Goal: Task Accomplishment & Management: Use online tool/utility

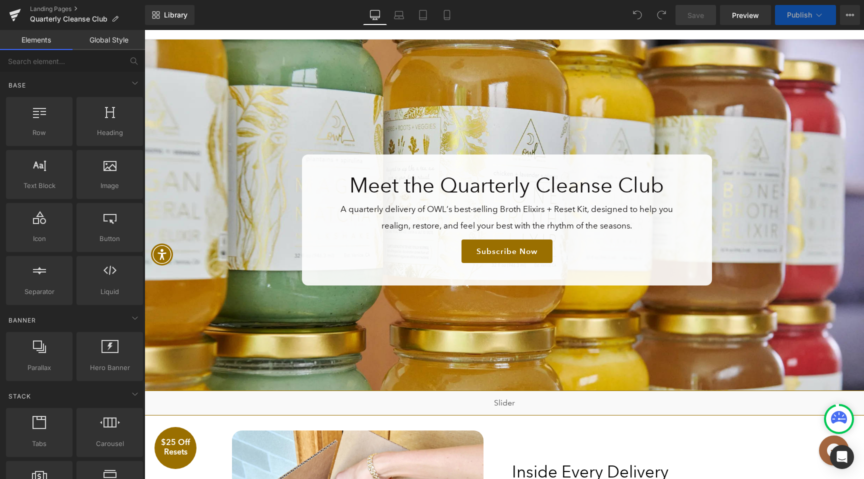
scroll to position [104, 0]
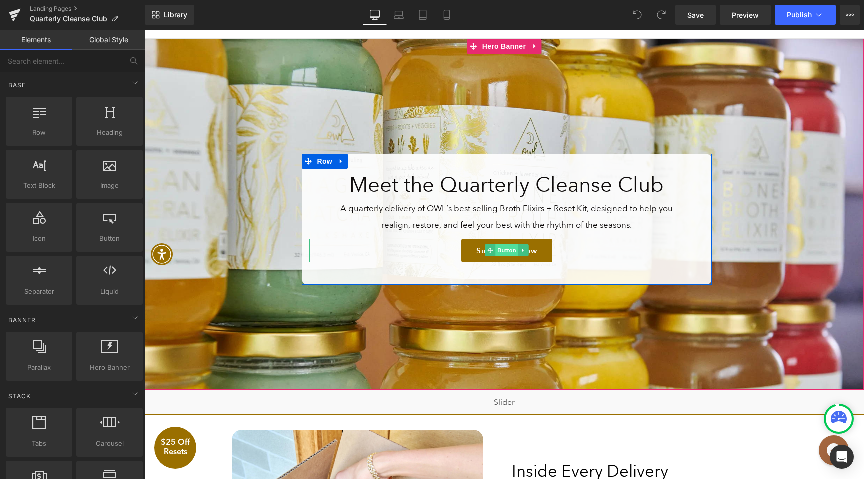
click at [509, 248] on span "Button" at bounding box center [506, 250] width 23 height 12
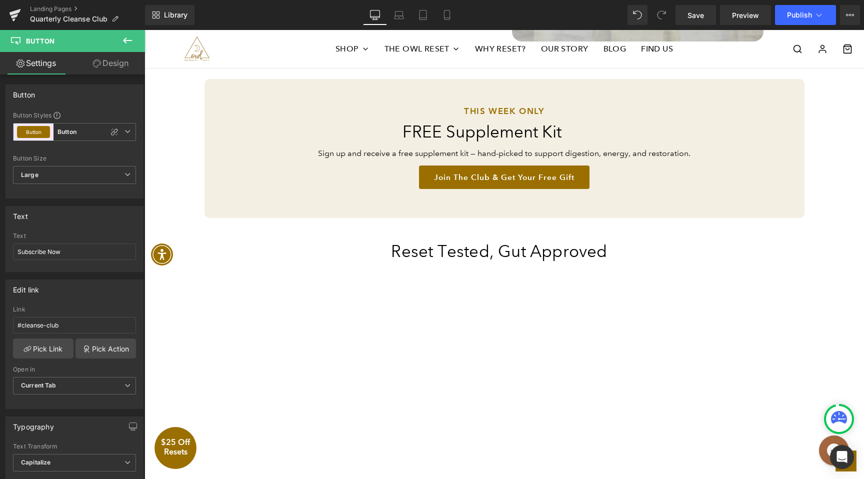
scroll to position [1000, 0]
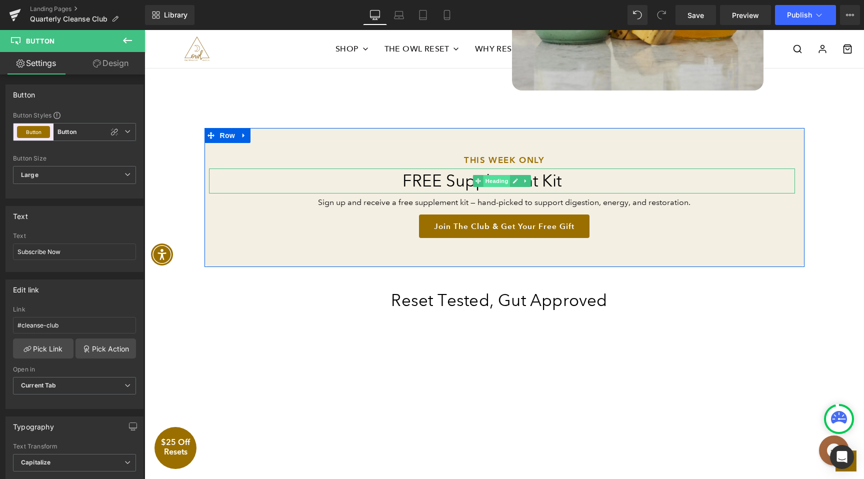
click at [493, 180] on span "Heading" at bounding box center [496, 181] width 27 height 12
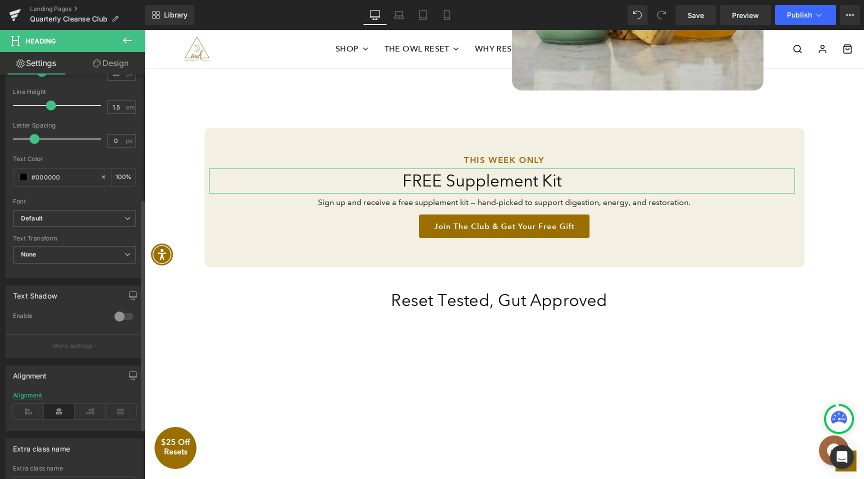
scroll to position [224, 0]
click at [110, 63] on link "Design" at bounding box center [110, 63] width 72 height 22
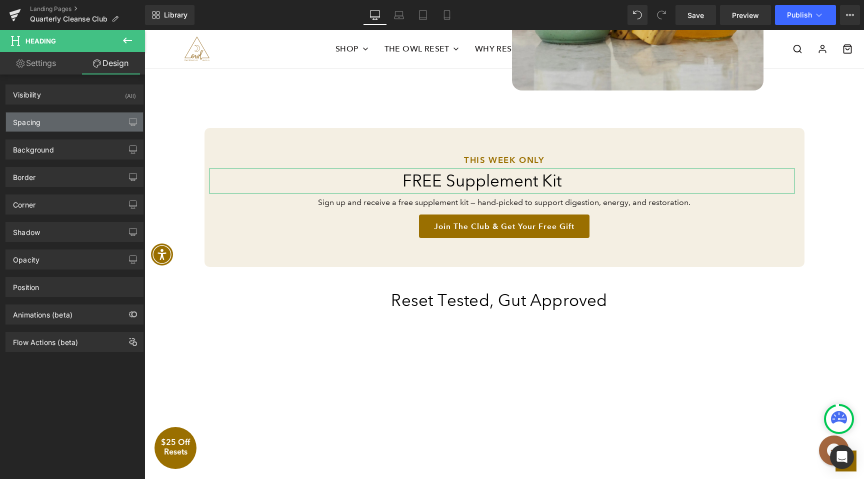
click at [62, 116] on div "Spacing" at bounding box center [74, 121] width 137 height 19
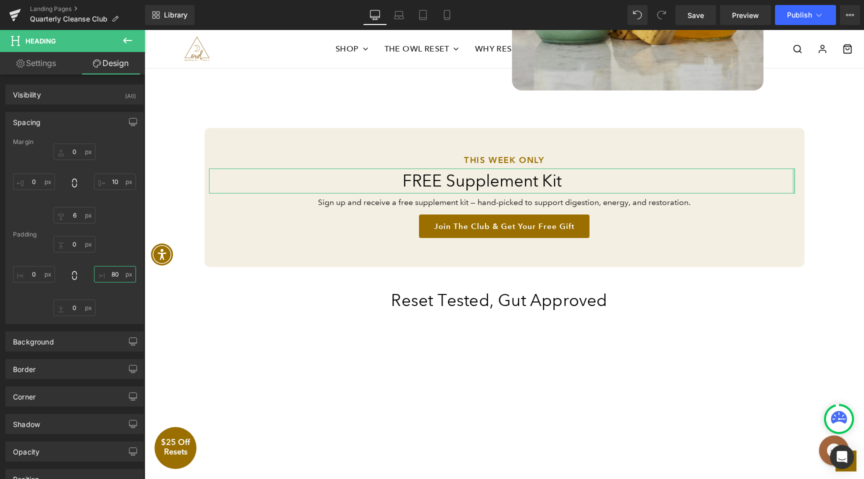
click at [112, 275] on input "80" at bounding box center [115, 274] width 42 height 16
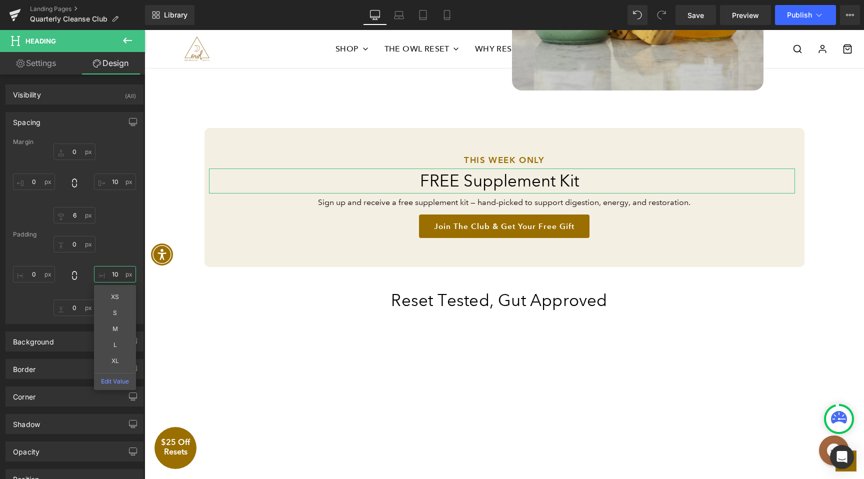
type input "0"
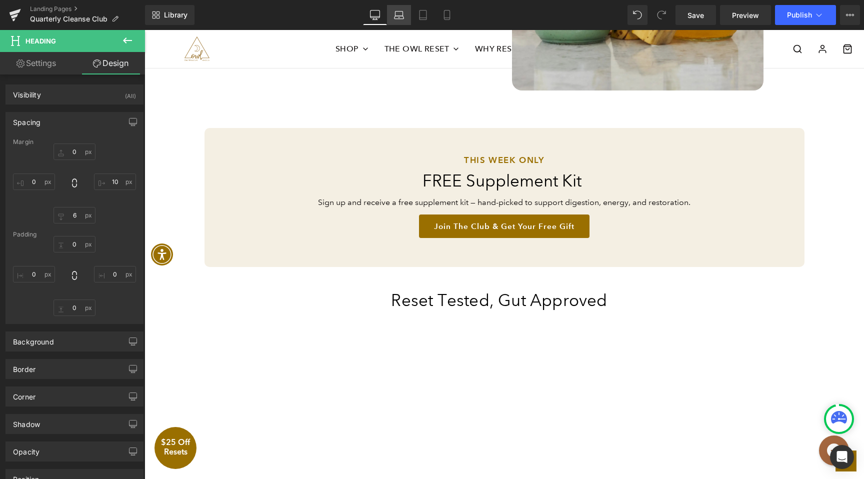
click at [405, 14] on link "Laptop" at bounding box center [399, 15] width 24 height 20
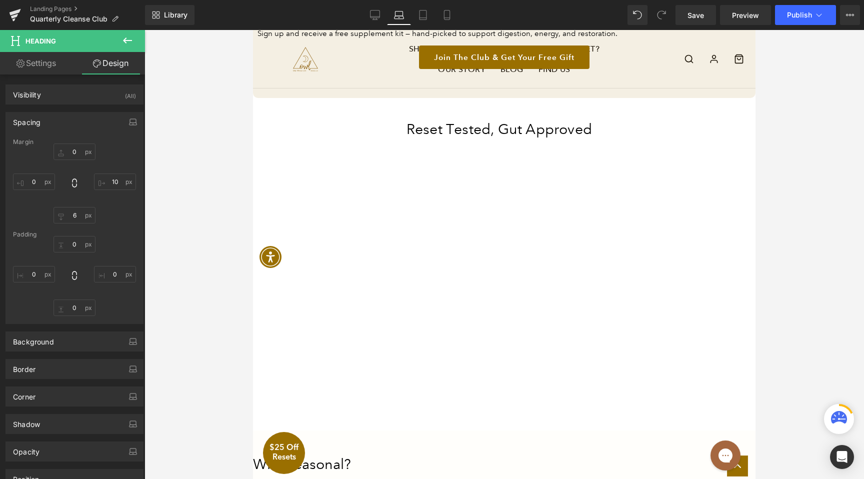
type input "0"
type input "20"
type input "6"
type input "0"
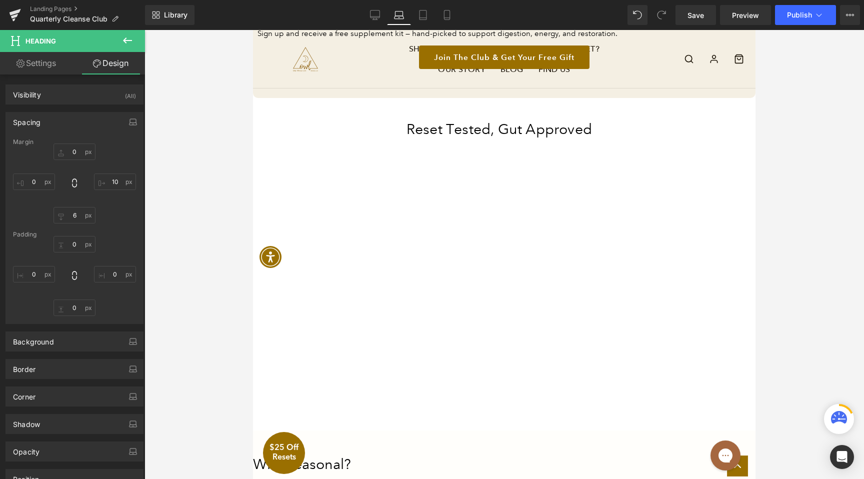
type input "0"
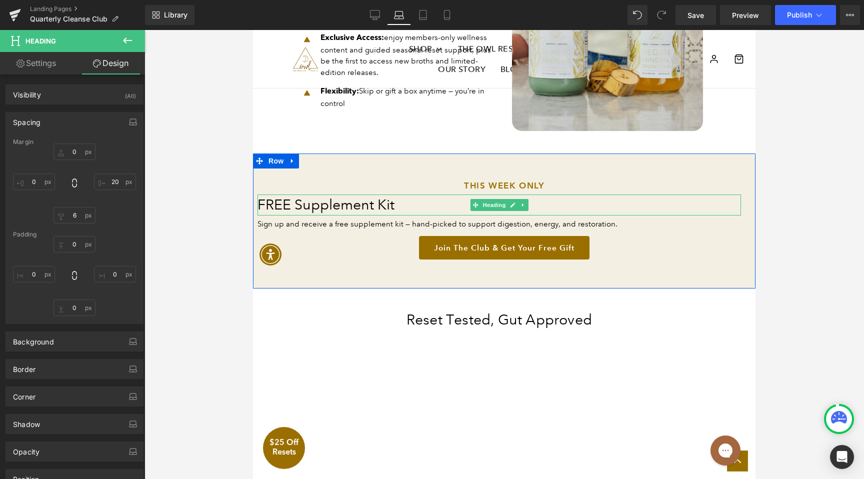
click at [353, 195] on h2 "FREE Supplement Kit" at bounding box center [498, 204] width 483 height 21
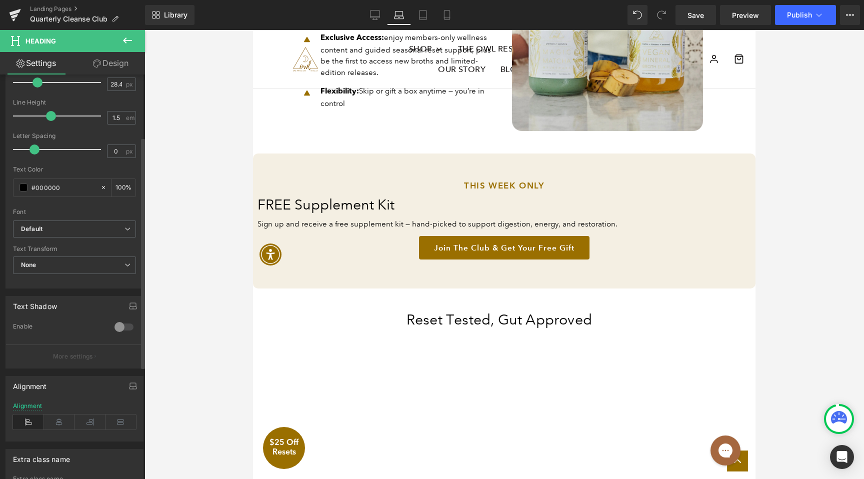
scroll to position [255, 0]
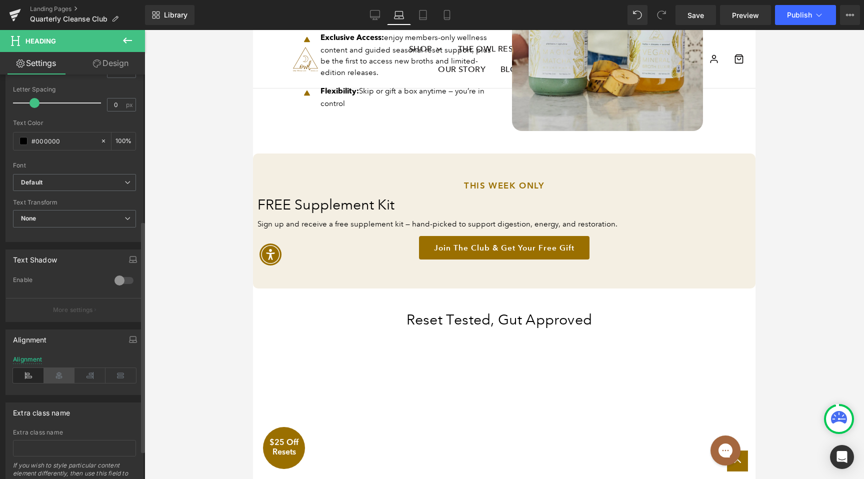
click at [61, 379] on icon at bounding box center [59, 375] width 31 height 15
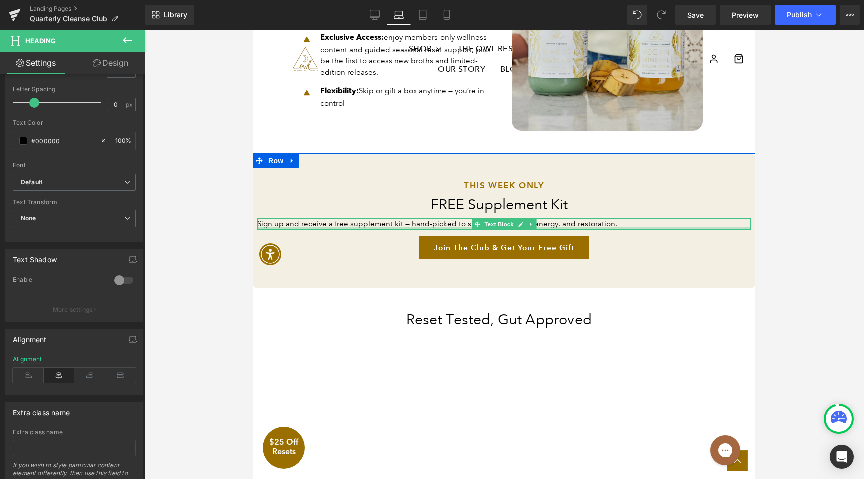
click at [319, 227] on div at bounding box center [503, 228] width 493 height 2
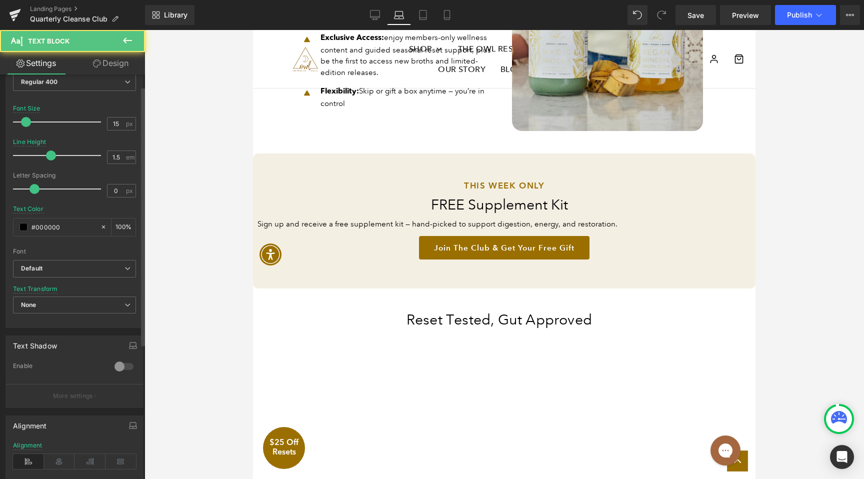
scroll to position [152, 0]
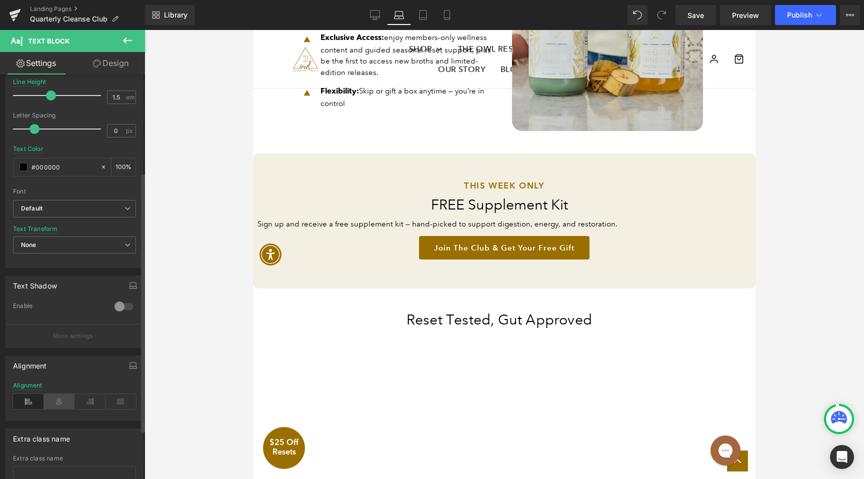
click at [62, 397] on icon at bounding box center [59, 401] width 31 height 15
click at [430, 13] on link "Tablet" at bounding box center [423, 15] width 24 height 20
type input "14"
type input "1.4"
type input "#0f0c0c"
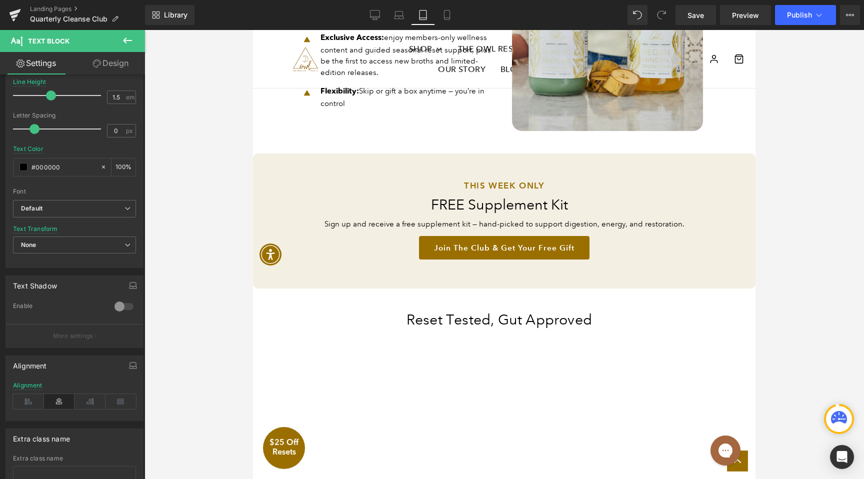
type input "100"
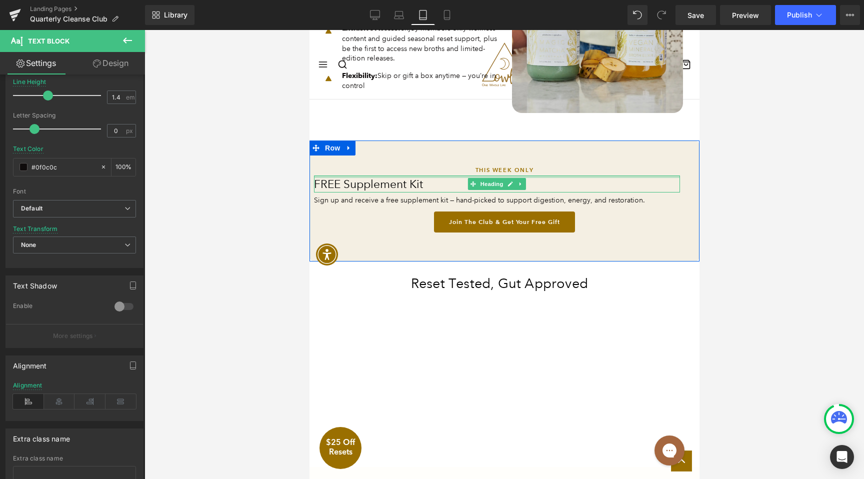
click at [391, 178] on div at bounding box center [496, 176] width 366 height 2
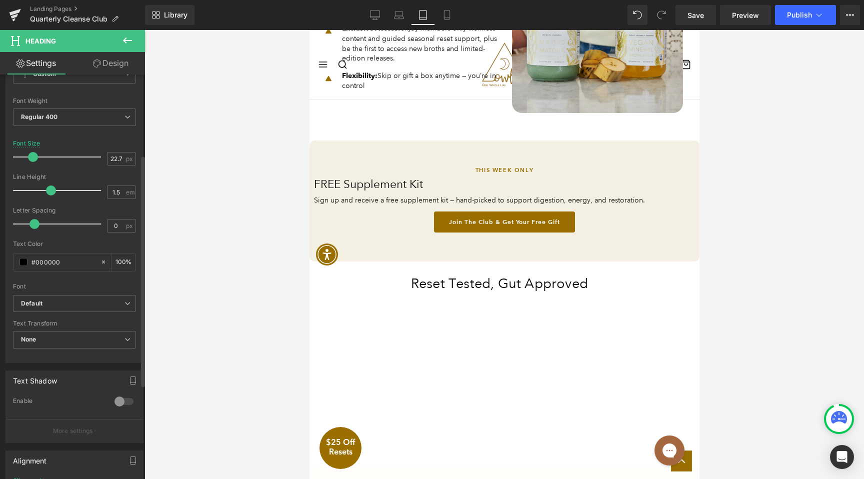
scroll to position [191, 0]
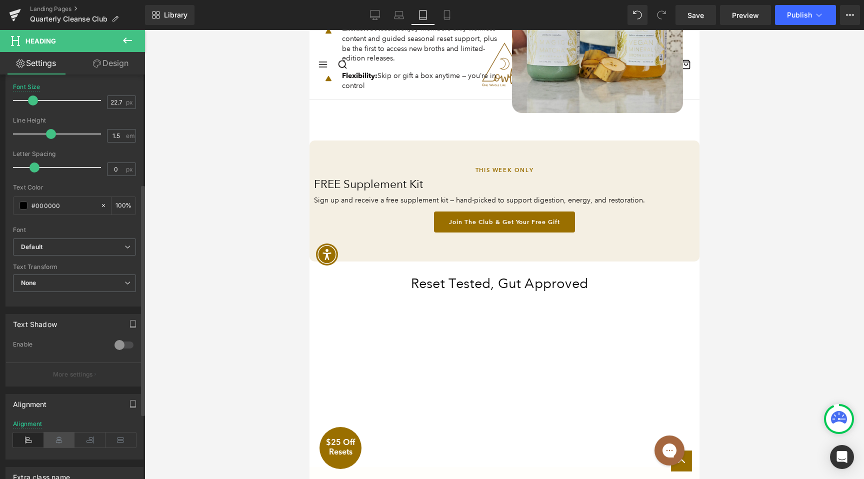
click at [57, 447] on icon at bounding box center [59, 439] width 31 height 15
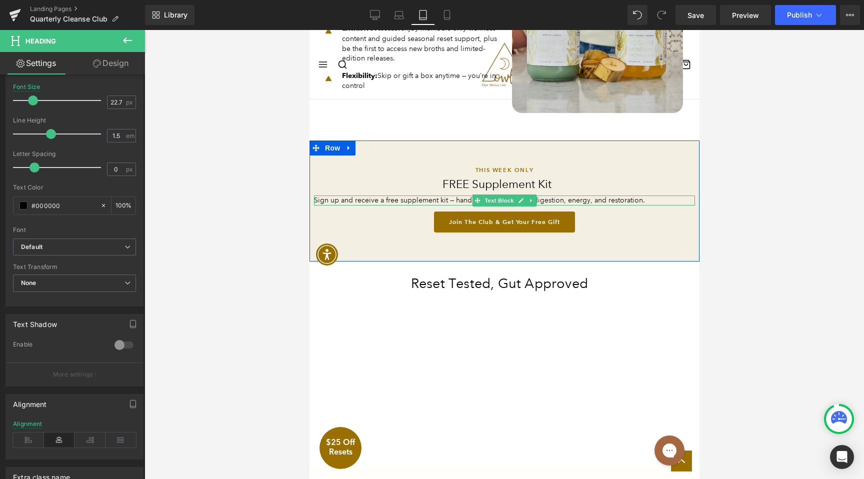
click at [427, 205] on div "Sign up and receive a free supplement kit — hand-picked to support digestion, e…" at bounding box center [503, 200] width 381 height 10
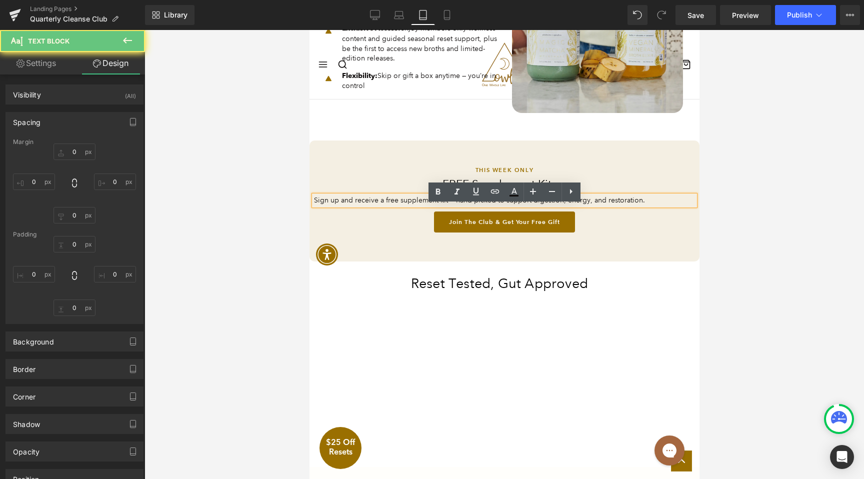
type input "0"
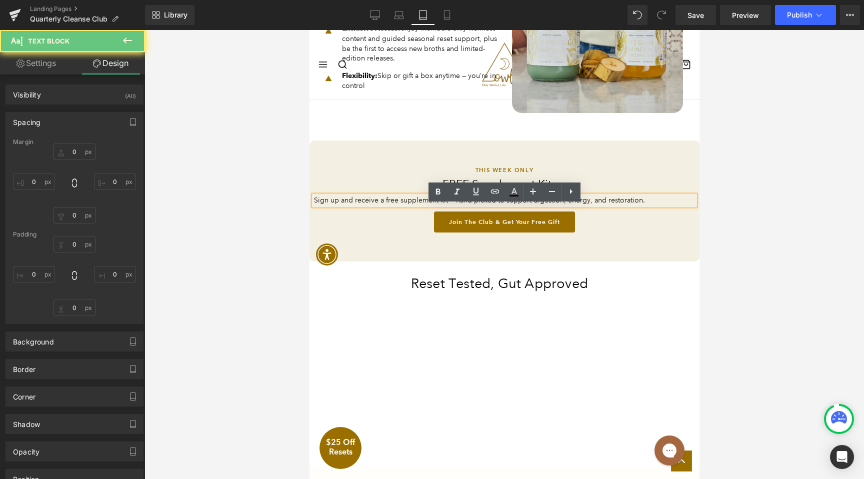
type input "0"
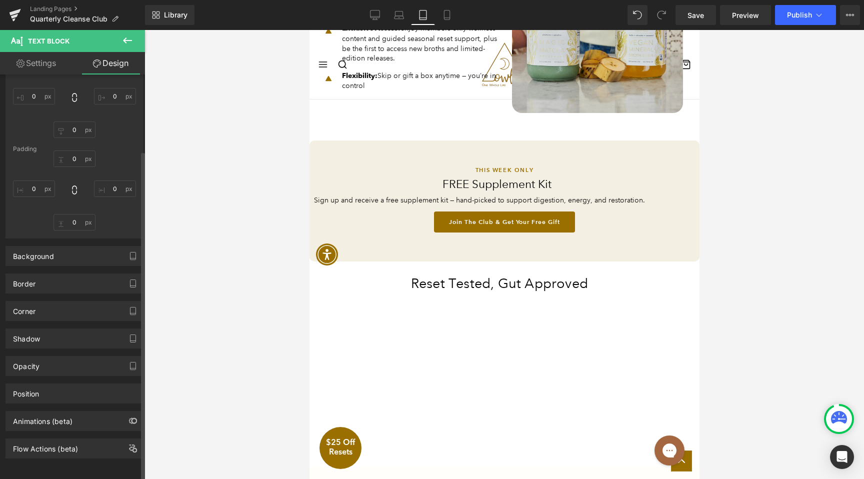
scroll to position [0, 0]
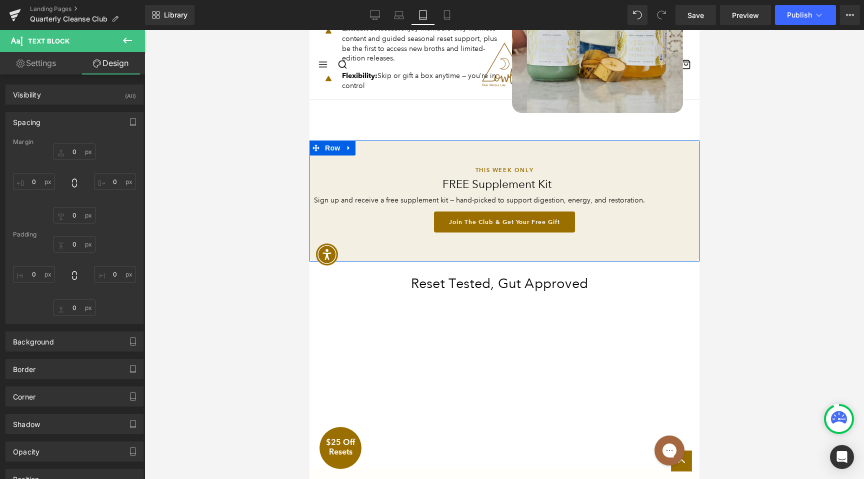
click at [344, 204] on span "Sign up and receive a free supplement kit — hand-picked to support digestion, e…" at bounding box center [478, 199] width 331 height 9
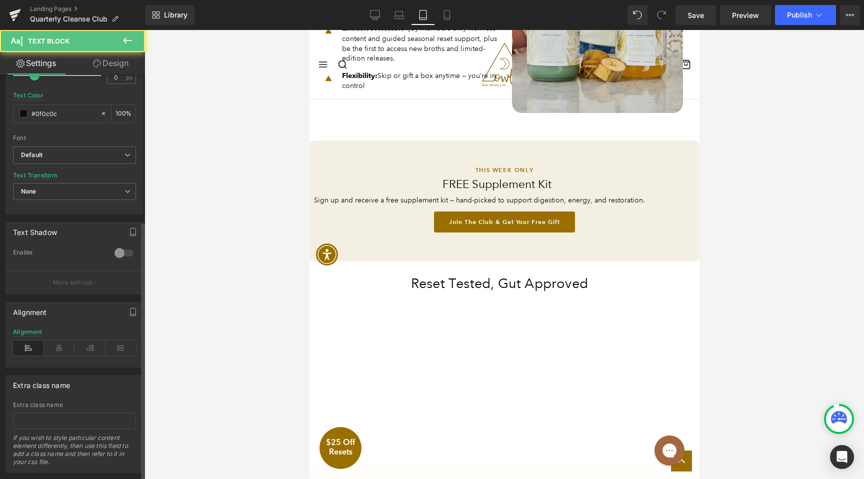
scroll to position [228, 0]
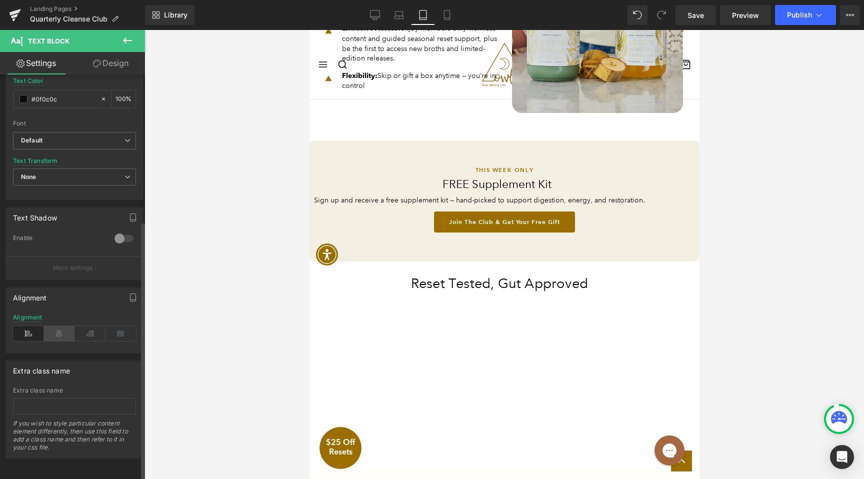
click at [48, 326] on icon at bounding box center [59, 333] width 31 height 15
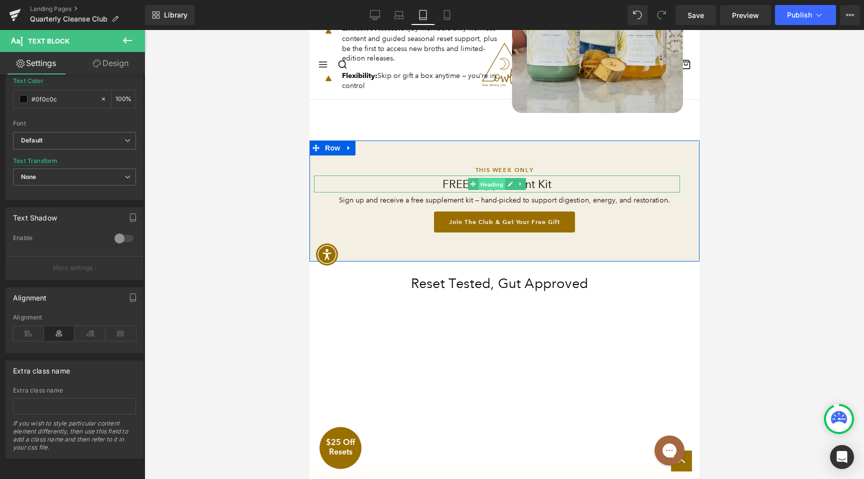
click at [493, 190] on span "Heading" at bounding box center [491, 184] width 27 height 12
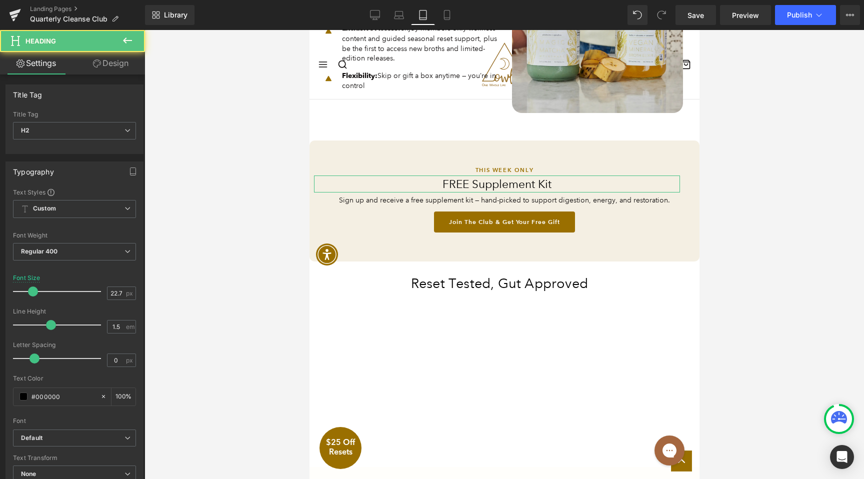
click at [128, 64] on link "Design" at bounding box center [110, 63] width 72 height 22
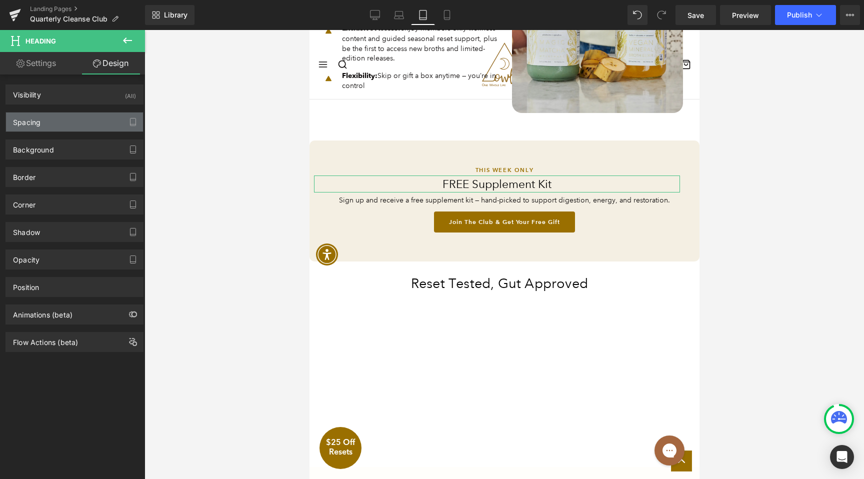
click at [71, 123] on div "Spacing" at bounding box center [74, 121] width 137 height 19
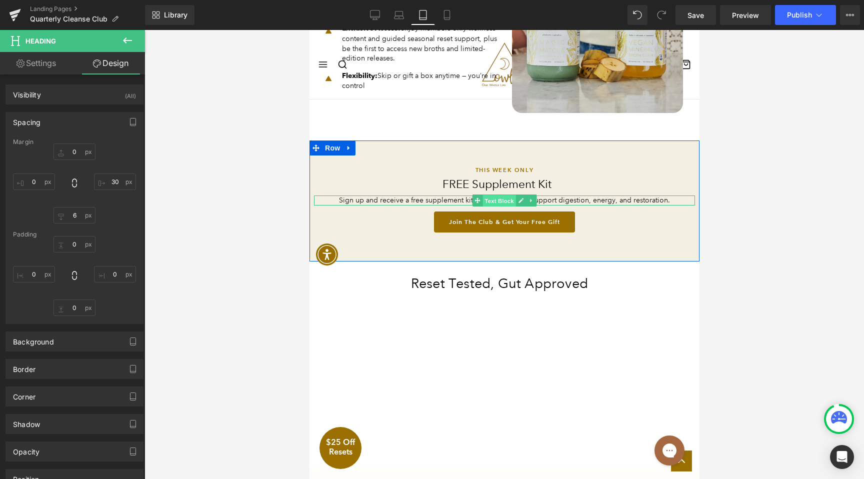
click at [510, 207] on span "Text Block" at bounding box center [498, 201] width 33 height 12
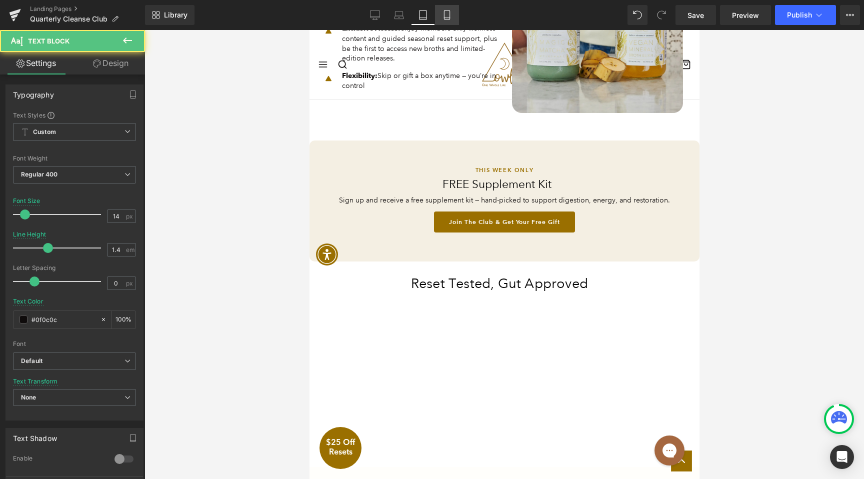
click at [453, 9] on link "Mobile" at bounding box center [447, 15] width 24 height 20
type input "14.4"
type input "1.5"
type input "100"
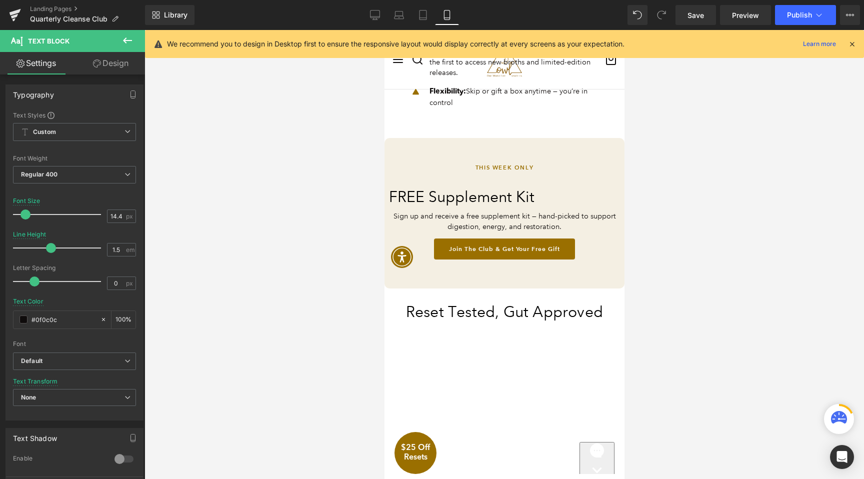
scroll to position [1082, 0]
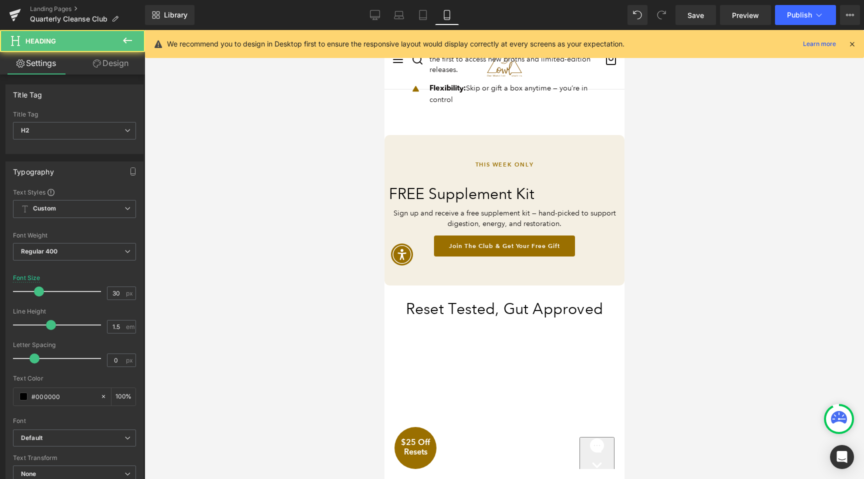
click at [485, 190] on div "FREE Supplement Kit Heading" at bounding box center [503, 187] width 231 height 34
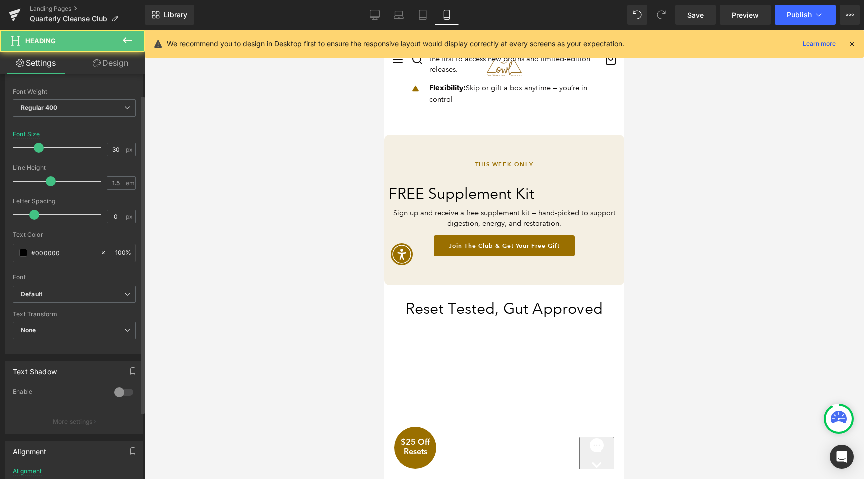
scroll to position [224, 0]
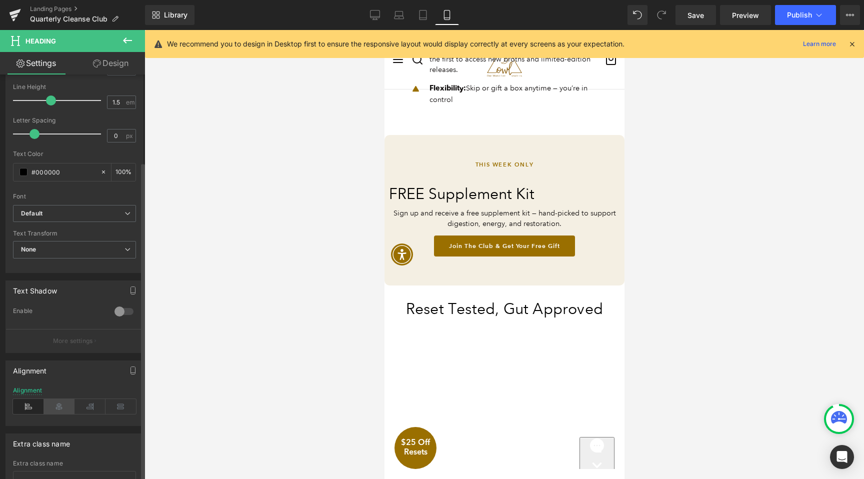
click at [56, 405] on icon at bounding box center [59, 406] width 31 height 15
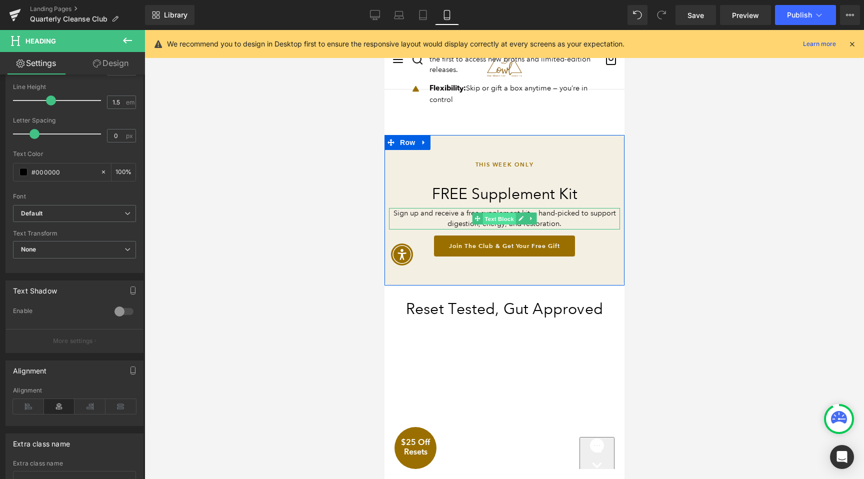
click at [499, 213] on span "Text Block" at bounding box center [498, 219] width 33 height 12
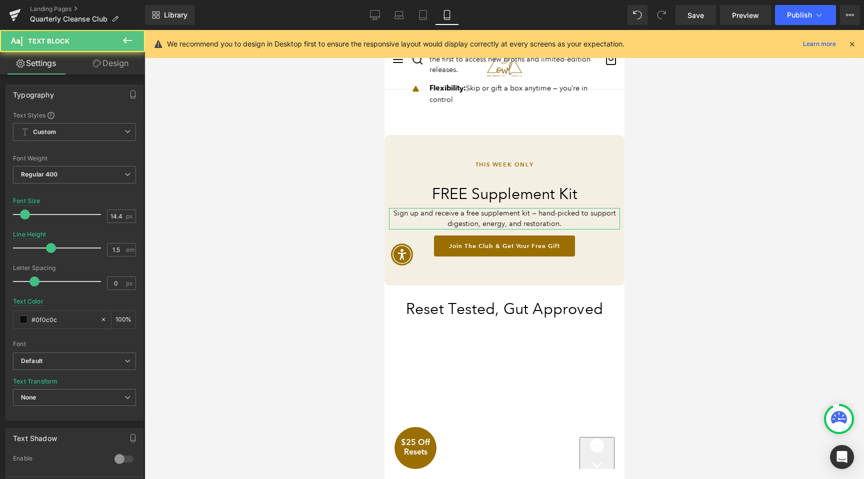
click at [121, 65] on link "Design" at bounding box center [110, 63] width 72 height 22
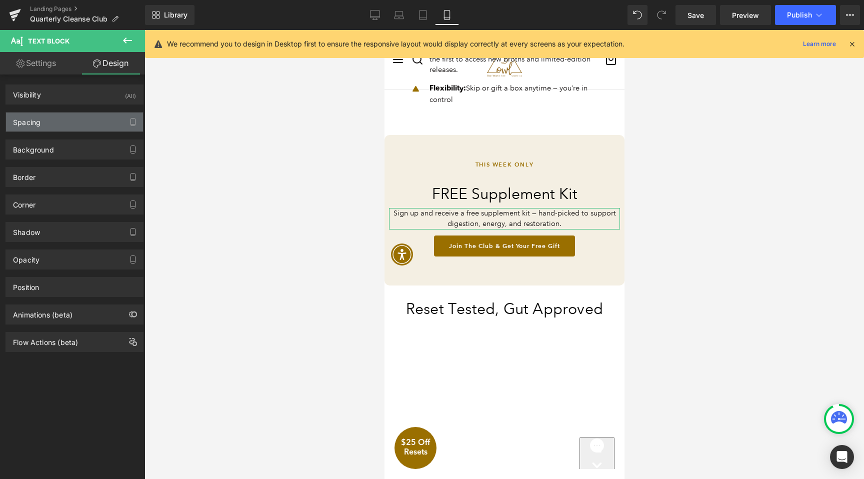
click at [58, 130] on div "Spacing" at bounding box center [74, 121] width 137 height 19
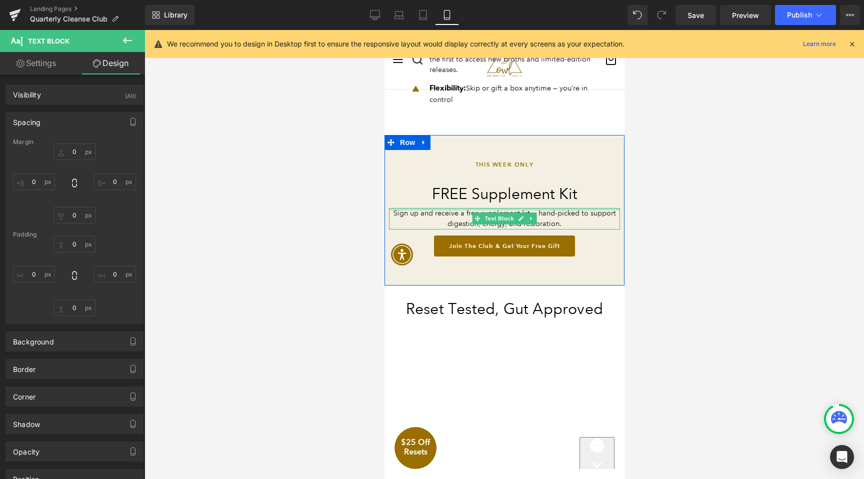
click at [490, 194] on h2 "FREE Supplement Kit" at bounding box center [503, 193] width 231 height 22
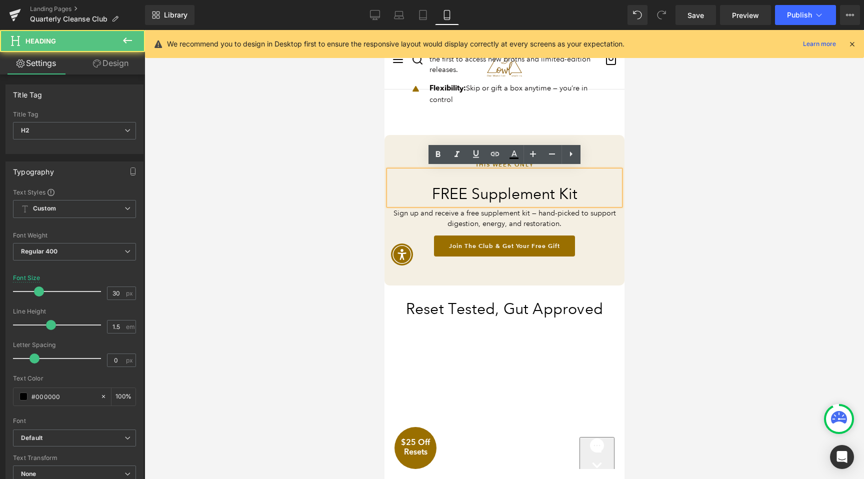
click at [442, 176] on div "FREE Supplement Kit" at bounding box center [503, 187] width 231 height 34
click at [106, 65] on link "Design" at bounding box center [110, 63] width 72 height 22
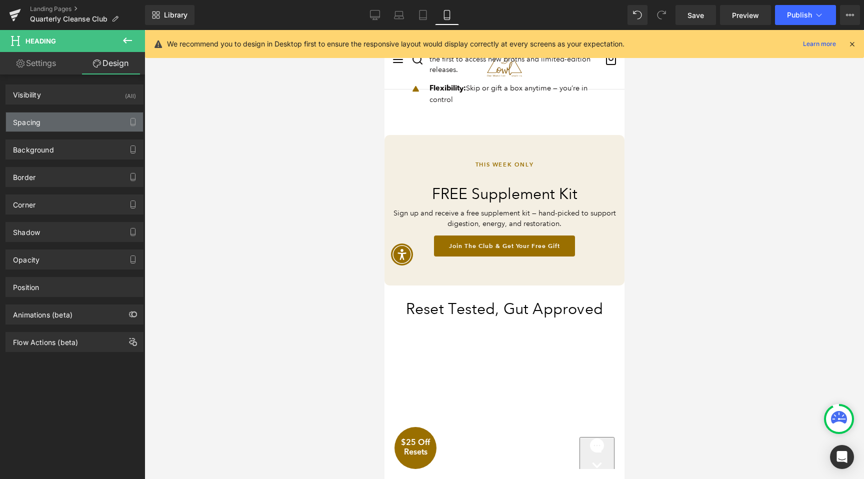
click at [72, 129] on div "Spacing" at bounding box center [74, 121] width 137 height 19
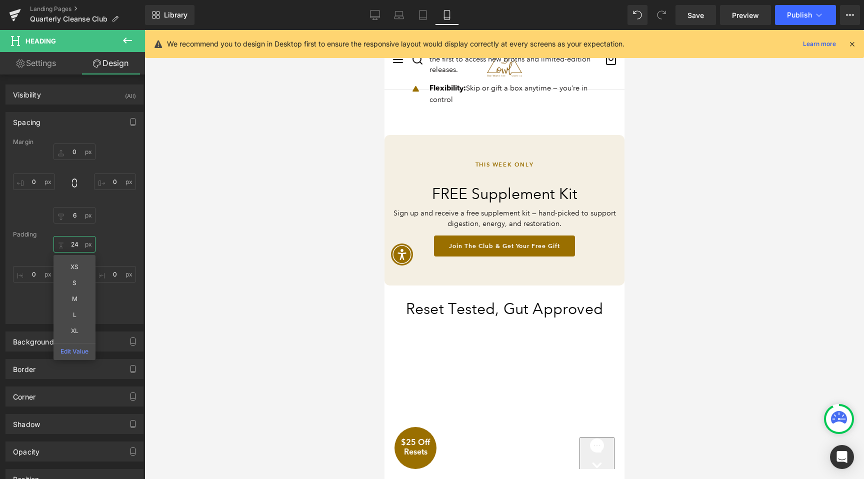
click at [75, 246] on input "24" at bounding box center [74, 244] width 42 height 16
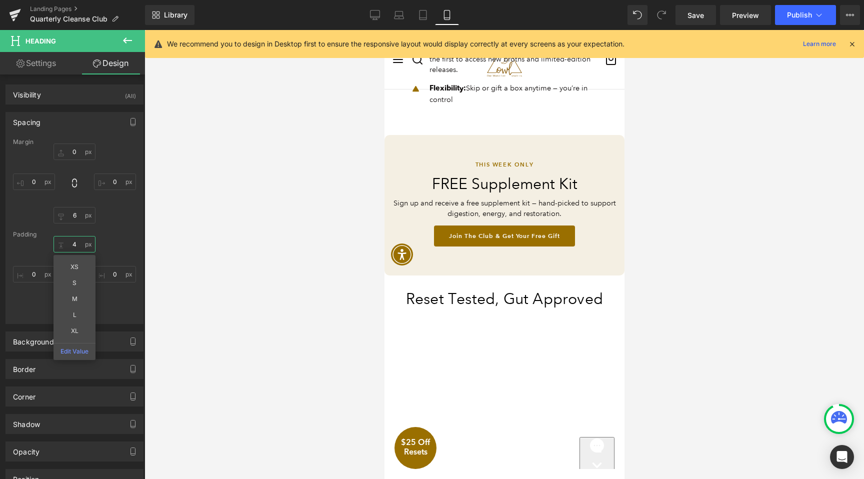
type input "0"
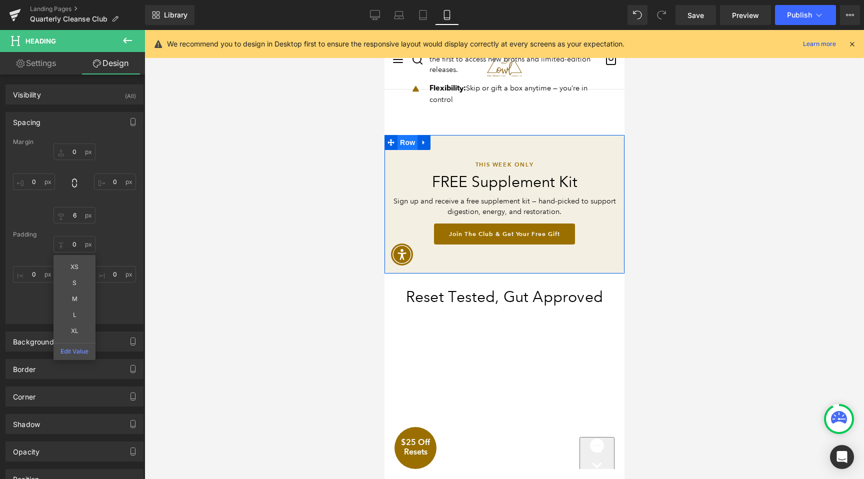
click at [407, 140] on span "Row" at bounding box center [407, 142] width 20 height 15
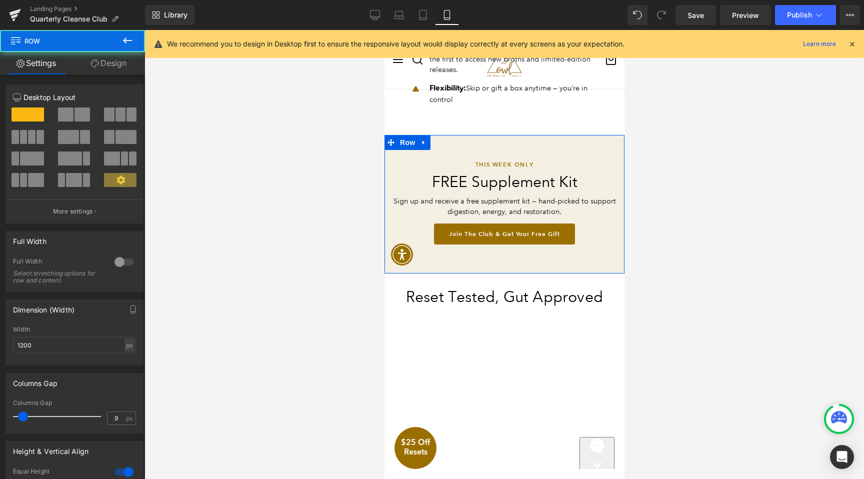
click at [122, 68] on link "Design" at bounding box center [108, 63] width 72 height 22
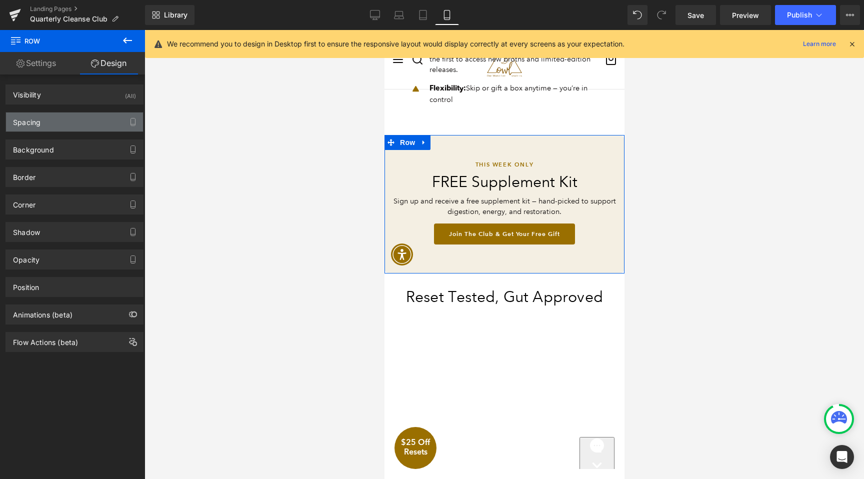
click at [53, 126] on div "Spacing" at bounding box center [74, 121] width 137 height 19
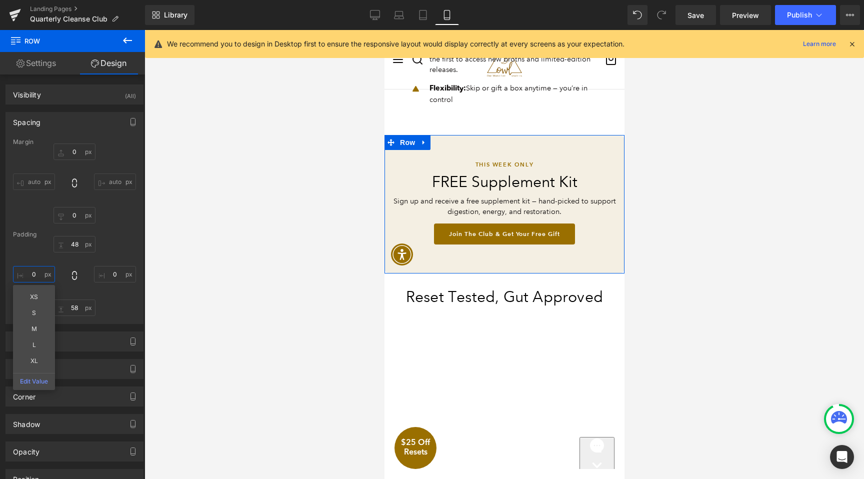
click at [37, 272] on input "0" at bounding box center [34, 274] width 42 height 16
type input "0"
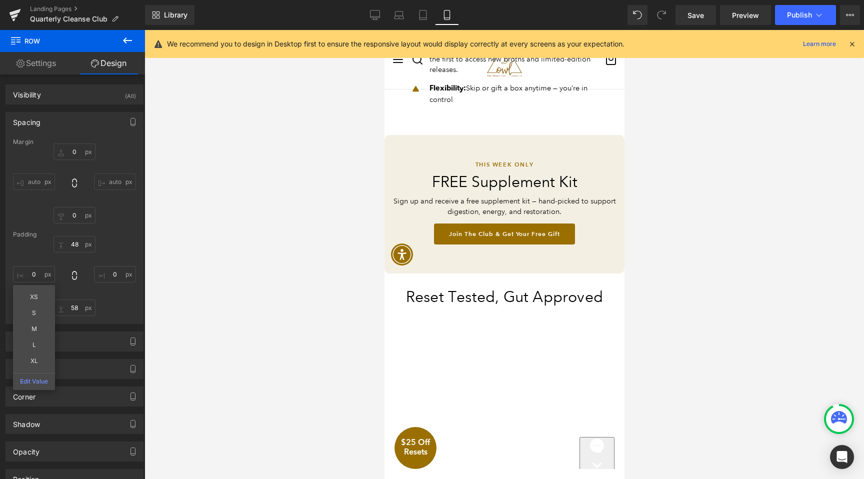
click at [723, 232] on div at bounding box center [503, 254] width 719 height 449
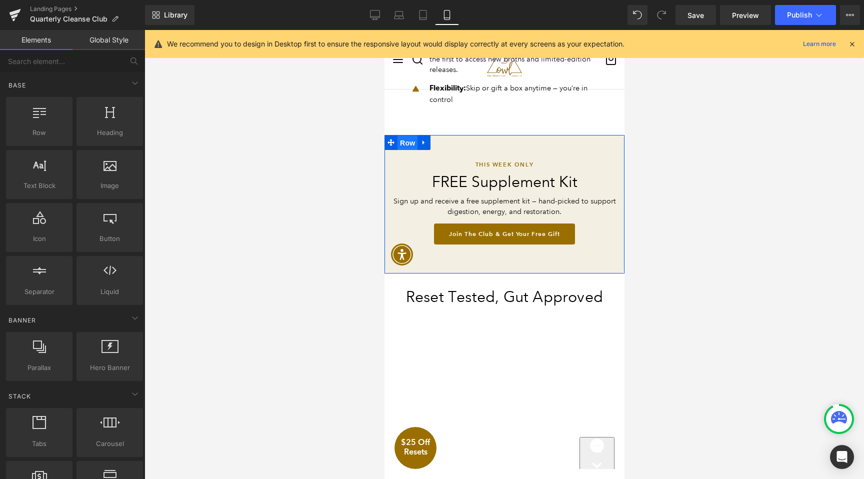
click at [410, 141] on span "Row" at bounding box center [407, 142] width 20 height 15
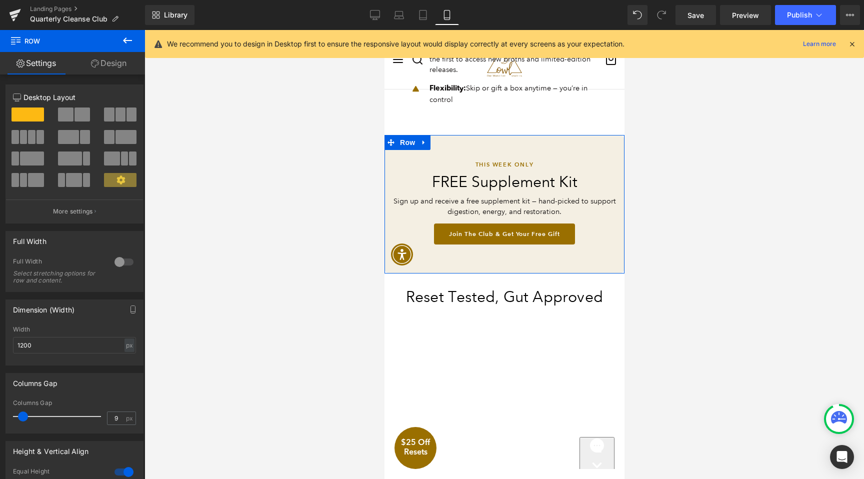
click at [130, 56] on link "Design" at bounding box center [108, 63] width 72 height 22
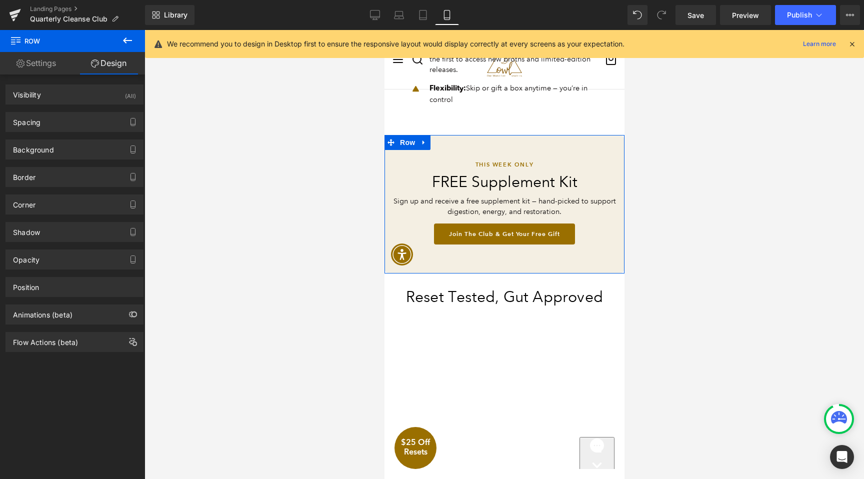
click at [55, 193] on div "Corner Corner Style Custom Corner 1 Custom Custom Corner 1 Radius (px) 10px 10 …" at bounding box center [74, 200] width 149 height 27
click at [53, 210] on div "Corner" at bounding box center [74, 204] width 137 height 19
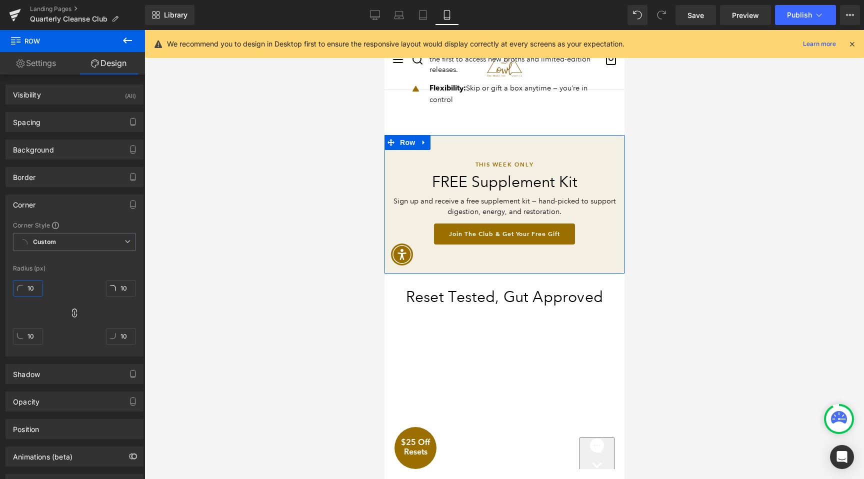
click at [22, 284] on input "10" at bounding box center [28, 288] width 30 height 16
type input "0"
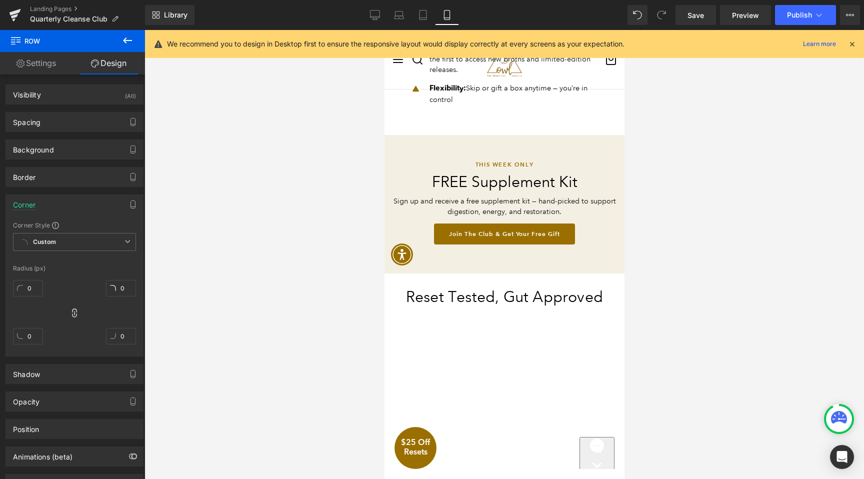
click at [728, 205] on div at bounding box center [503, 254] width 719 height 449
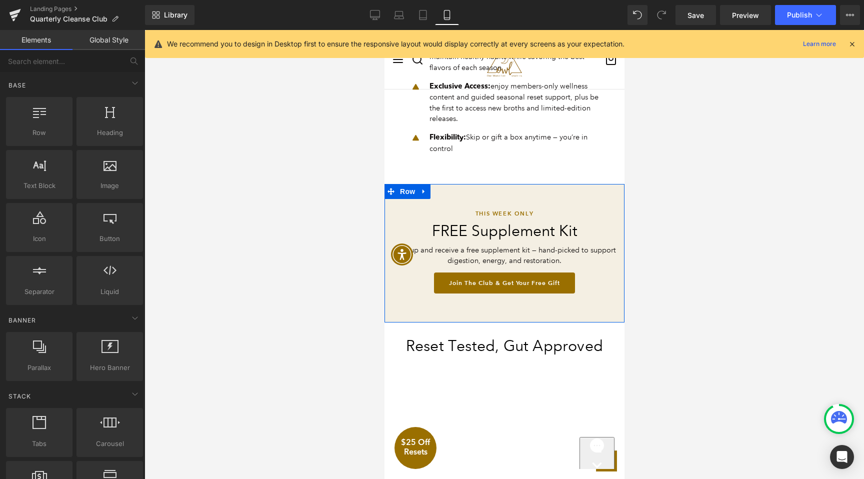
scroll to position [1022, 0]
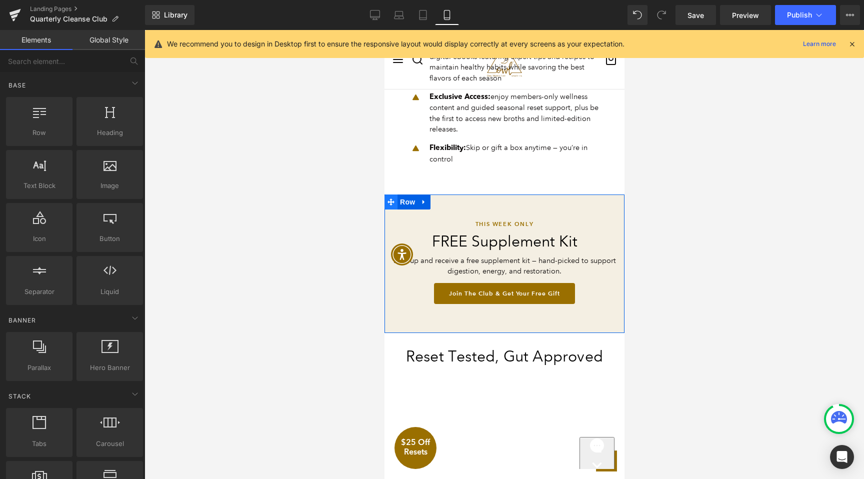
click at [396, 203] on span at bounding box center [390, 201] width 13 height 15
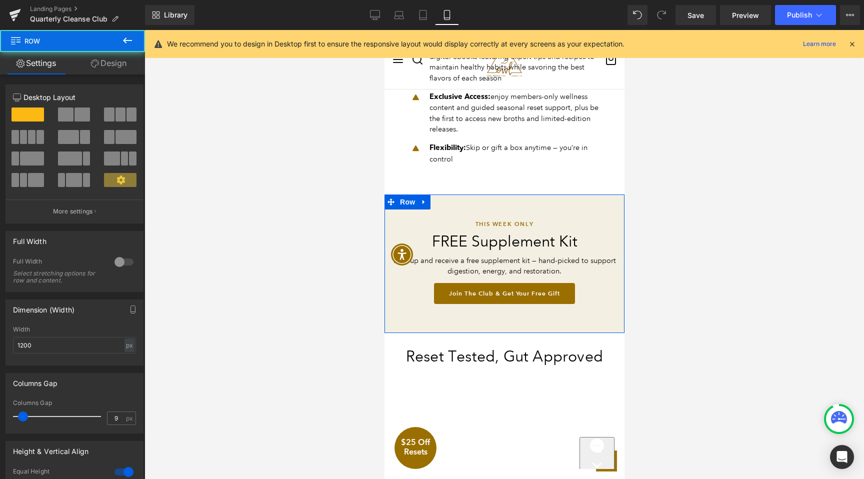
click at [108, 64] on link "Design" at bounding box center [108, 63] width 72 height 22
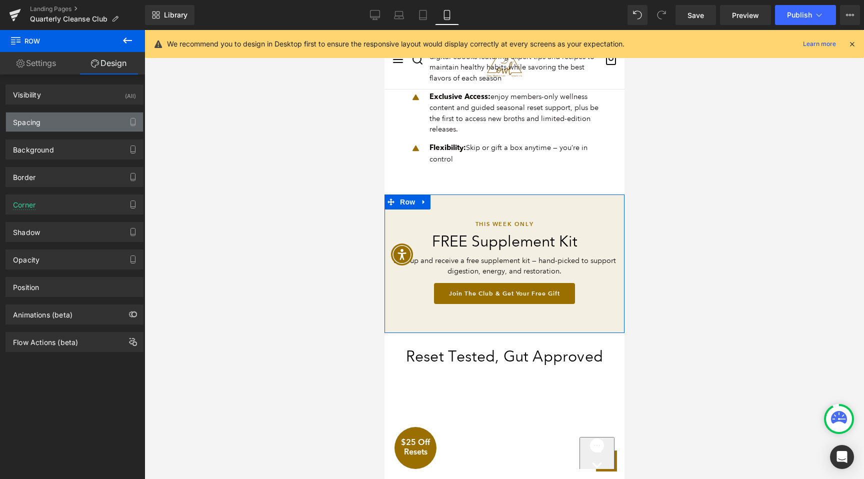
click at [80, 117] on div "Spacing" at bounding box center [74, 121] width 137 height 19
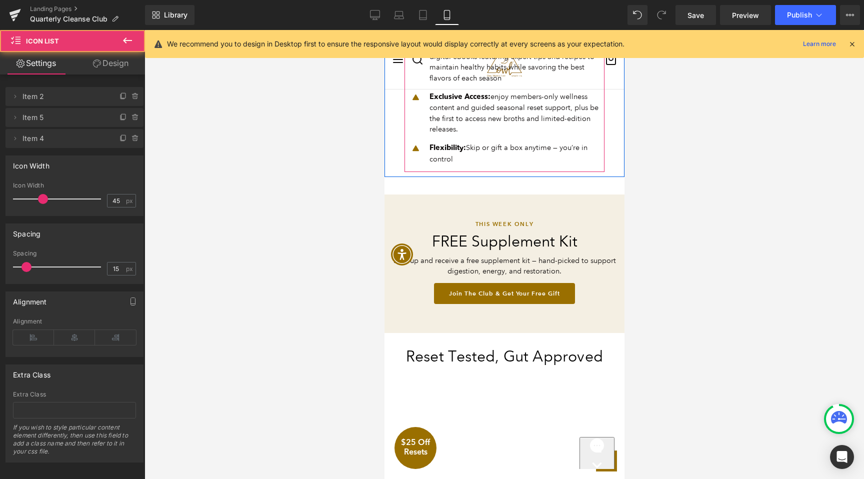
click at [563, 137] on ul "Icon 4 Seasonal Meal Plans : one-time delivery of digital eBooks featuring expe…" at bounding box center [501, 106] width 195 height 132
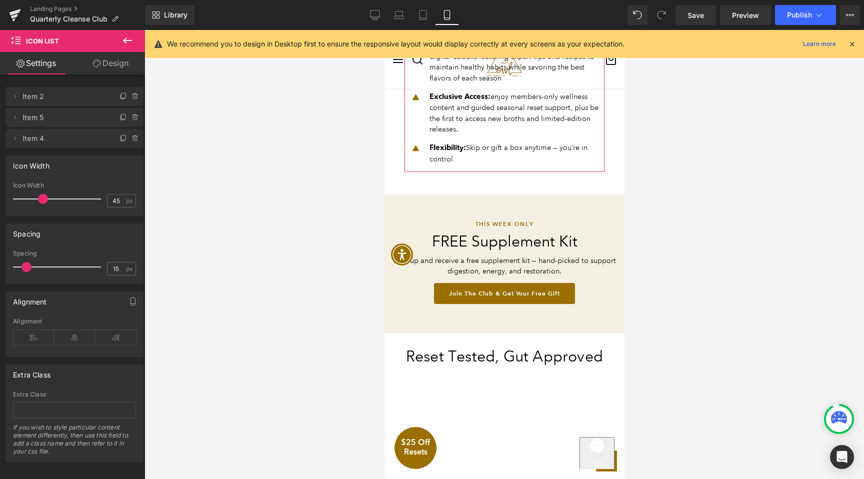
click at [111, 68] on link "Design" at bounding box center [110, 63] width 72 height 22
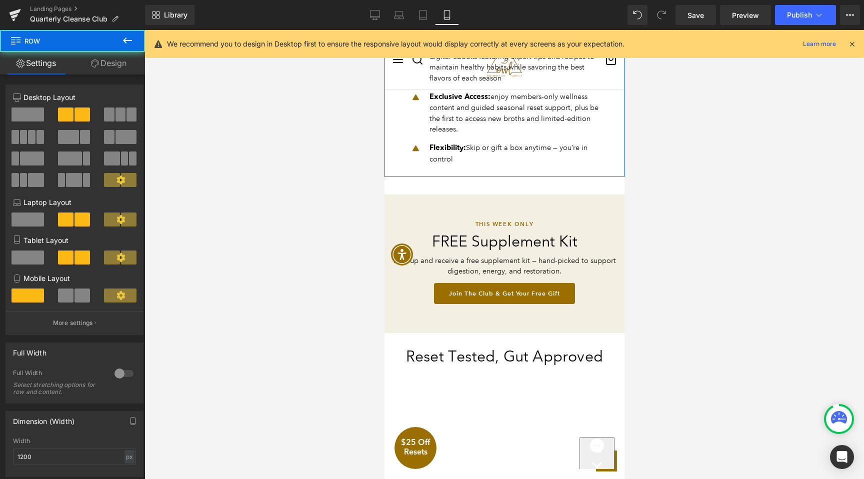
click at [120, 64] on link "Design" at bounding box center [108, 63] width 72 height 22
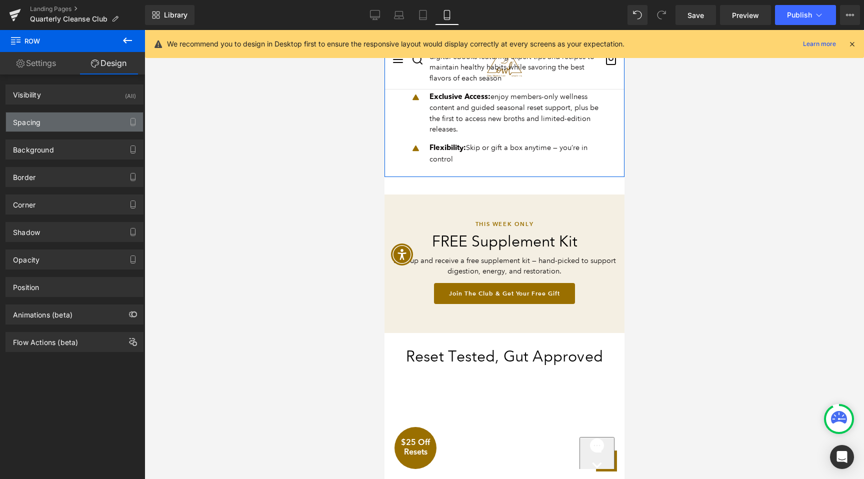
click at [67, 116] on div "Spacing" at bounding box center [74, 121] width 137 height 19
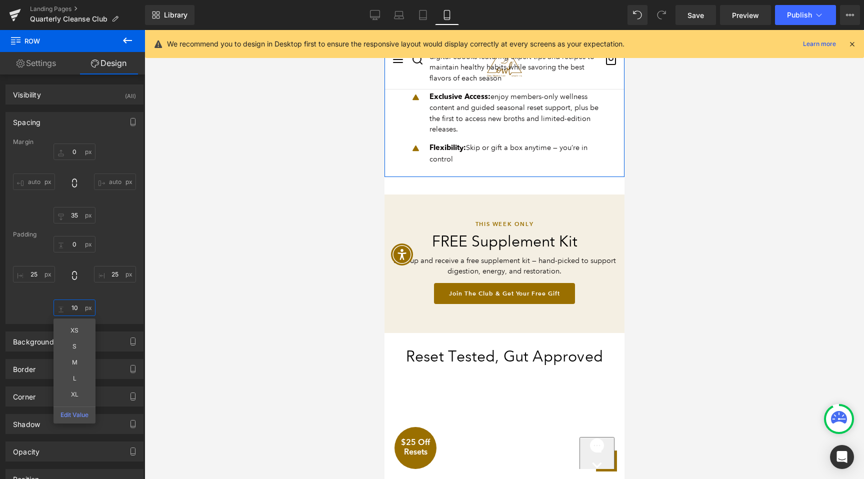
click at [80, 306] on input "10" at bounding box center [74, 307] width 42 height 16
click at [78, 205] on div "0px 0 auto auto 35px 35 auto auto" at bounding box center [74, 183] width 123 height 80
click at [80, 211] on input "35" at bounding box center [74, 215] width 42 height 16
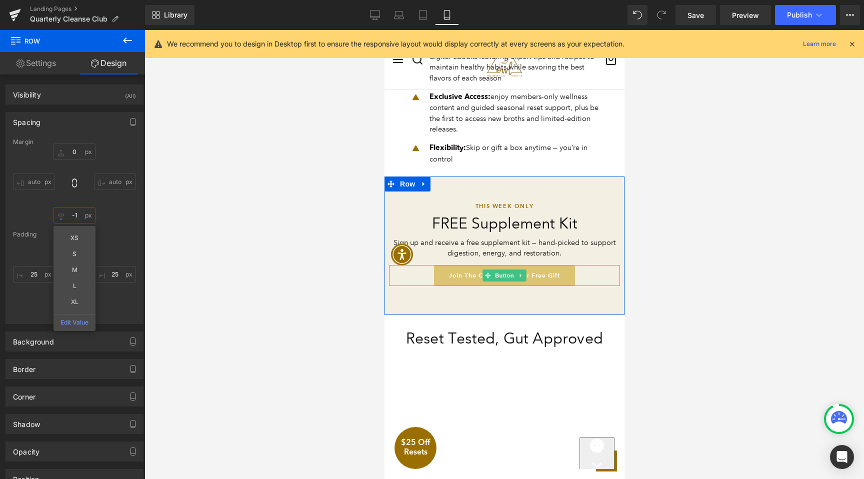
type input "0"
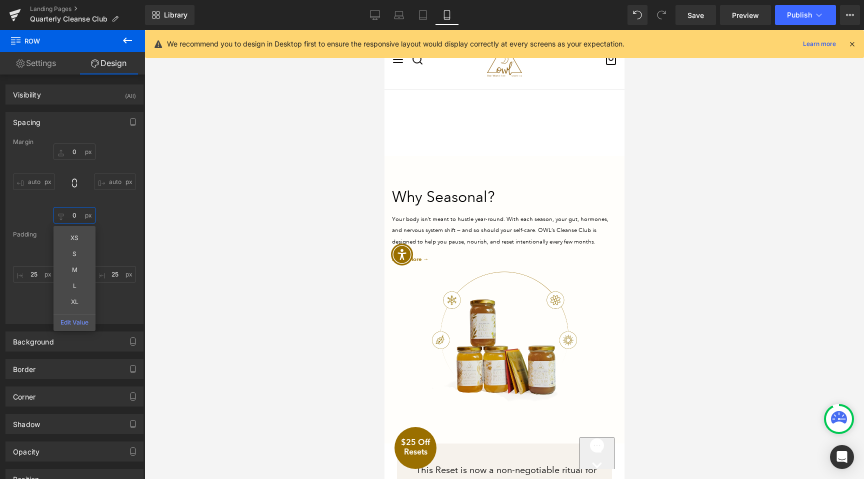
scroll to position [1394, 0]
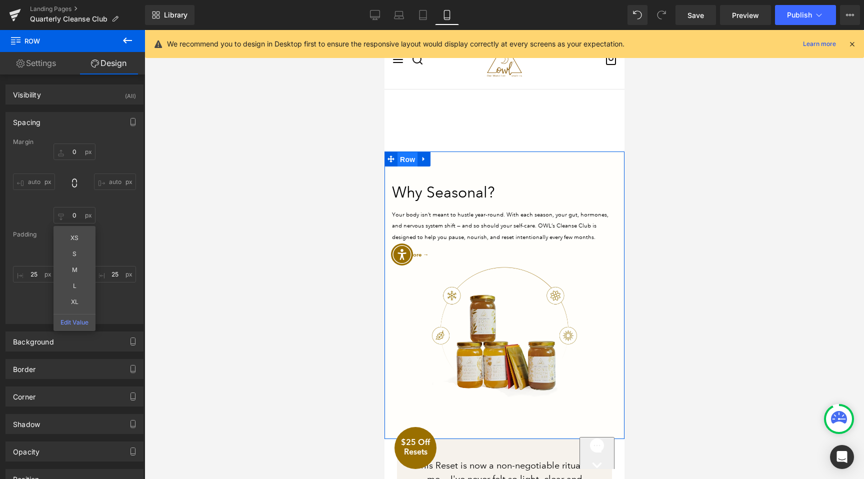
click at [404, 160] on span "Row" at bounding box center [407, 159] width 20 height 15
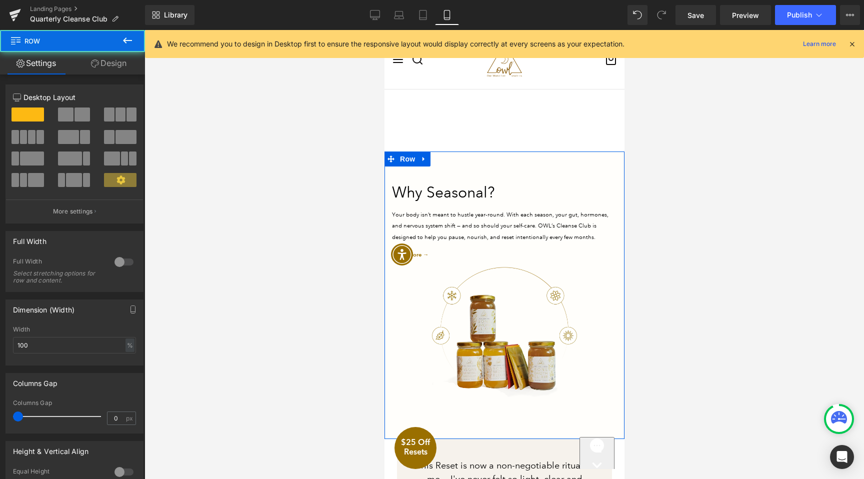
click at [107, 59] on link "Design" at bounding box center [108, 63] width 72 height 22
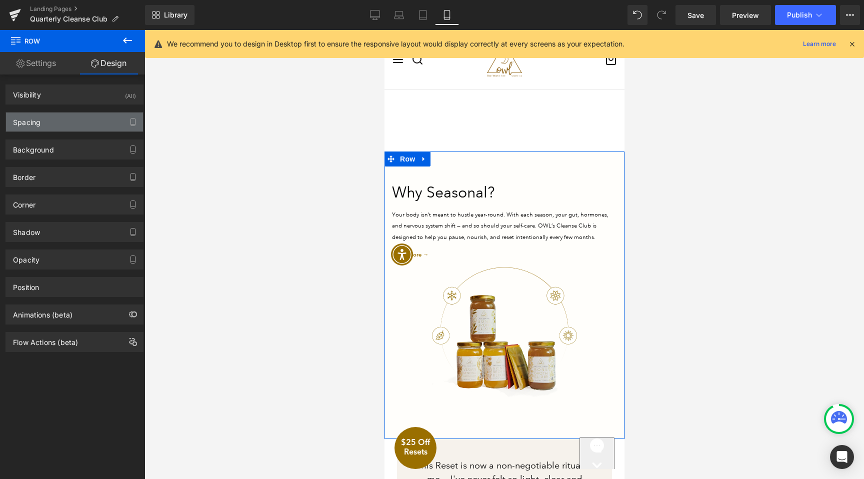
click at [55, 120] on div "Spacing" at bounding box center [74, 121] width 137 height 19
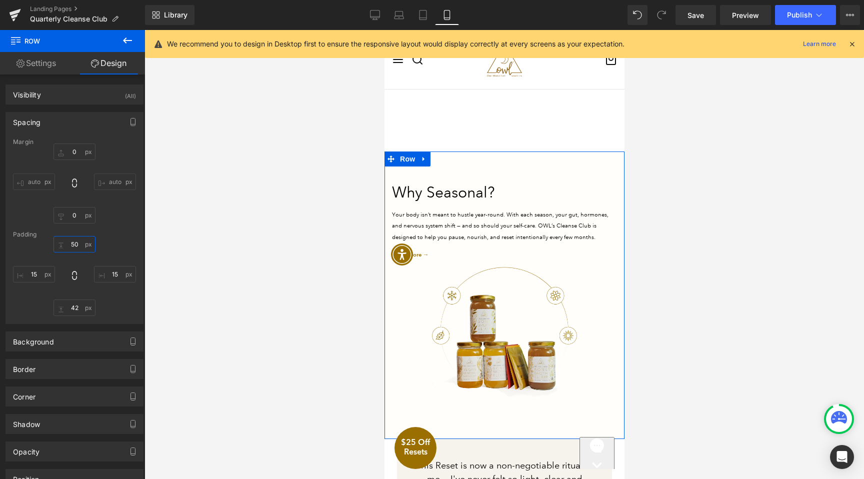
click at [76, 239] on input "50" at bounding box center [74, 244] width 42 height 16
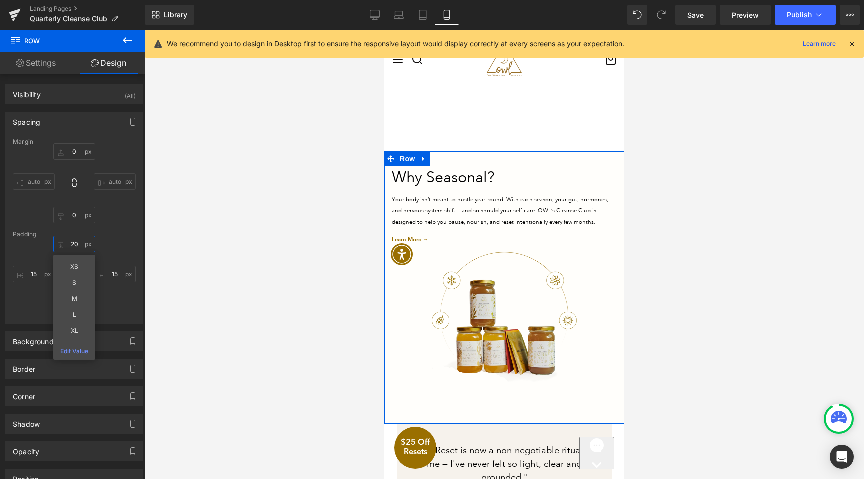
type input "10"
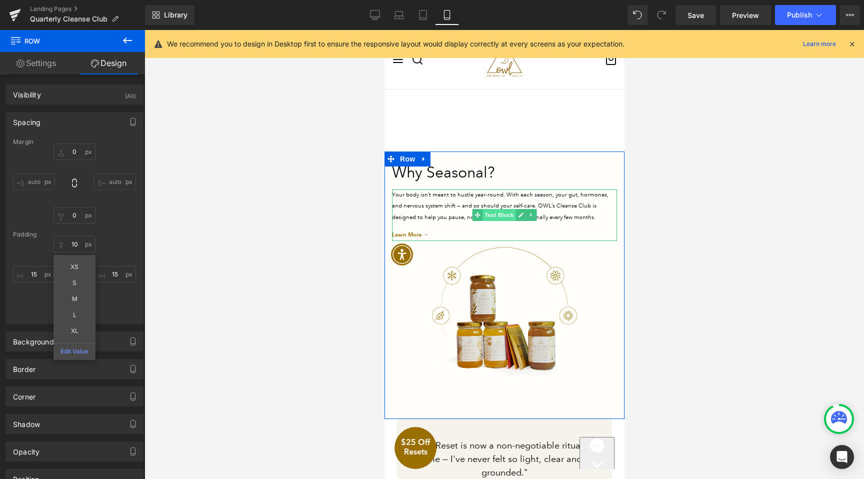
click at [501, 212] on span "Text Block" at bounding box center [498, 215] width 33 height 12
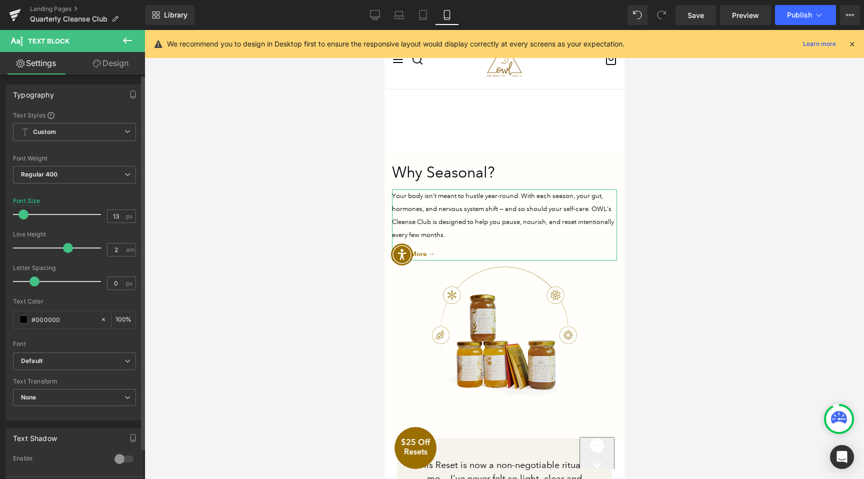
type input "14"
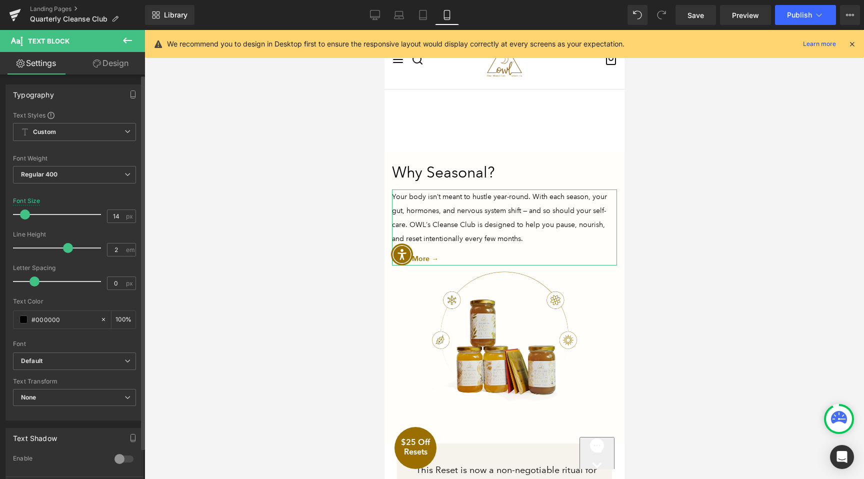
click at [27, 219] on div at bounding box center [59, 214] width 83 height 20
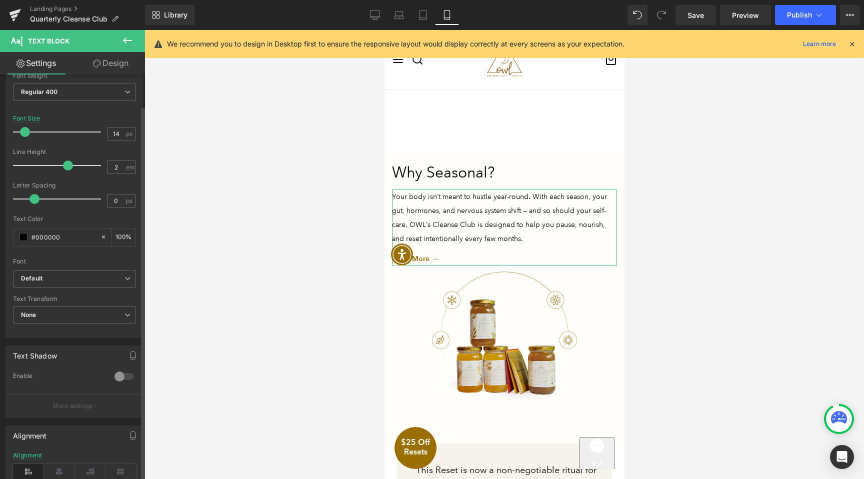
scroll to position [125, 0]
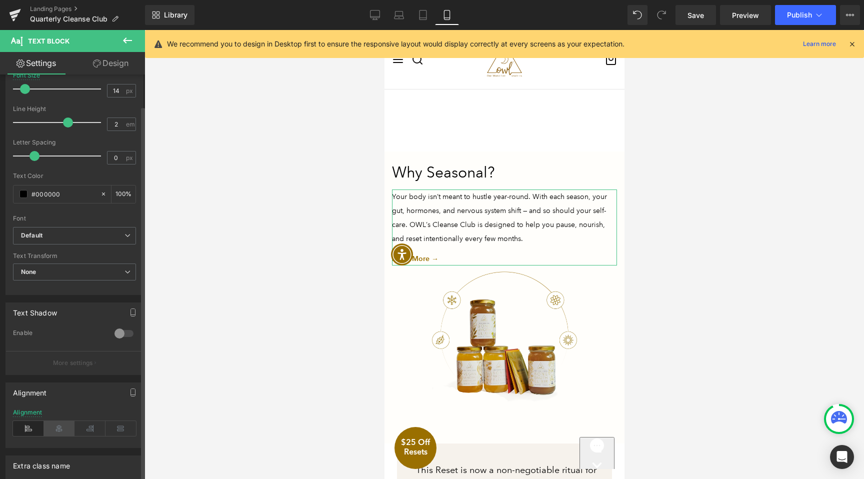
click at [58, 425] on icon at bounding box center [59, 428] width 31 height 15
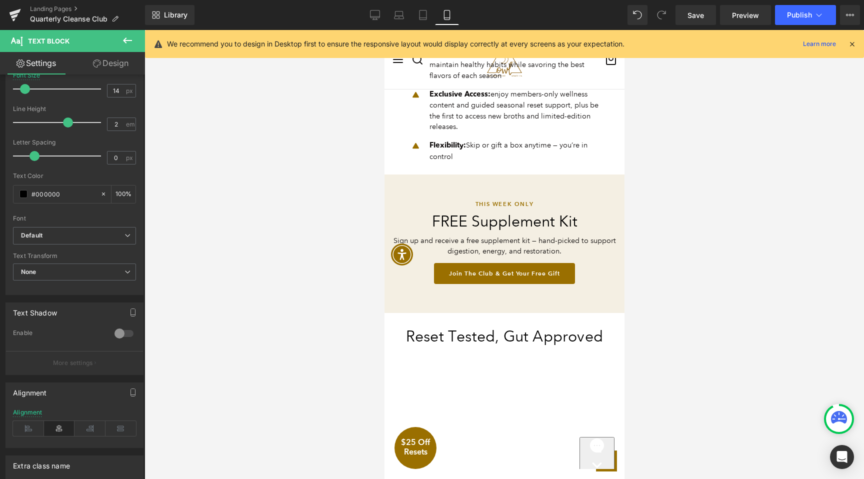
scroll to position [971, 0]
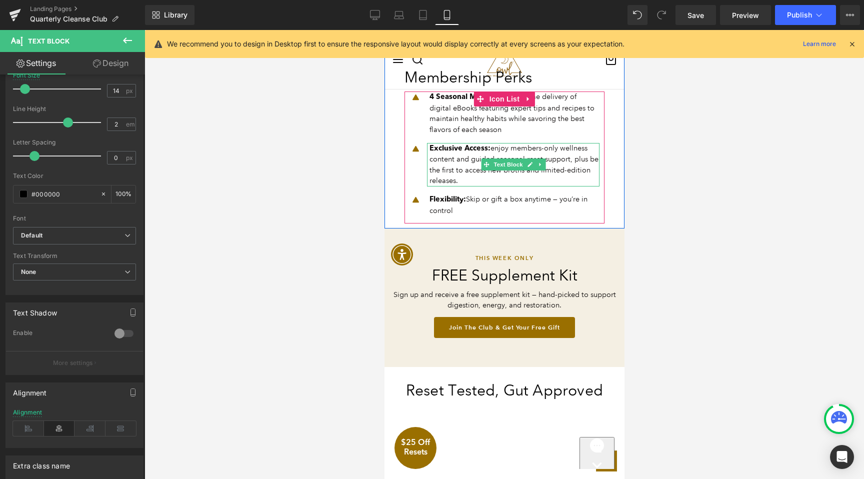
click at [501, 148] on p "Exclusive Access: enjoy members-only wellness content and guided seasonal reset…" at bounding box center [514, 164] width 170 height 43
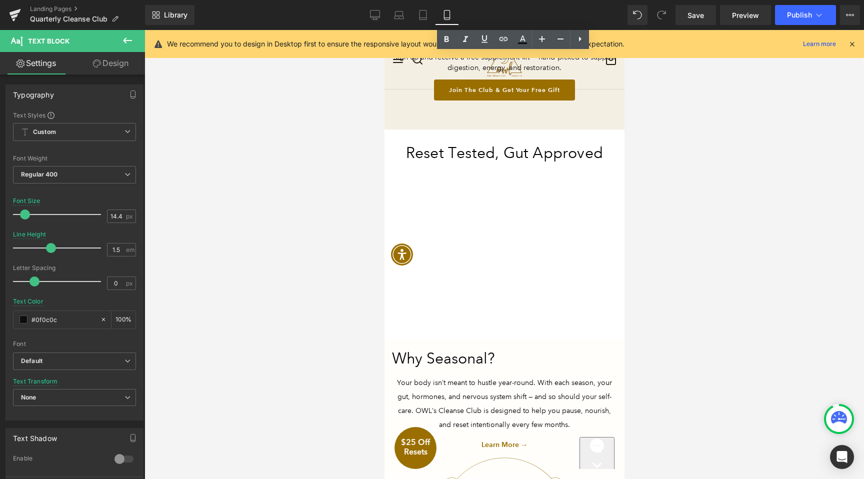
scroll to position [1262, 0]
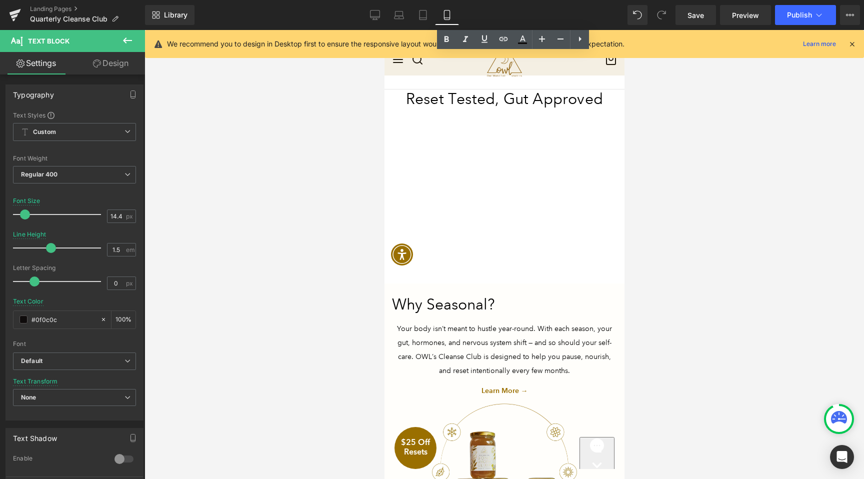
click at [469, 361] on p "Your body isn’t meant to hustle year-round. With each season, your gut, hormone…" at bounding box center [503, 349] width 225 height 56
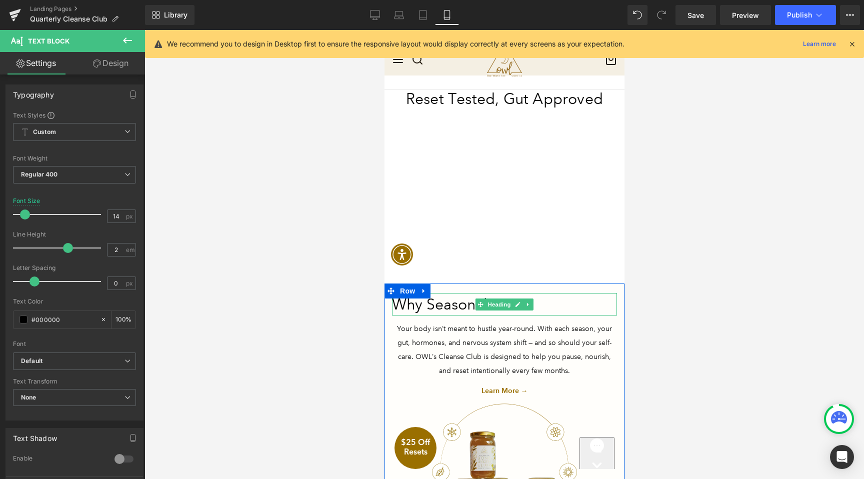
click at [437, 297] on h2 "Why Seasonal?" at bounding box center [503, 304] width 225 height 22
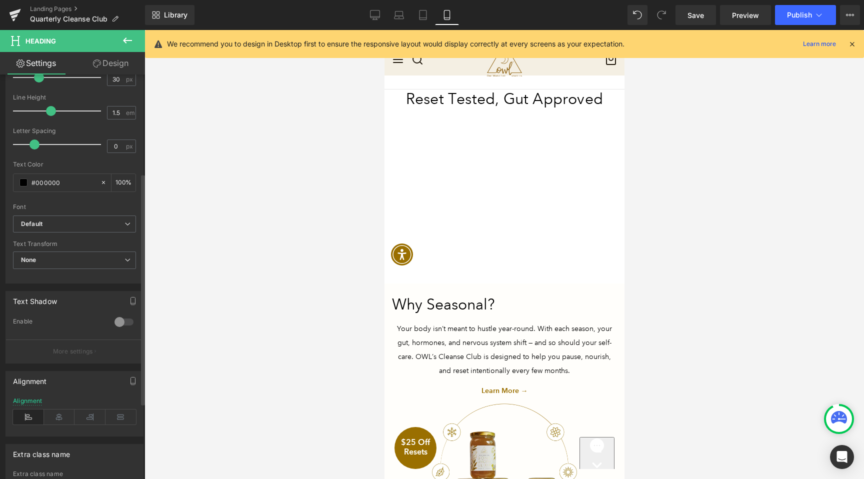
scroll to position [305, 0]
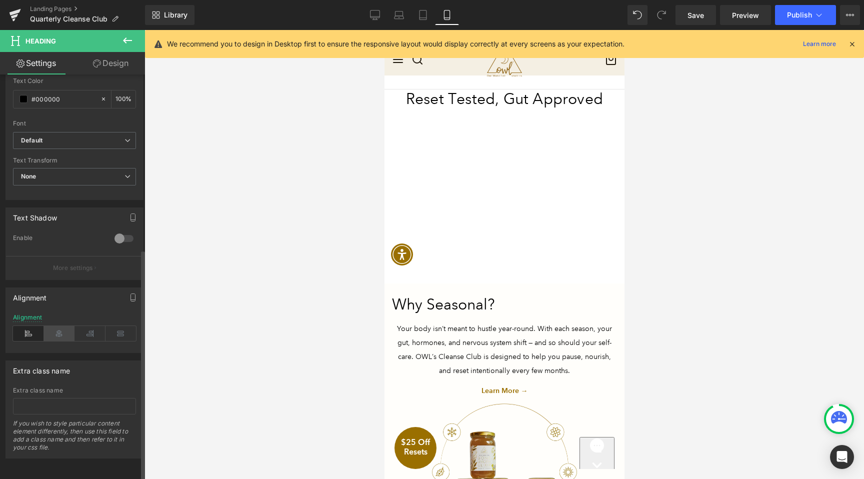
click at [58, 326] on icon at bounding box center [59, 333] width 31 height 15
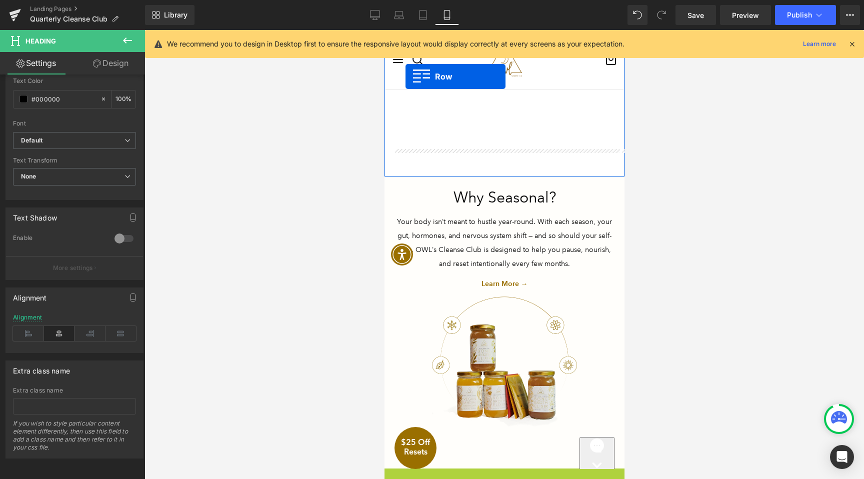
scroll to position [1329, 0]
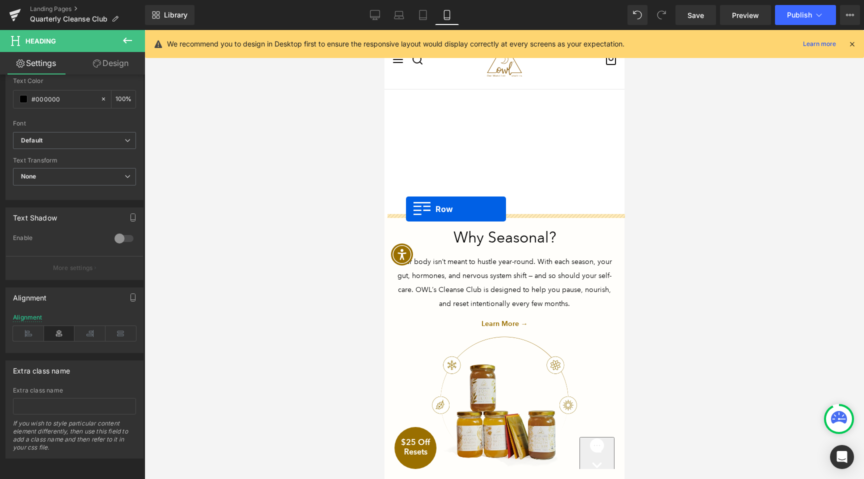
drag, startPoint x: 400, startPoint y: 355, endPoint x: 405, endPoint y: 209, distance: 146.6
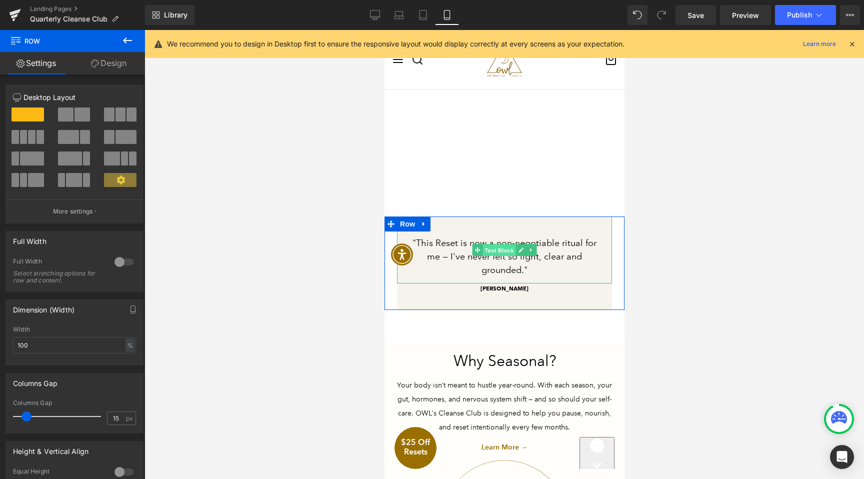
click at [503, 253] on span "Text Block" at bounding box center [498, 250] width 33 height 12
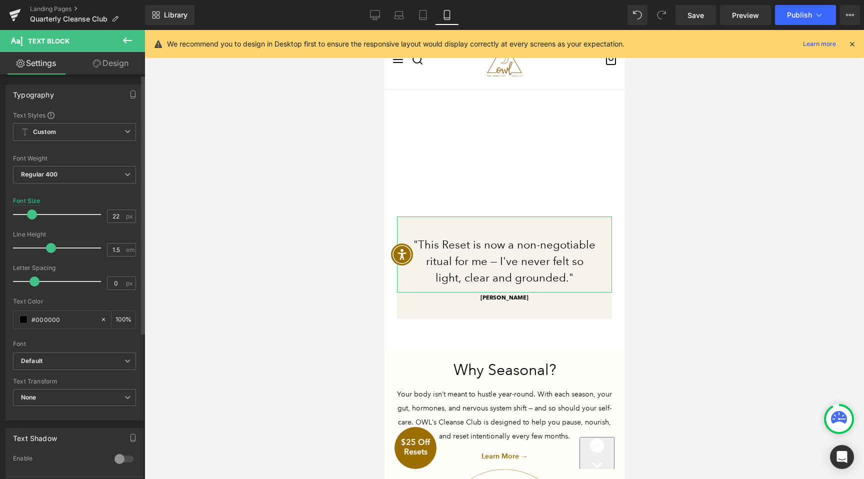
type input "21"
click at [31, 215] on span at bounding box center [31, 214] width 10 height 10
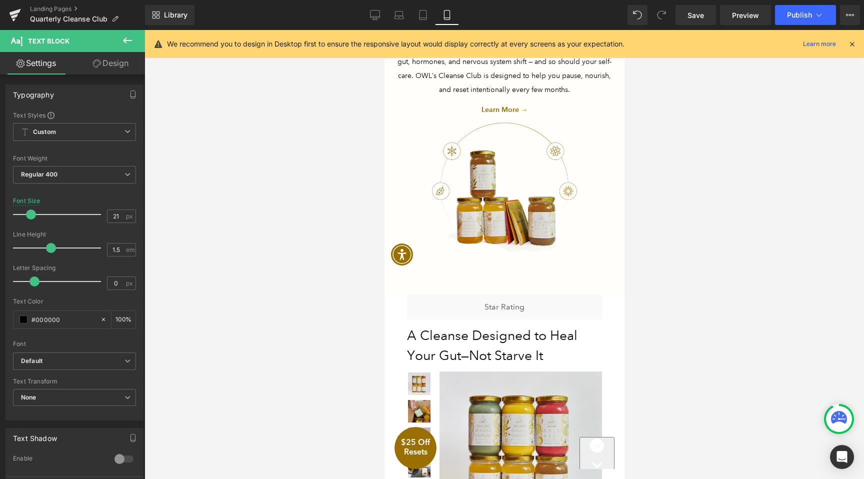
scroll to position [1674, 0]
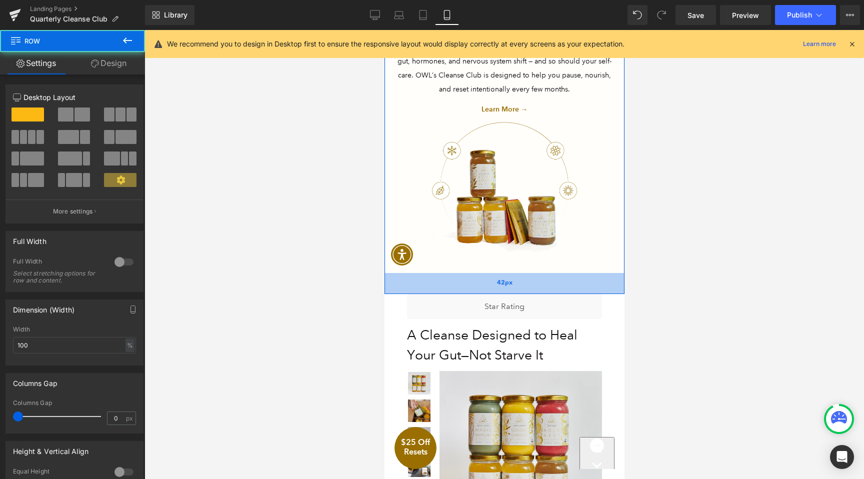
click at [493, 273] on div "42px" at bounding box center [504, 283] width 240 height 21
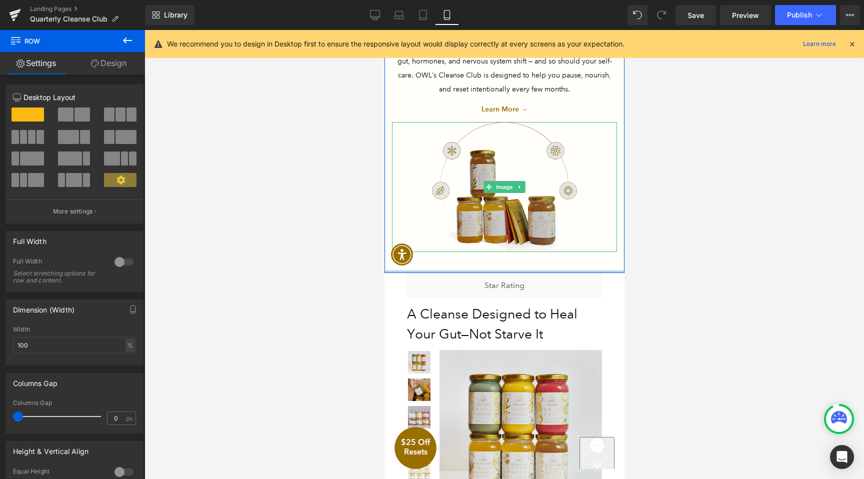
drag, startPoint x: 493, startPoint y: 280, endPoint x: 492, endPoint y: 235, distance: 45.5
click at [492, 235] on div "Why Seasonal? Heading Your body isn’t meant to hustle year-round. With each sea…" at bounding box center [504, 137] width 240 height 271
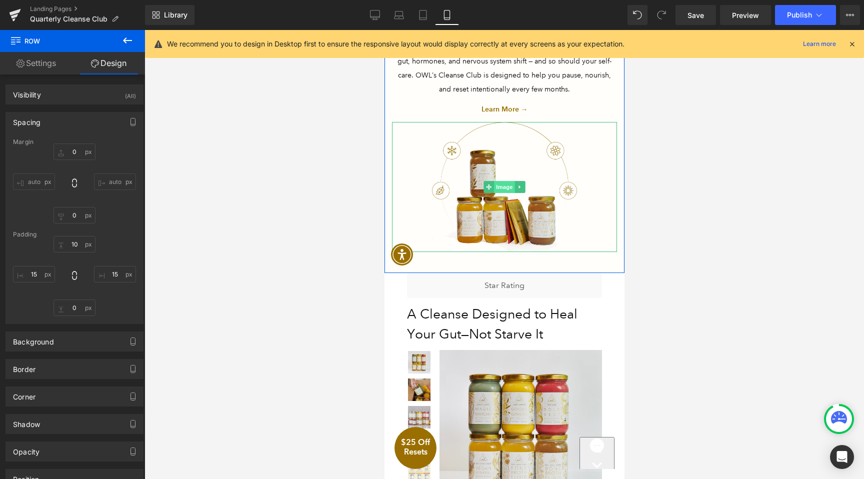
click at [496, 186] on span "Image" at bounding box center [503, 187] width 21 height 12
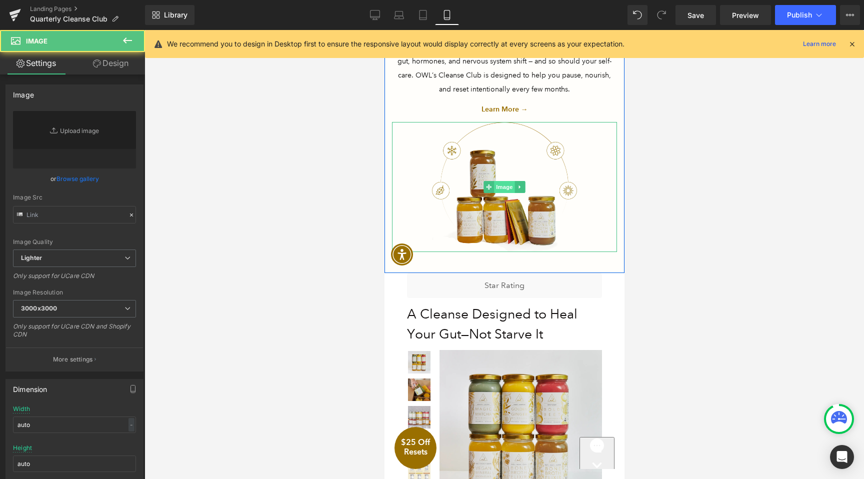
type input "[URL][DOMAIN_NAME]"
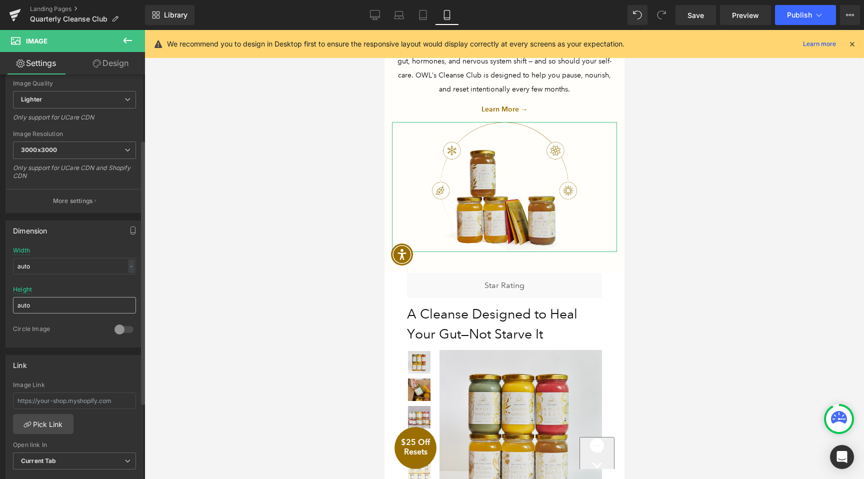
scroll to position [215, 0]
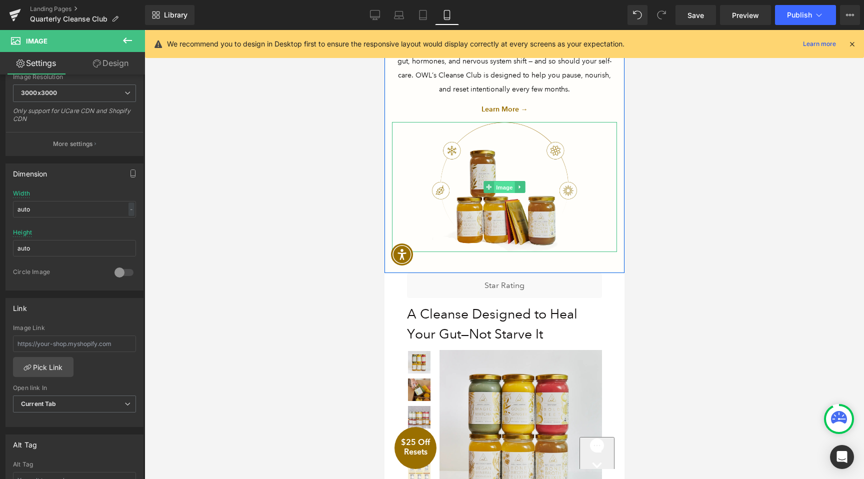
click at [503, 186] on span "Image" at bounding box center [503, 187] width 21 height 12
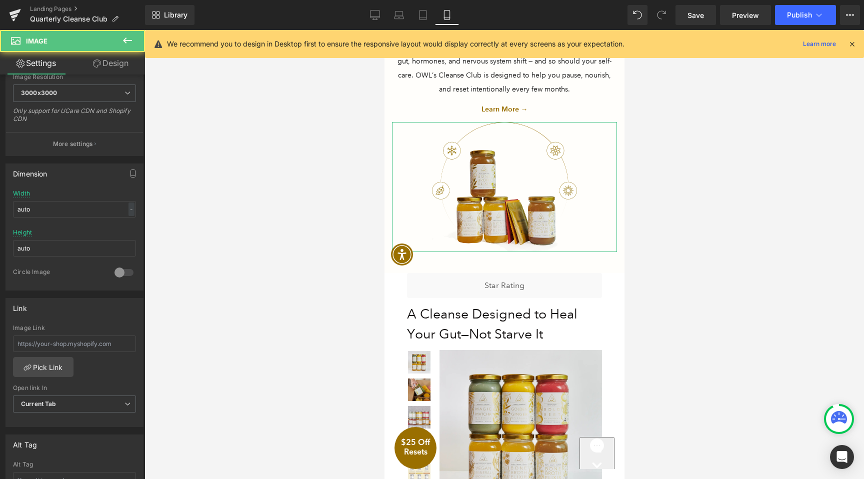
click at [104, 64] on link "Design" at bounding box center [110, 63] width 72 height 22
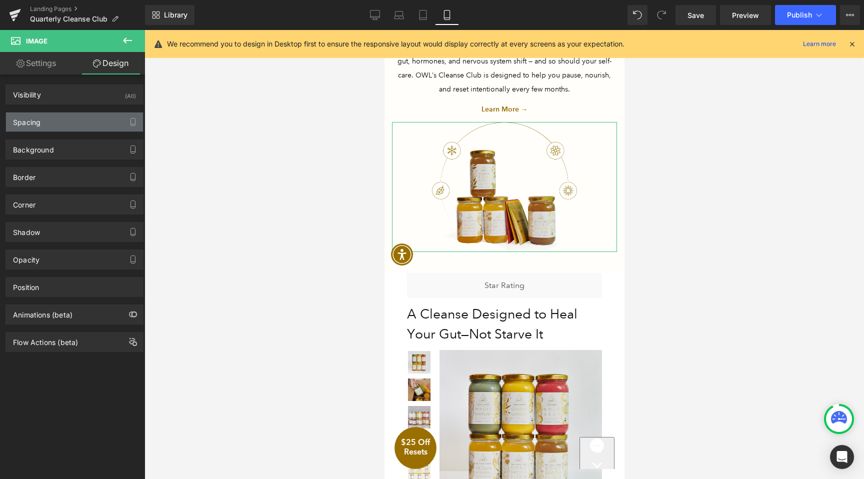
click at [61, 122] on div "Spacing" at bounding box center [74, 121] width 137 height 19
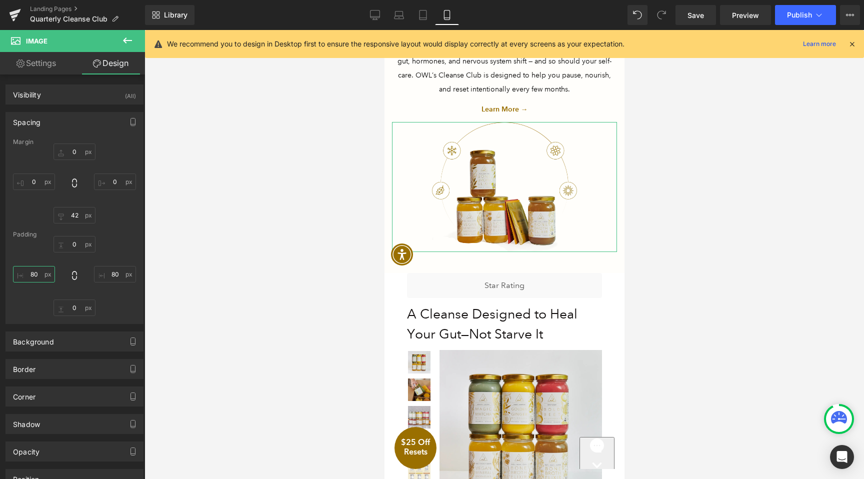
click at [33, 271] on input "80" at bounding box center [34, 274] width 42 height 16
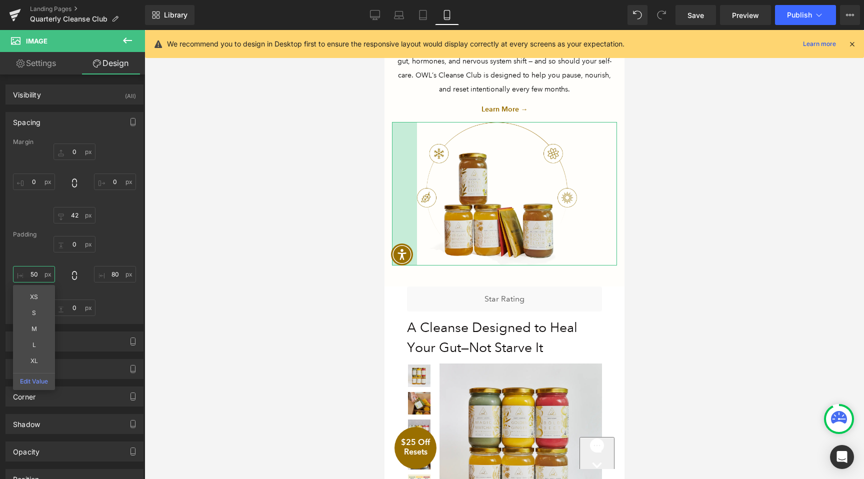
type input "40"
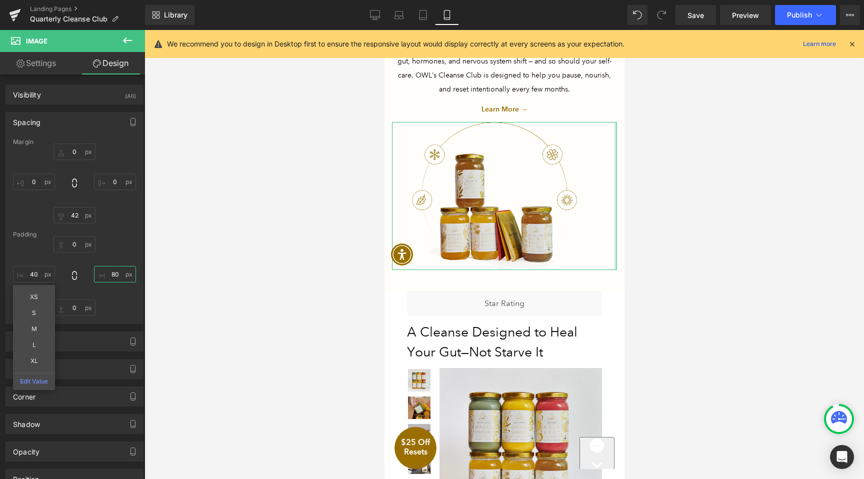
click at [111, 274] on input "80" at bounding box center [115, 274] width 42 height 16
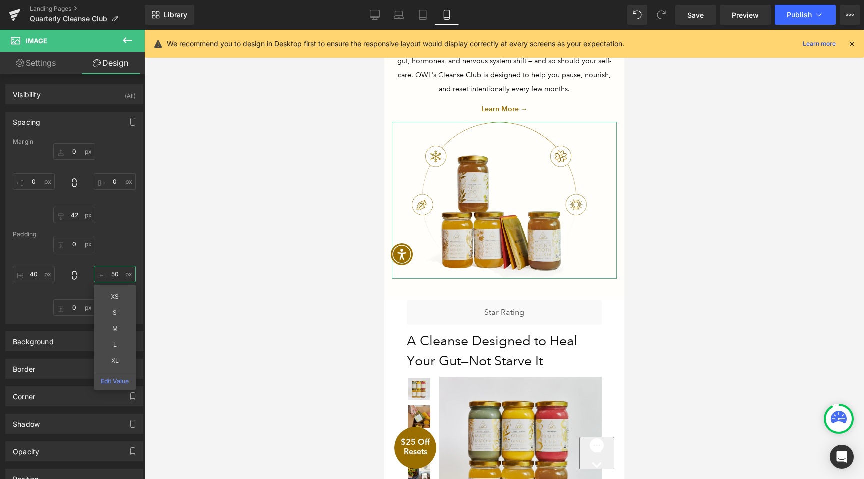
type input "40"
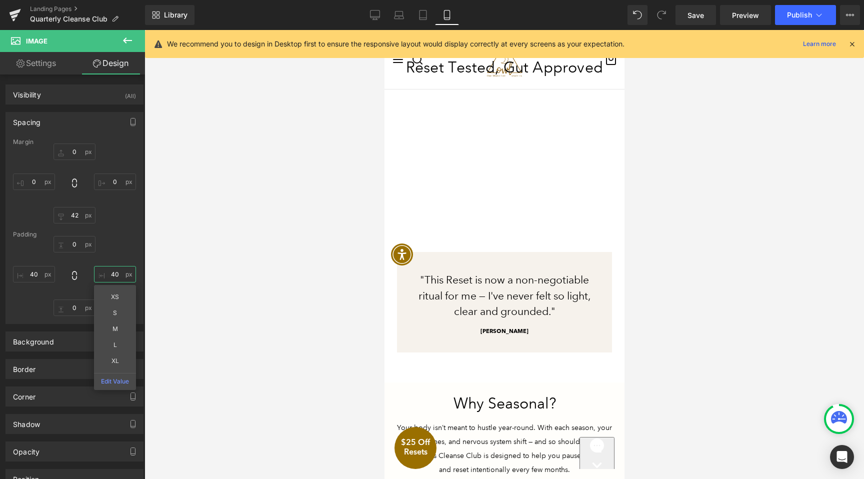
scroll to position [1350, 0]
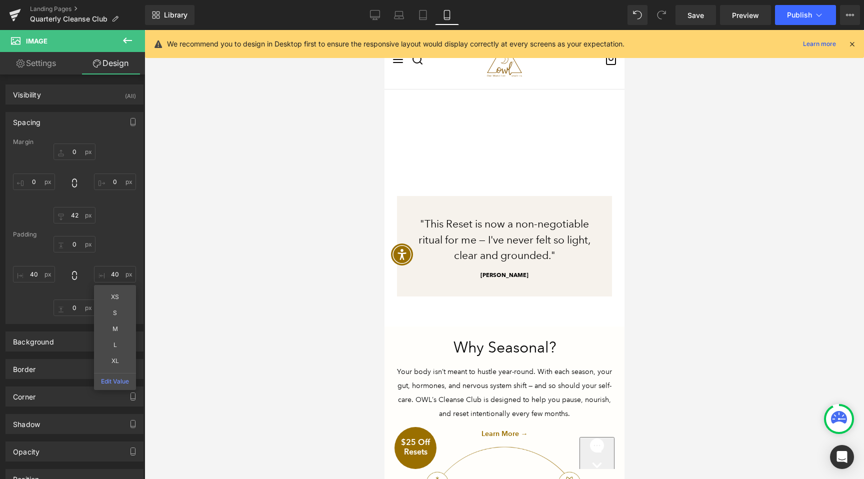
click at [493, 312] on div "Meet the Quarterly Cleanse Club Heading A quarterly delivery of OWL’s best-sell…" at bounding box center [504, 195] width 240 height 2878
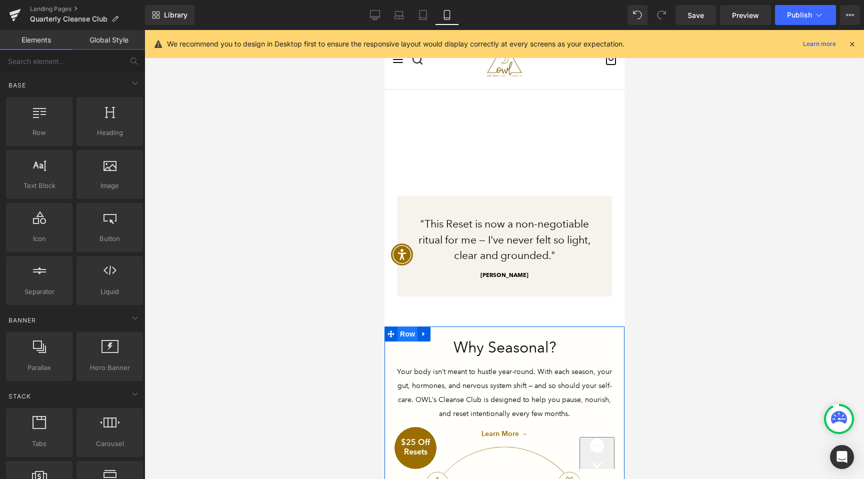
click at [410, 329] on span "Row" at bounding box center [407, 333] width 20 height 15
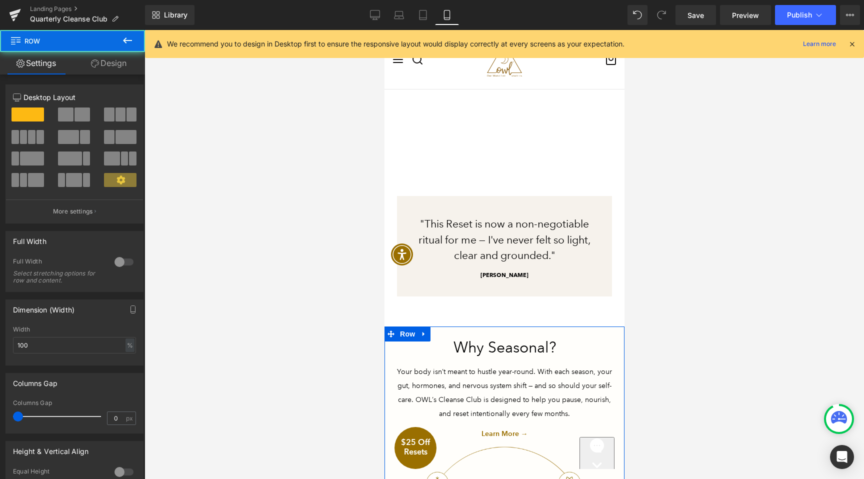
click at [117, 65] on link "Design" at bounding box center [108, 63] width 72 height 22
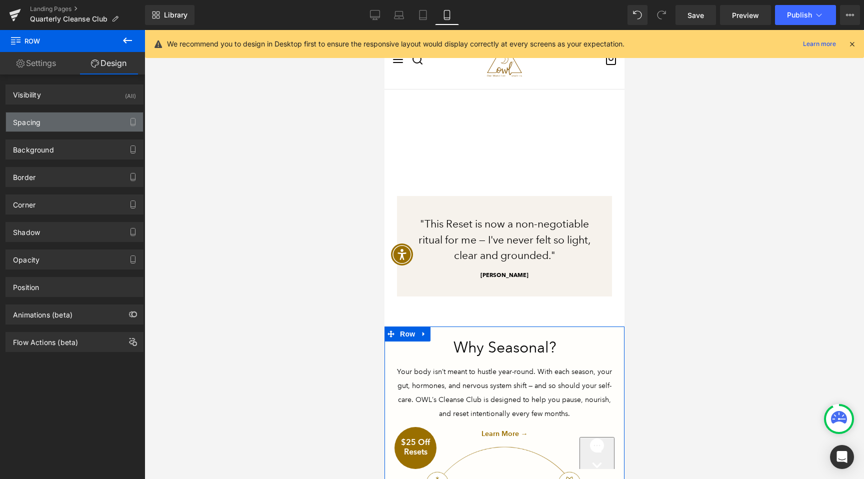
click at [69, 123] on div "Spacing" at bounding box center [74, 121] width 137 height 19
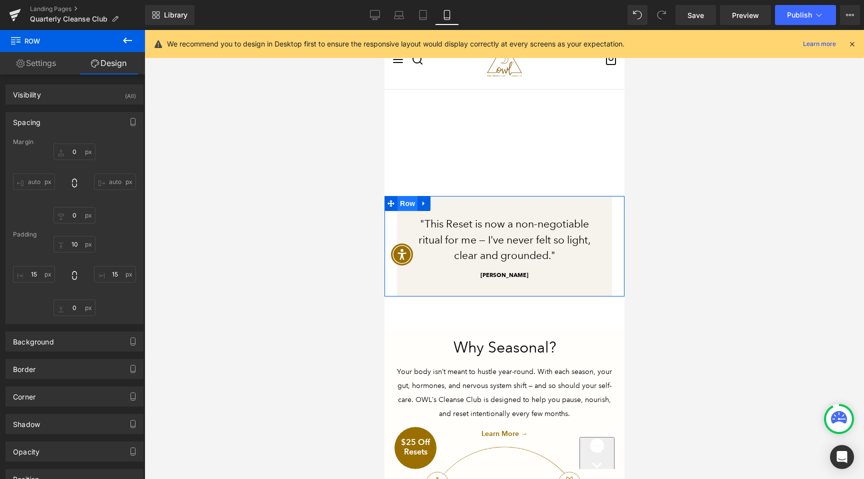
click at [404, 199] on span "Row" at bounding box center [407, 203] width 20 height 15
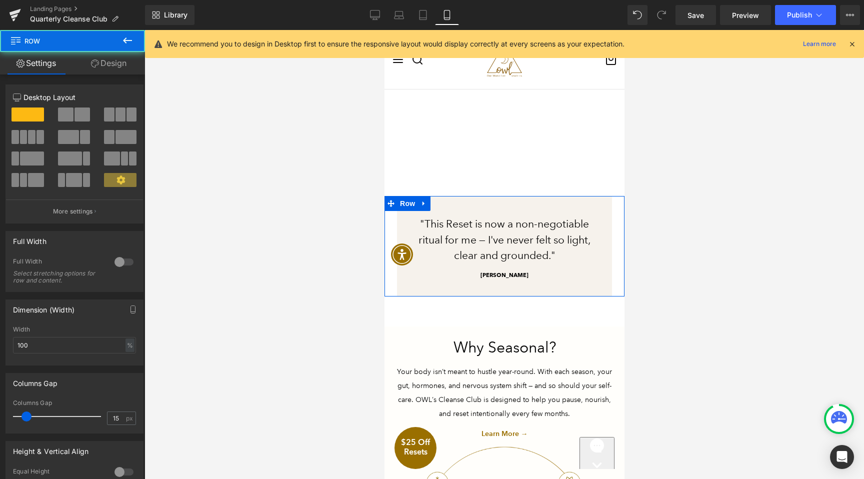
click at [122, 65] on link "Design" at bounding box center [108, 63] width 72 height 22
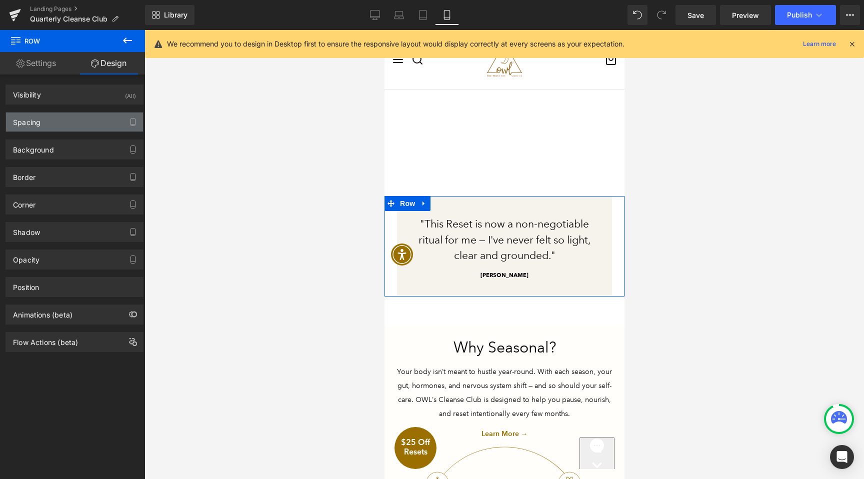
click at [74, 127] on div "Spacing" at bounding box center [74, 121] width 137 height 19
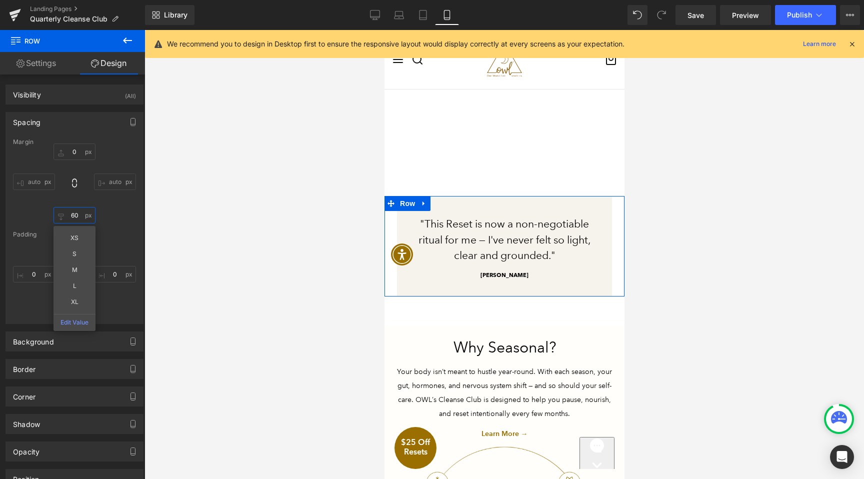
click at [74, 218] on input "60" at bounding box center [74, 215] width 42 height 16
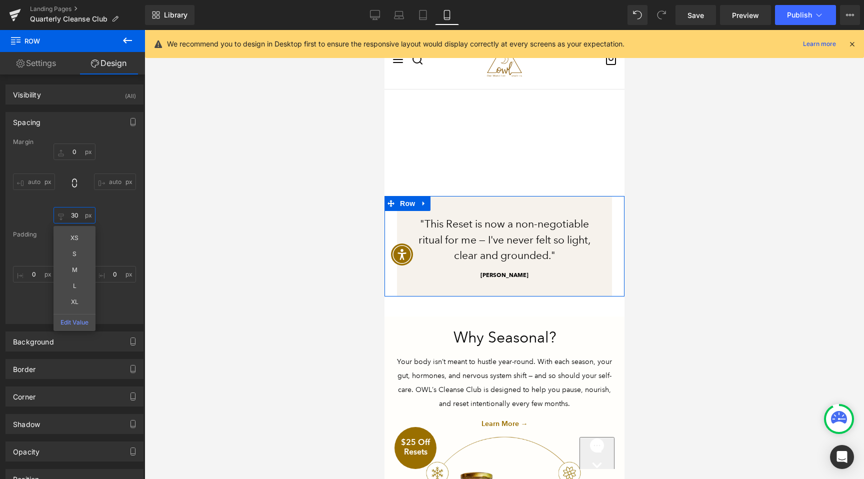
type input "20"
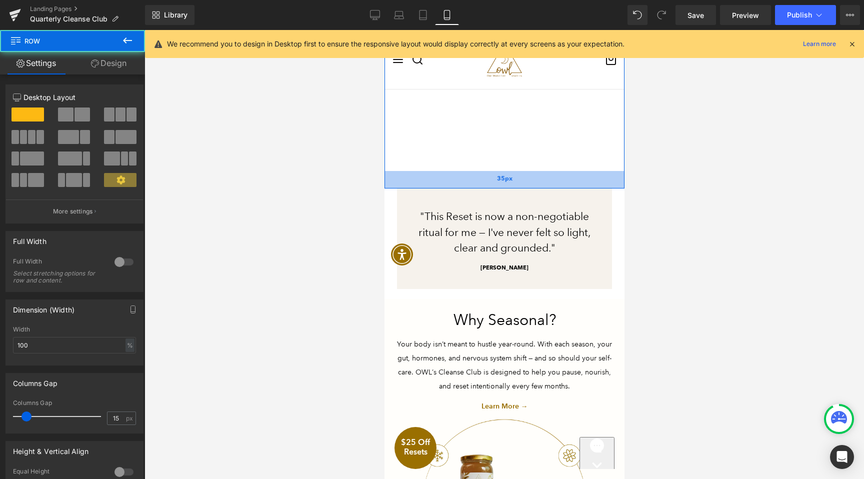
drag, startPoint x: 509, startPoint y: 184, endPoint x: 509, endPoint y: 176, distance: 7.5
click at [509, 176] on span "35px" at bounding box center [503, 178] width 15 height 9
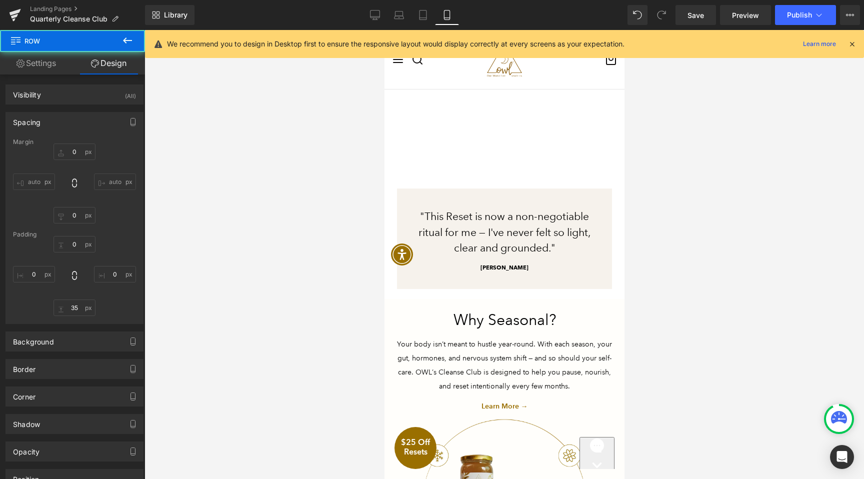
click at [683, 250] on div at bounding box center [503, 254] width 719 height 449
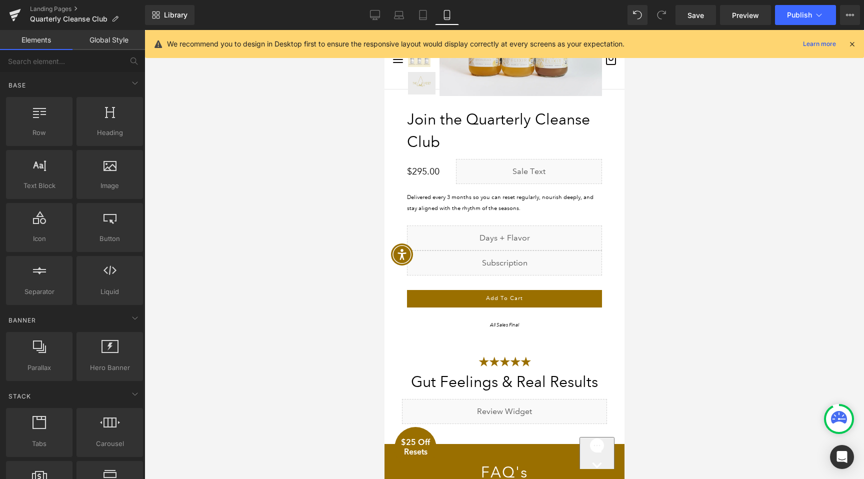
scroll to position [2141, 0]
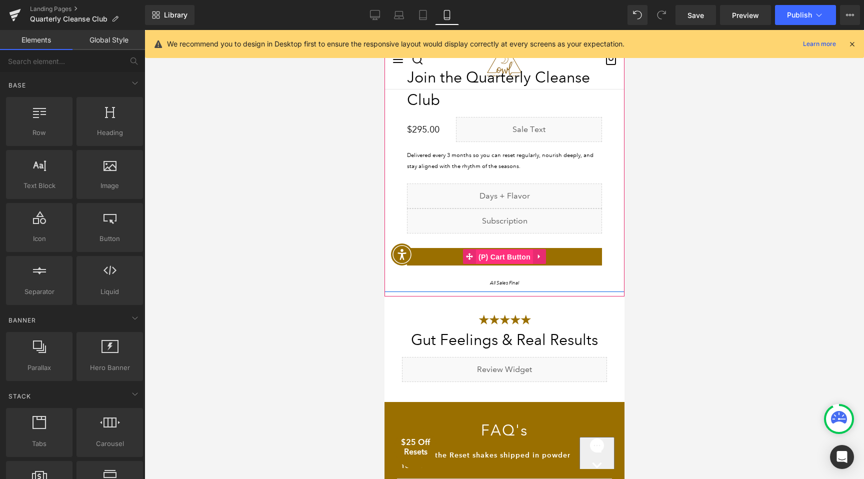
click at [501, 249] on span "(P) Cart Button" at bounding box center [503, 256] width 57 height 15
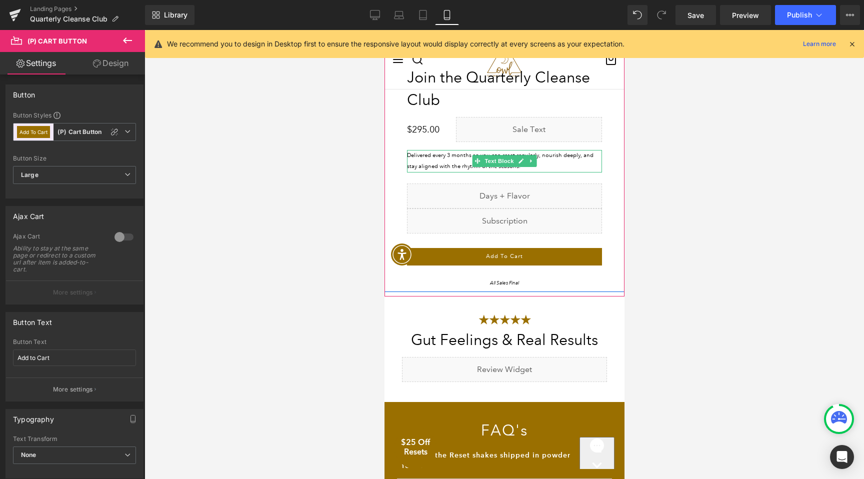
click at [450, 158] on p "Delivered every 3 months so you can reset regularly, nourish deeply, and stay a…" at bounding box center [503, 161] width 195 height 22
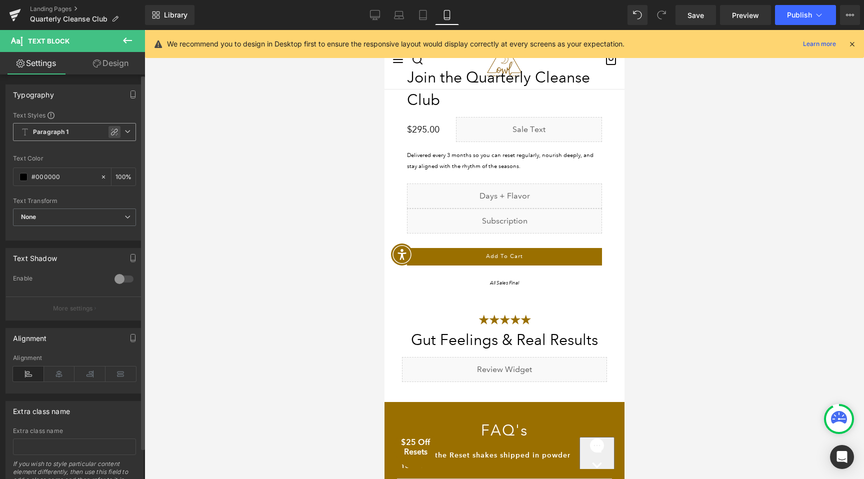
click at [110, 133] on icon at bounding box center [114, 132] width 8 height 8
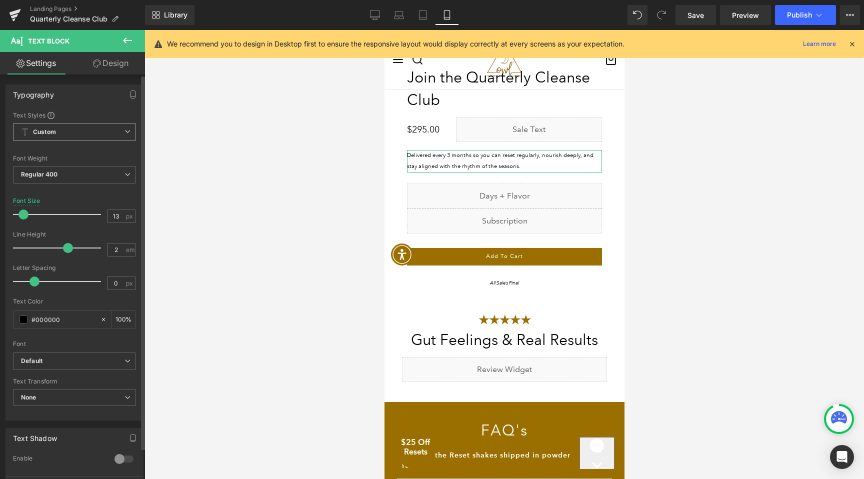
type input "14"
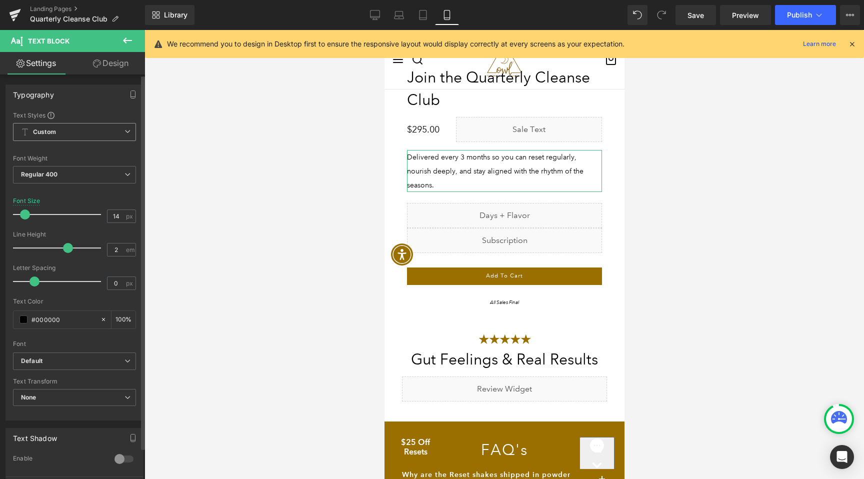
click at [27, 217] on span at bounding box center [25, 214] width 10 height 10
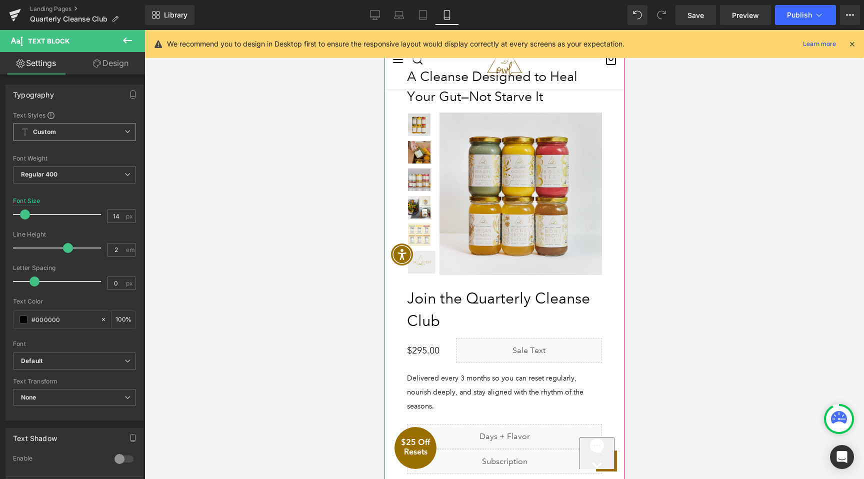
scroll to position [1893, 0]
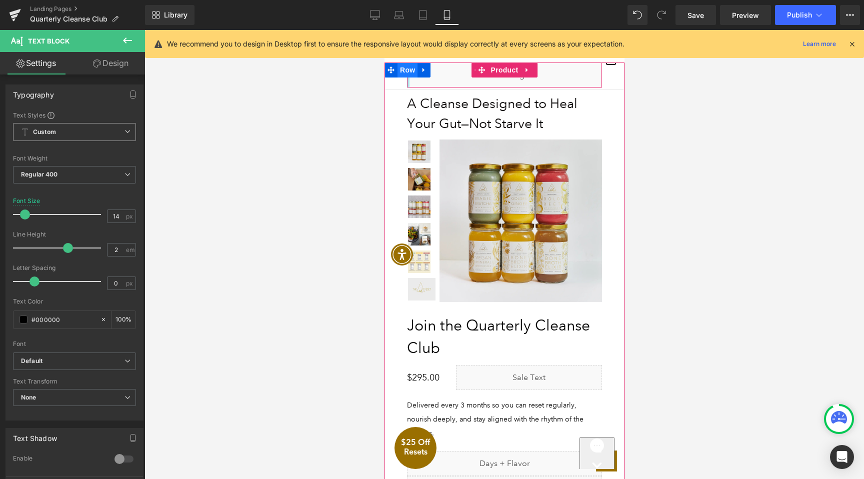
click at [407, 69] on span "Row" at bounding box center [407, 69] width 20 height 15
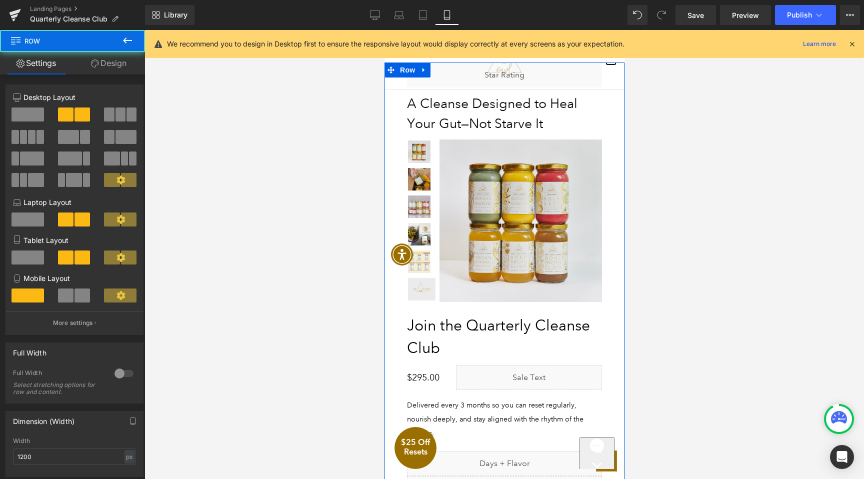
click at [127, 63] on link "Design" at bounding box center [108, 63] width 72 height 22
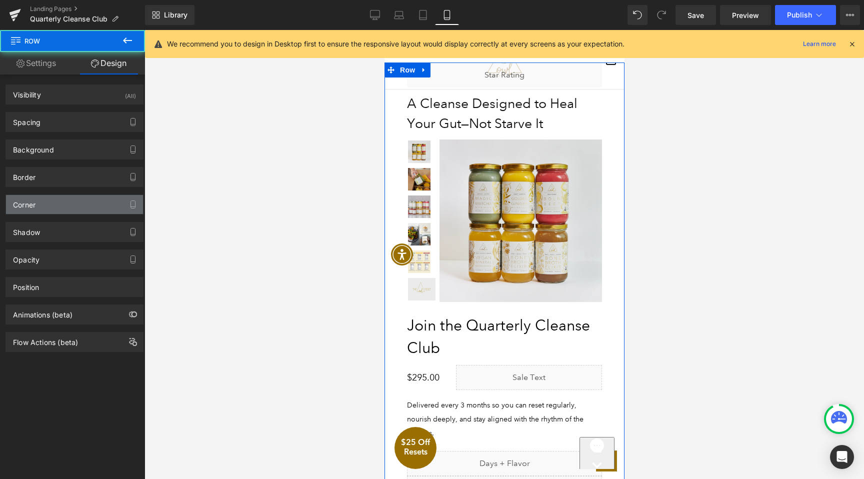
type input "0"
type input "30"
type input "10"
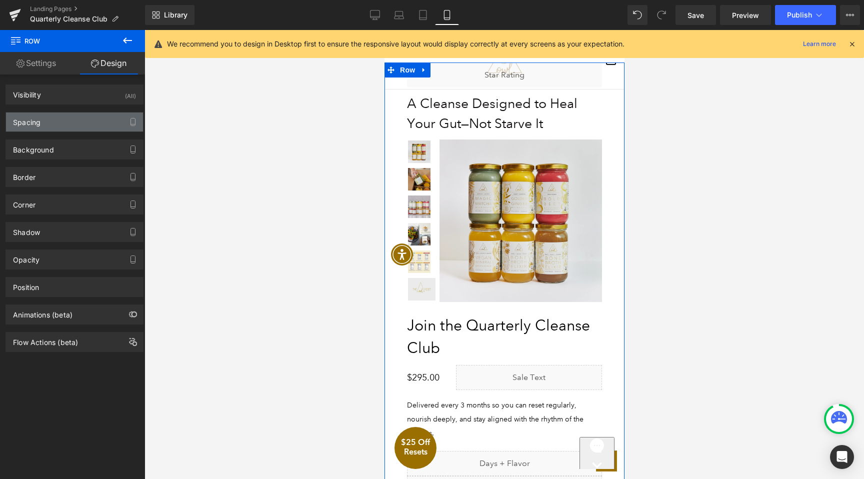
click at [51, 116] on div "Spacing" at bounding box center [74, 121] width 137 height 19
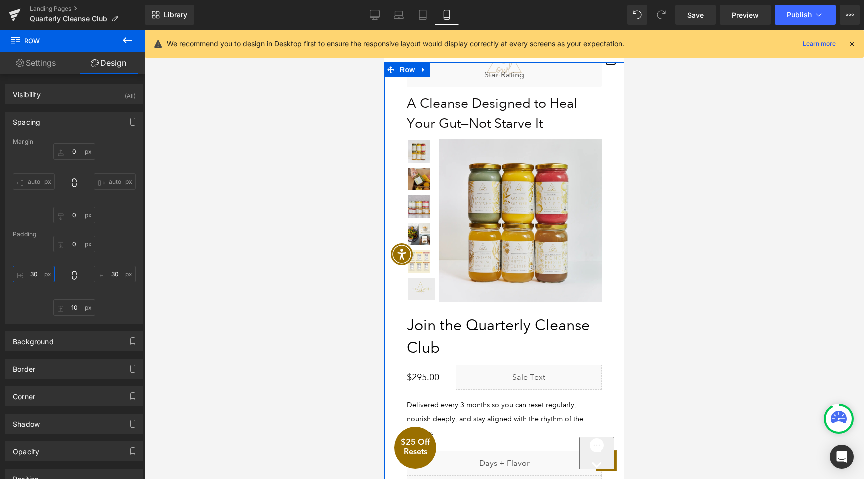
click at [33, 266] on input "30" at bounding box center [34, 274] width 42 height 16
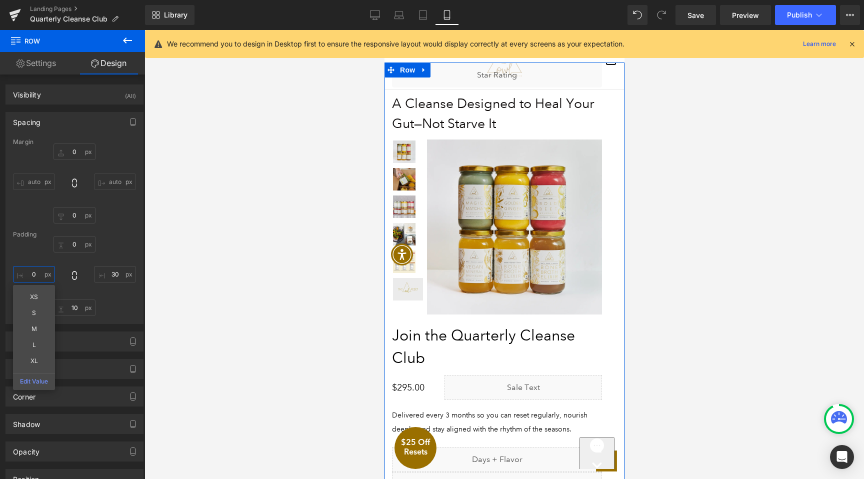
type input "0"
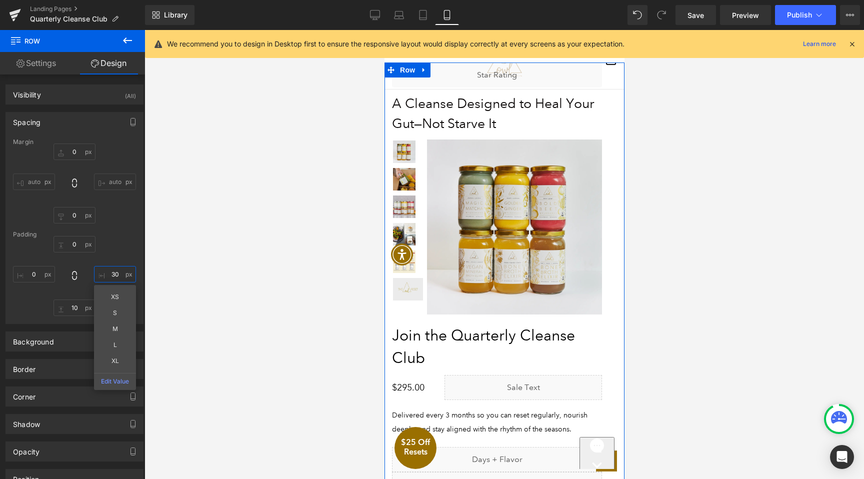
click at [118, 272] on input "30" at bounding box center [115, 274] width 42 height 16
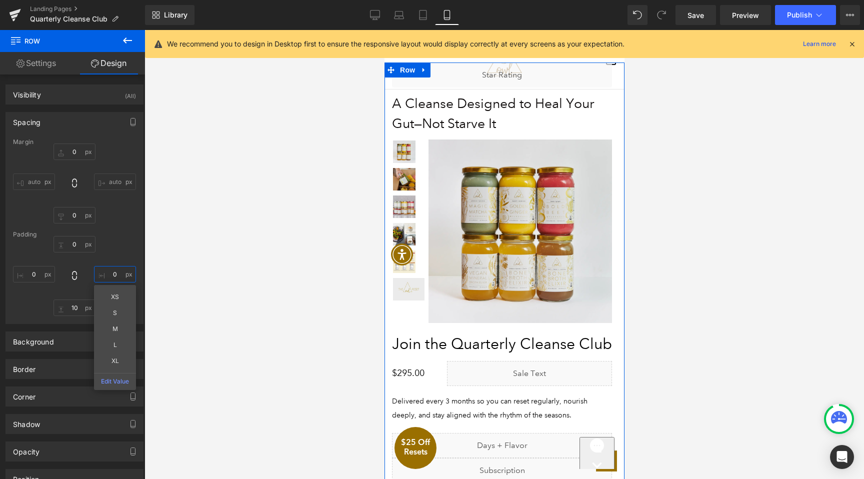
type input "0"
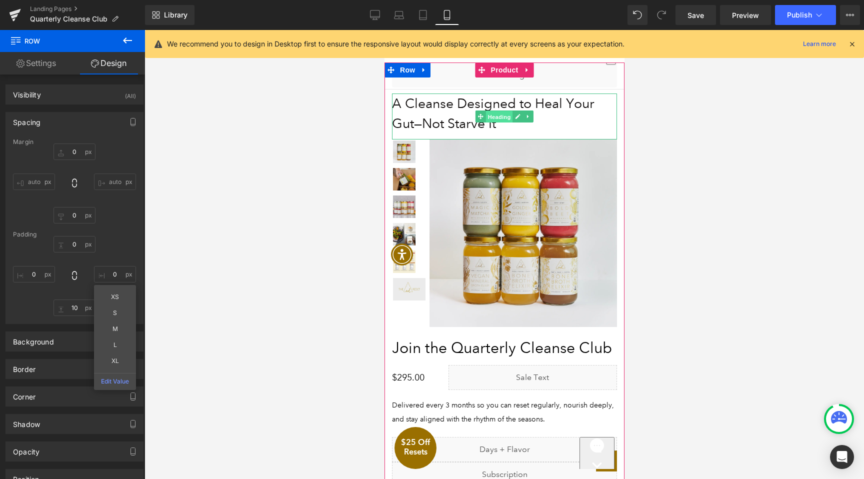
click at [485, 111] on span "Heading" at bounding box center [498, 117] width 27 height 12
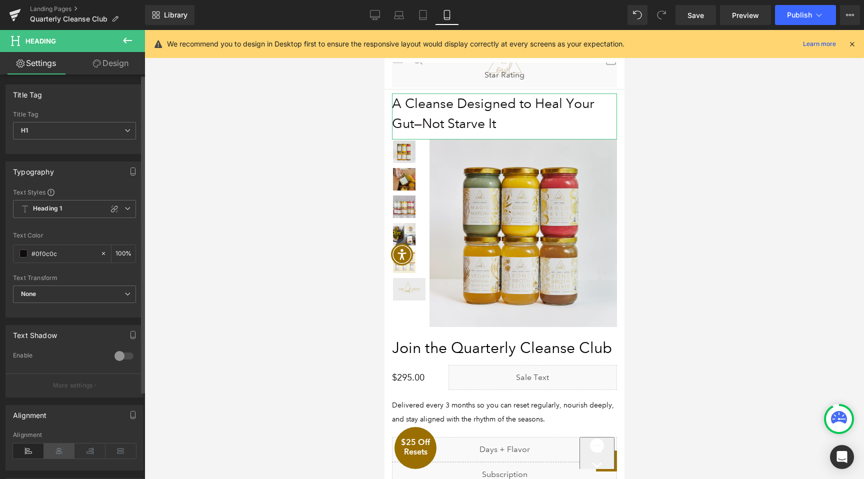
click at [58, 444] on icon at bounding box center [59, 450] width 31 height 15
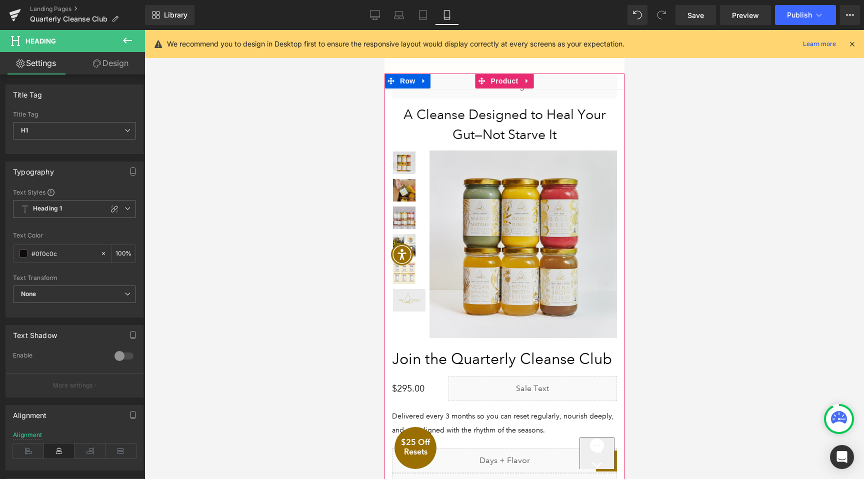
scroll to position [1786, 0]
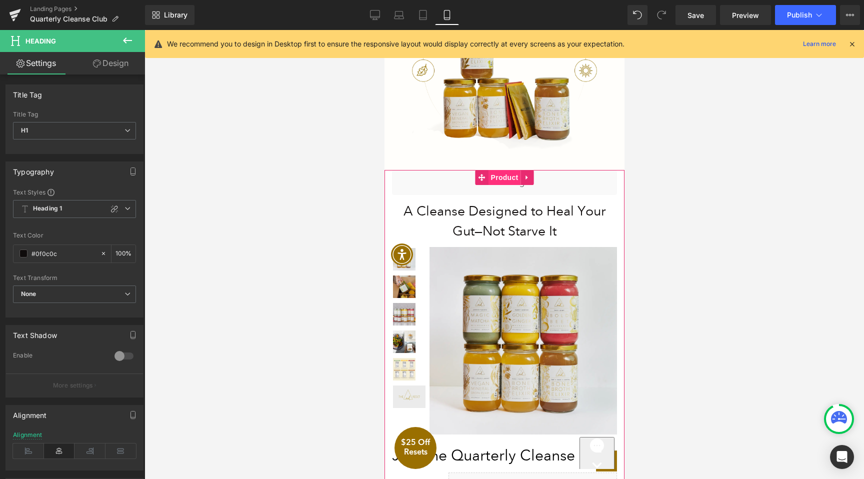
click at [504, 178] on span "Product" at bounding box center [504, 177] width 32 height 15
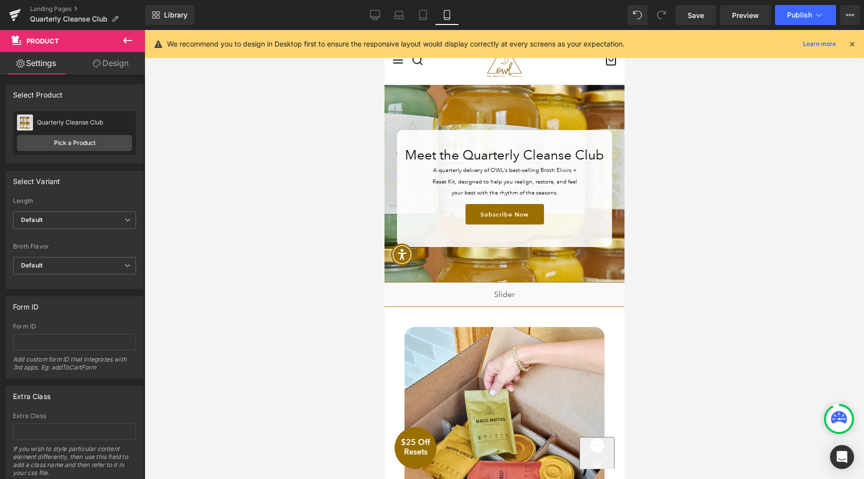
scroll to position [0, 0]
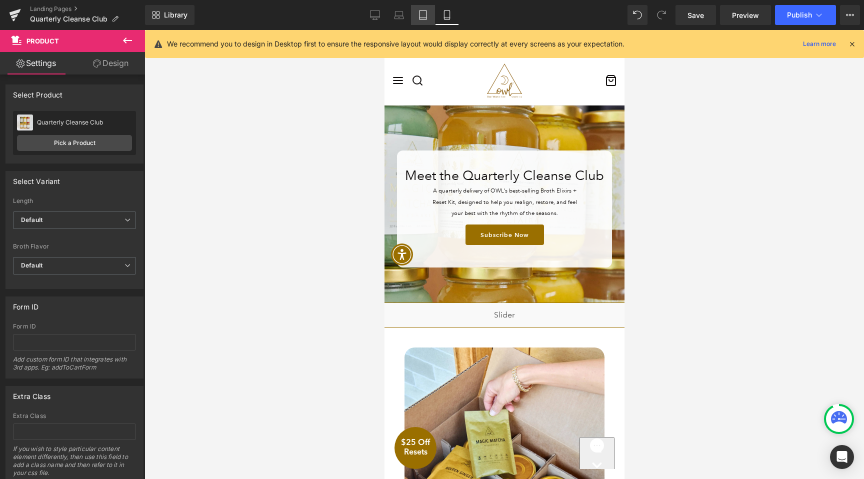
click at [424, 17] on icon at bounding box center [423, 15] width 10 height 10
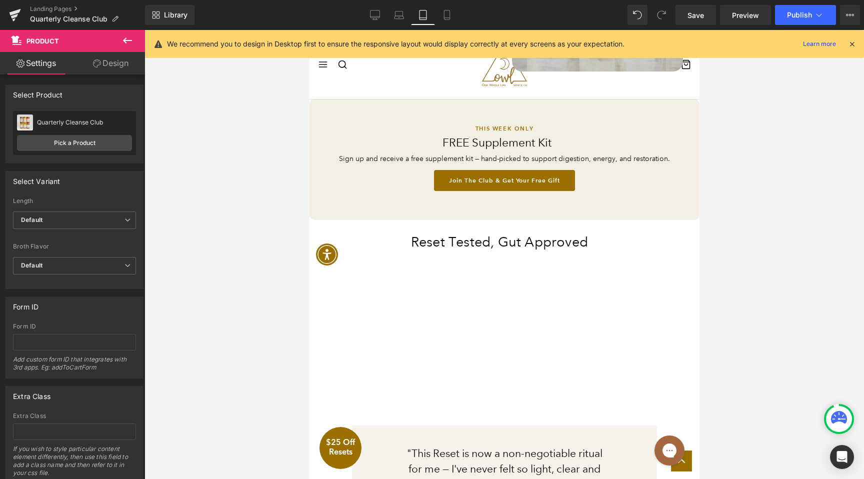
scroll to position [709, 0]
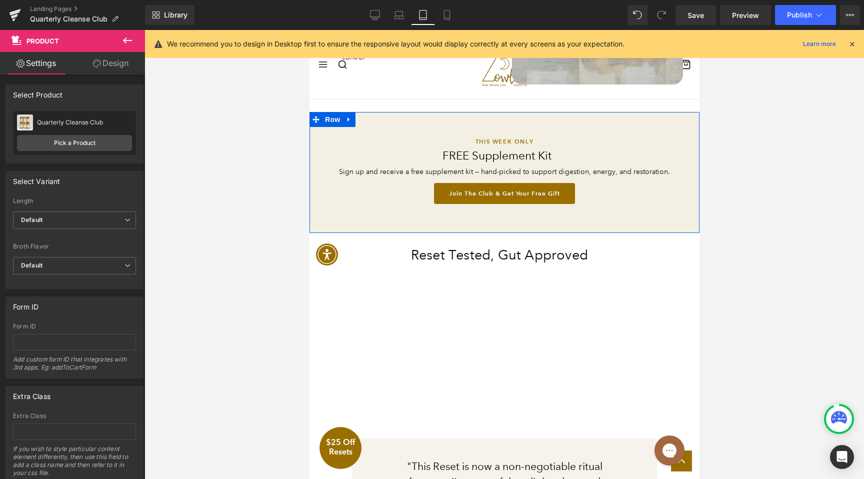
click at [345, 224] on div "THIS WEEK ONLY Text Block FREE Supplement Kit Heading Sign up and receive a fre…" at bounding box center [504, 172] width 390 height 121
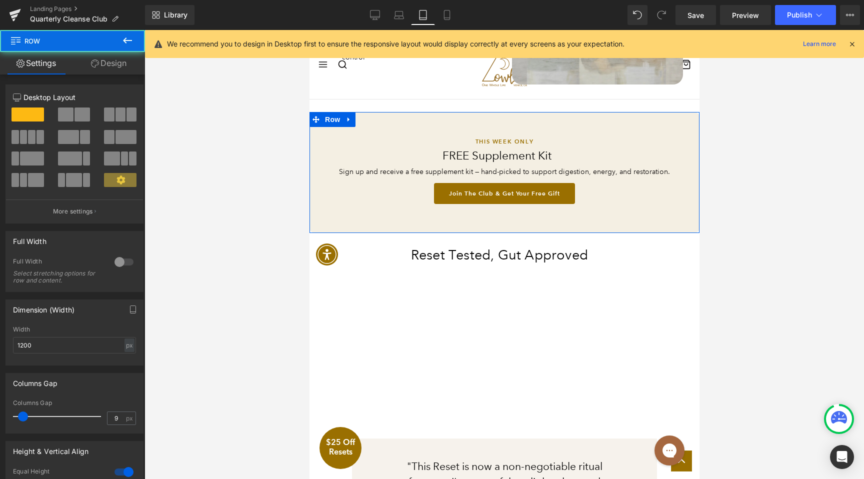
click at [113, 66] on link "Design" at bounding box center [108, 63] width 72 height 22
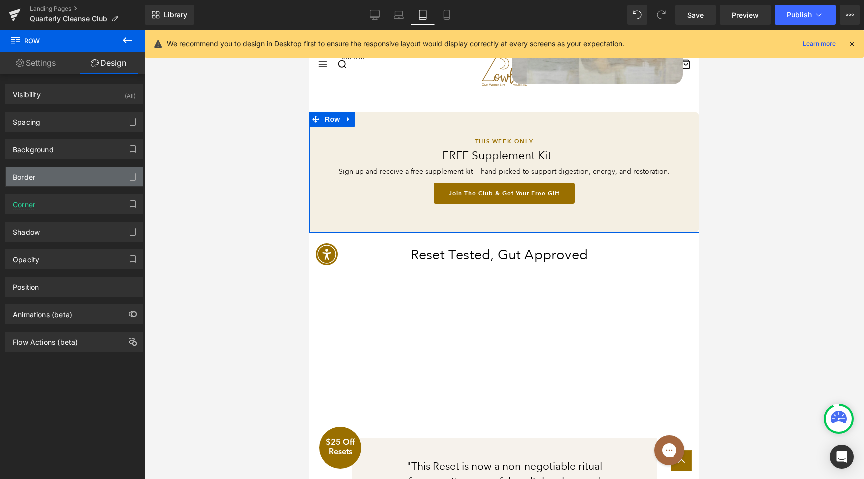
click at [59, 177] on div "Border" at bounding box center [74, 176] width 137 height 19
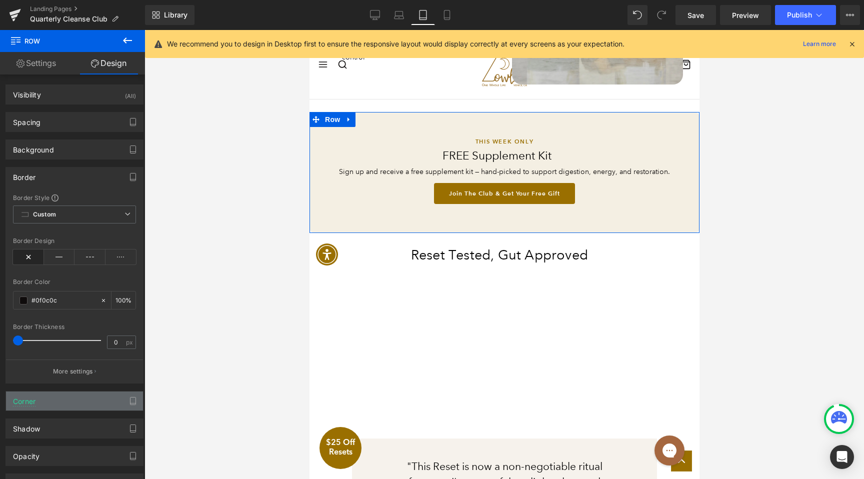
click at [68, 408] on div "Corner" at bounding box center [74, 400] width 137 height 19
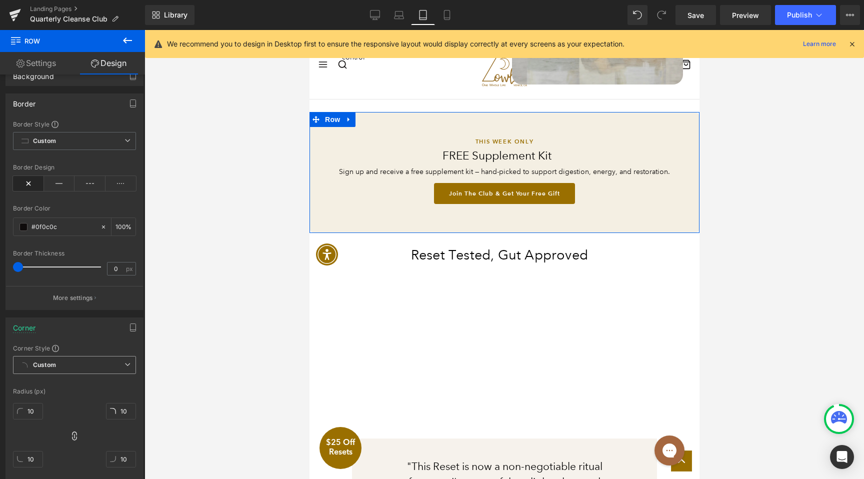
scroll to position [129, 0]
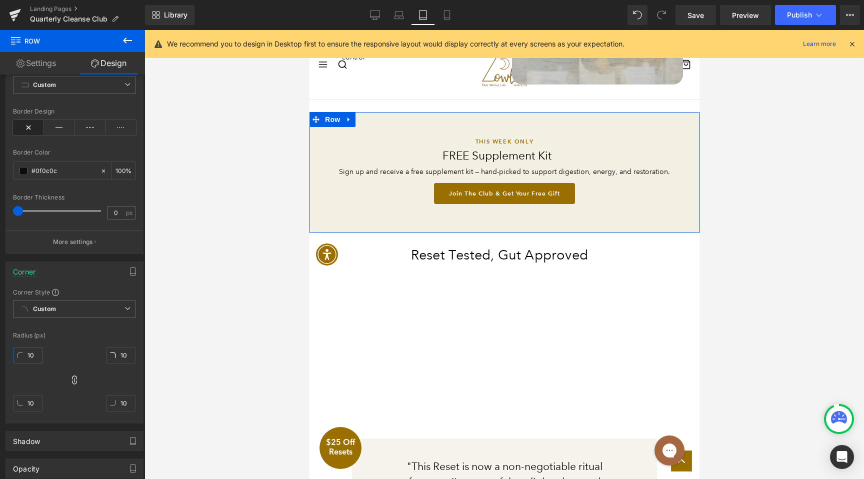
click at [31, 358] on input "10" at bounding box center [28, 355] width 30 height 16
type input "0"
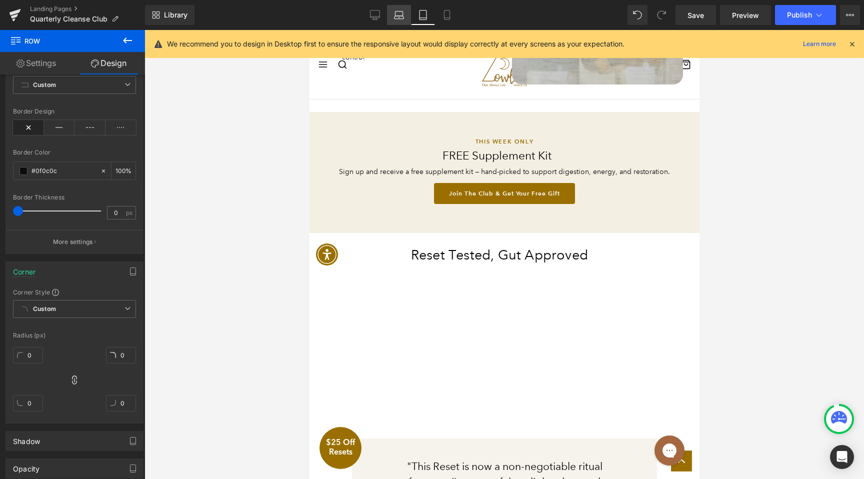
click at [401, 15] on icon at bounding box center [399, 15] width 10 height 10
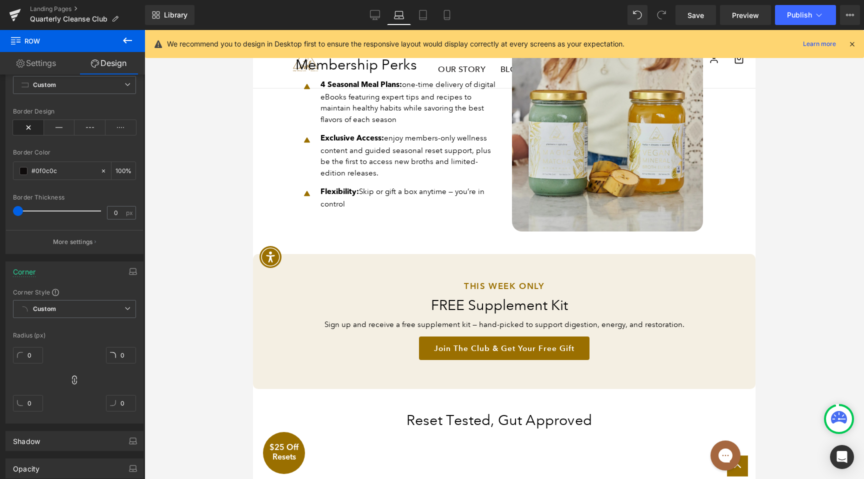
type input "100"
type input "10"
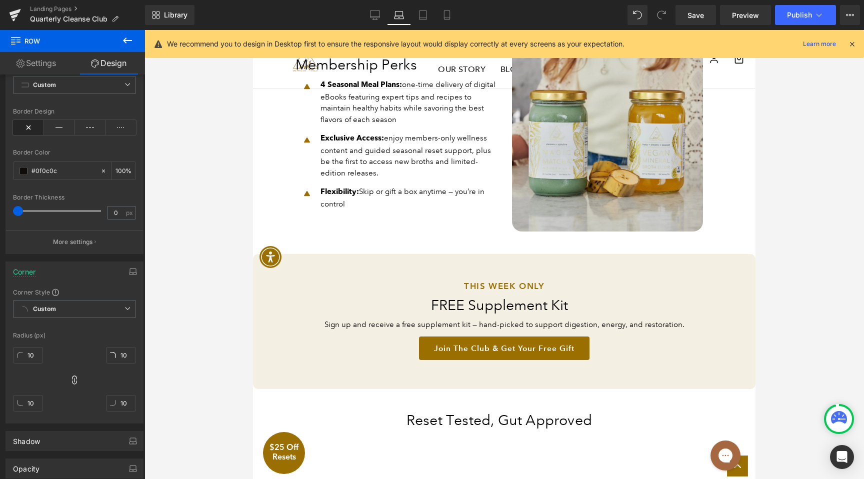
scroll to position [828, 0]
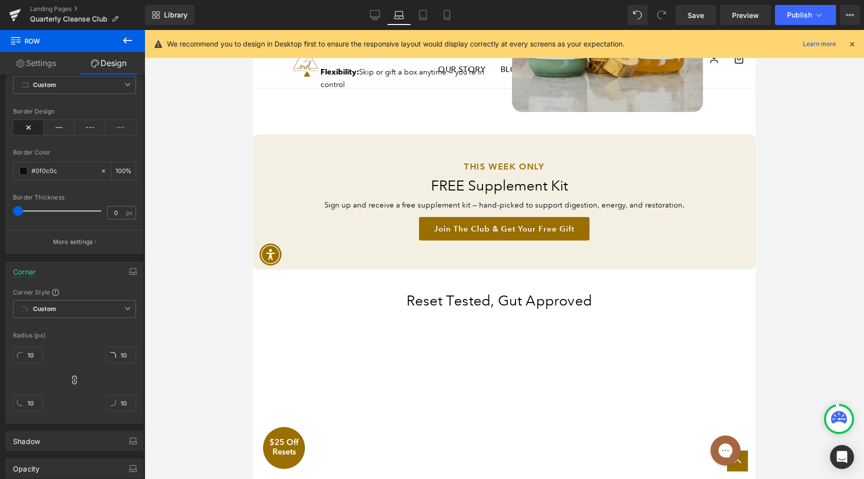
click at [291, 236] on div "THIS WEEK ONLY Text Block FREE Supplement Kit Heading Sign up and receive a fre…" at bounding box center [504, 201] width 502 height 135
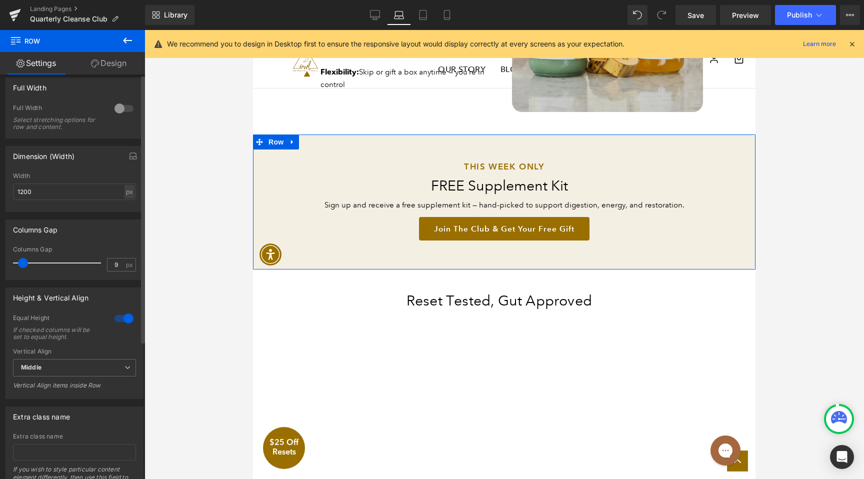
scroll to position [207, 0]
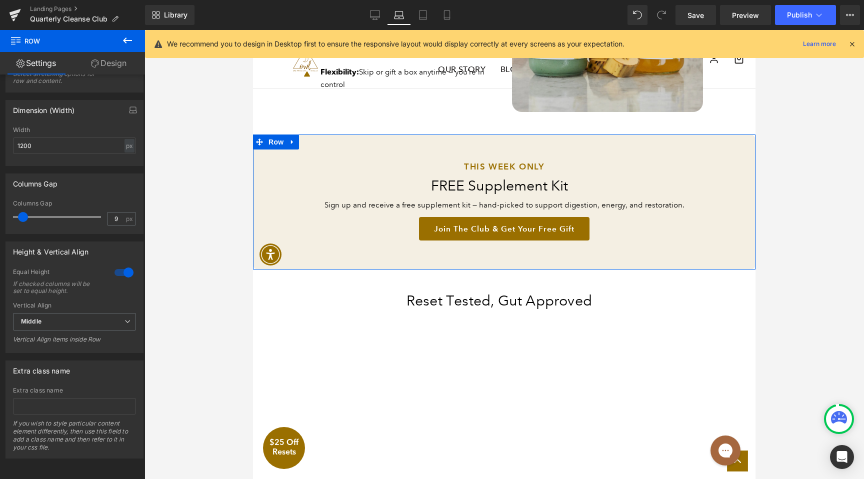
click at [116, 66] on link "Design" at bounding box center [108, 63] width 72 height 22
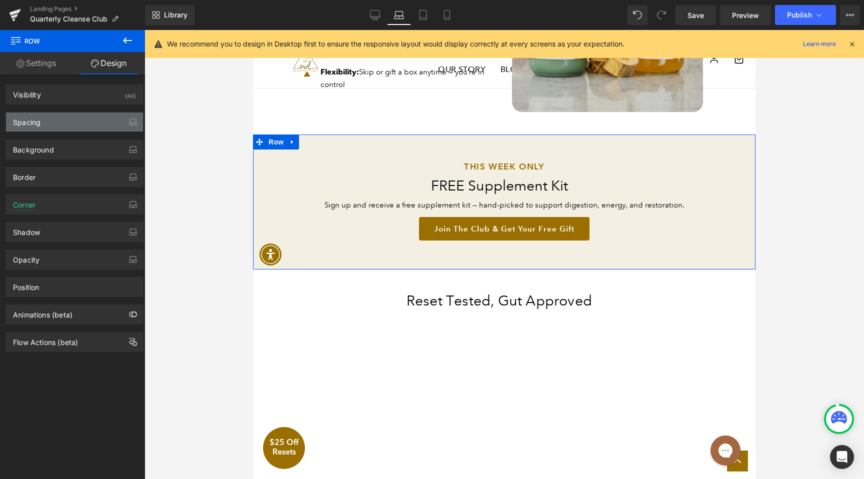
click at [42, 126] on div "Spacing" at bounding box center [74, 121] width 137 height 19
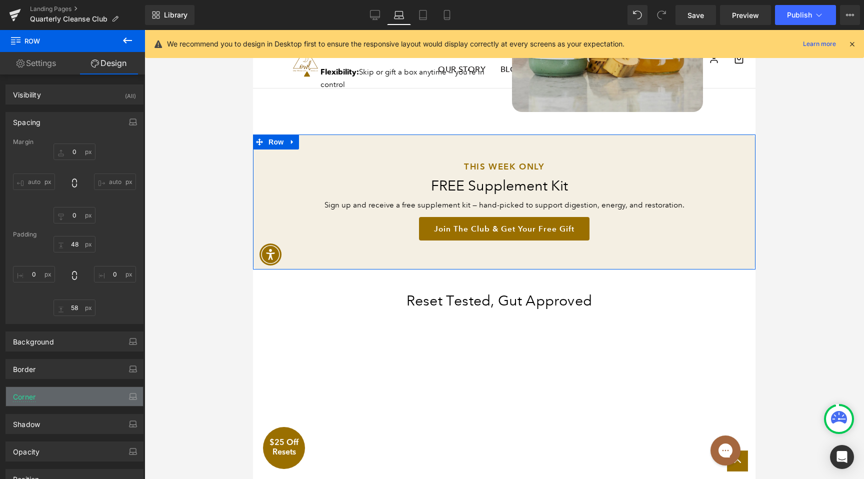
click at [56, 396] on div "Corner" at bounding box center [74, 396] width 137 height 19
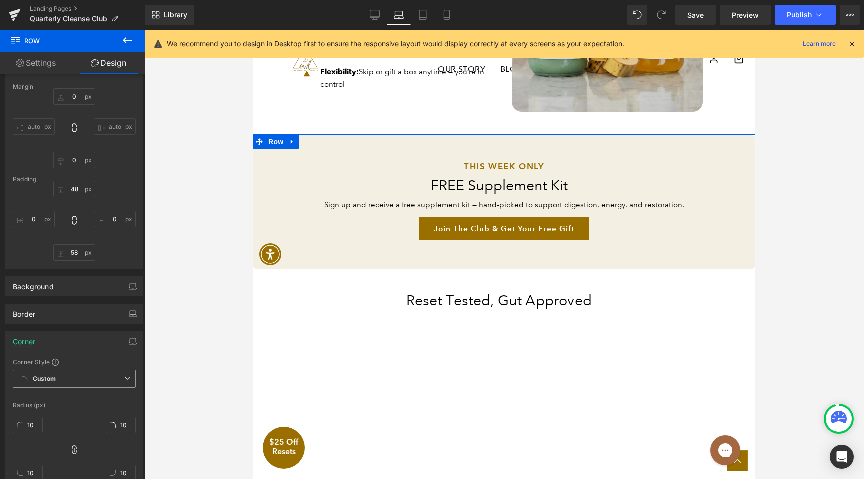
scroll to position [54, 0]
click at [31, 427] on input "9" at bounding box center [28, 426] width 30 height 16
type input "0"
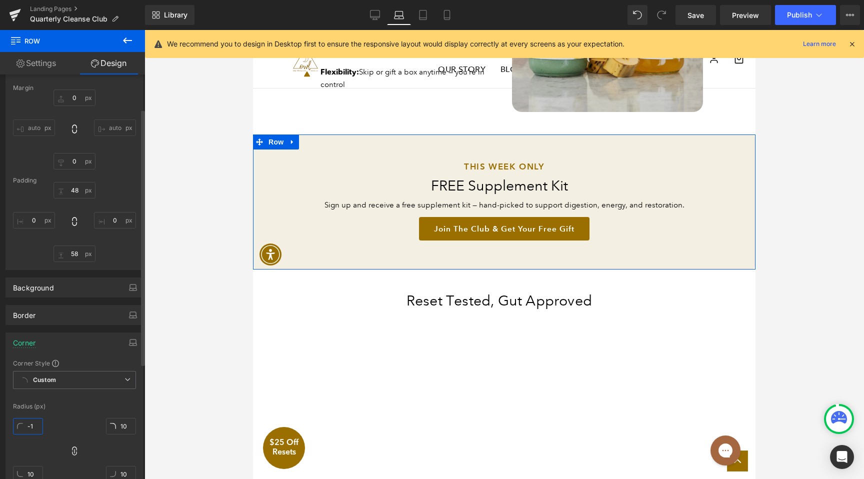
type input "0"
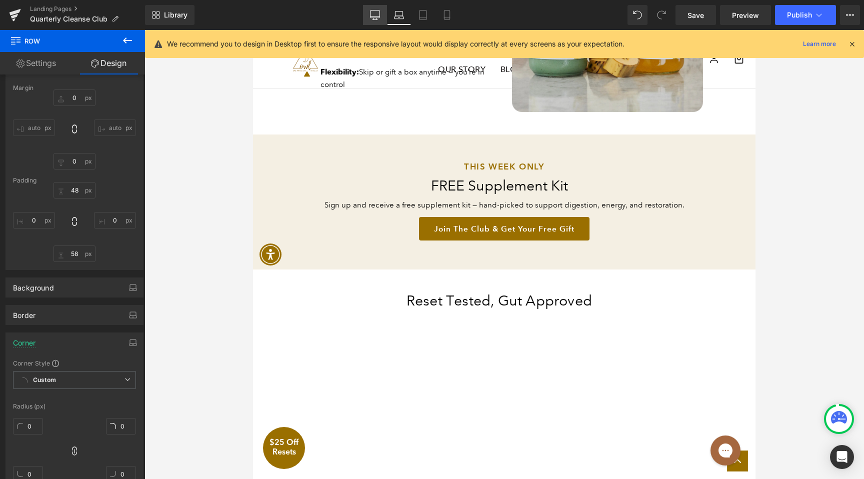
click at [370, 14] on icon at bounding box center [374, 13] width 9 height 7
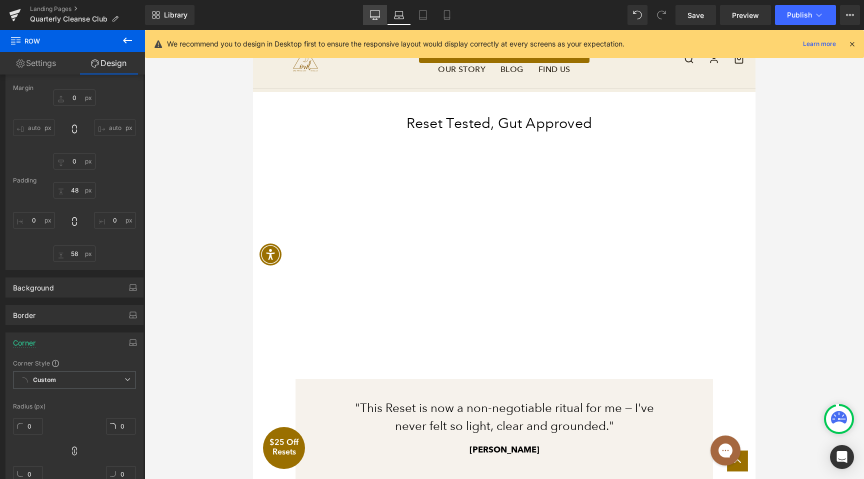
type input "0"
type input "48"
type input "0"
type input "58"
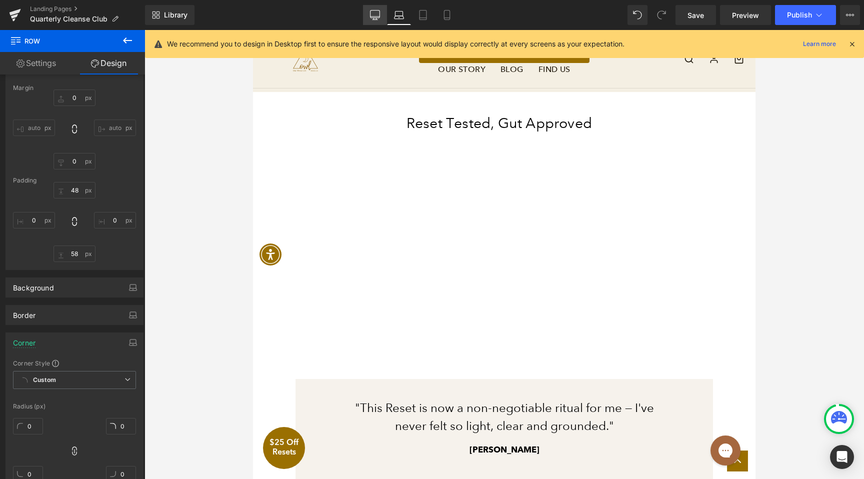
type input "0"
type input "10"
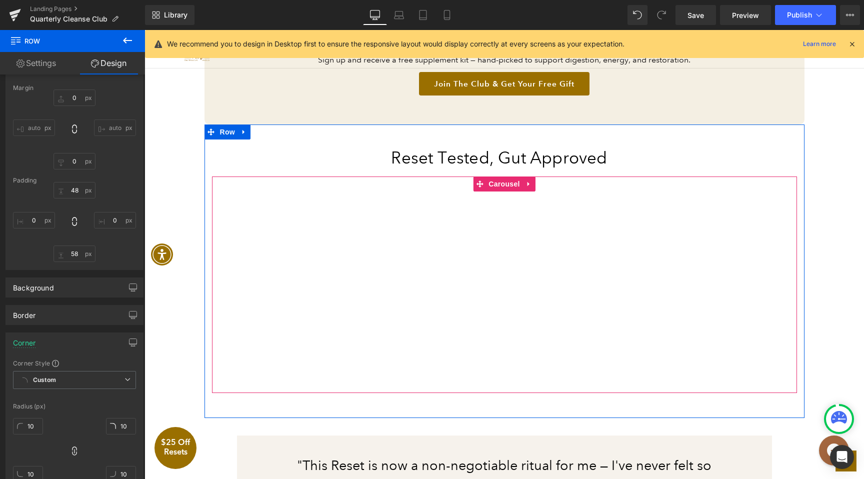
scroll to position [1150, 0]
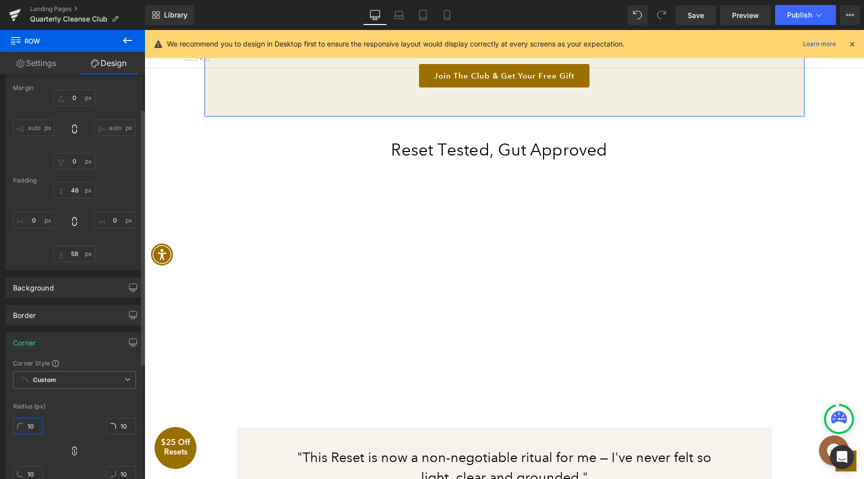
click at [33, 425] on input "10" at bounding box center [28, 426] width 30 height 16
type input "0"
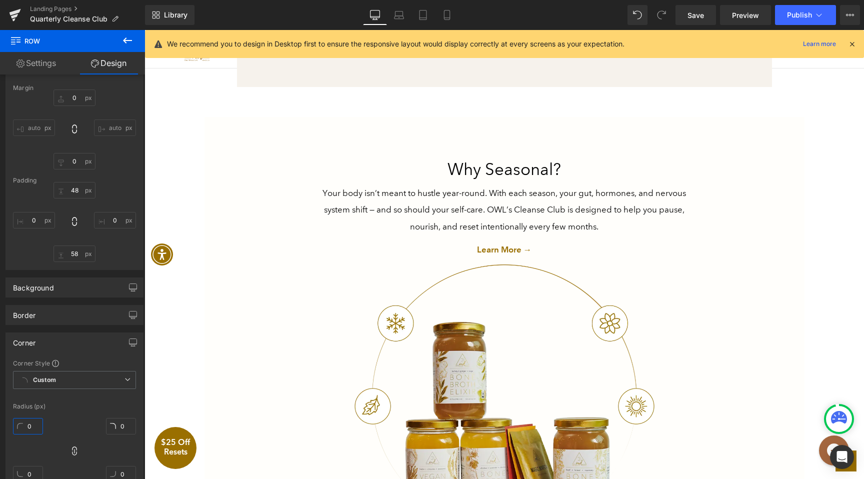
scroll to position [1513, 0]
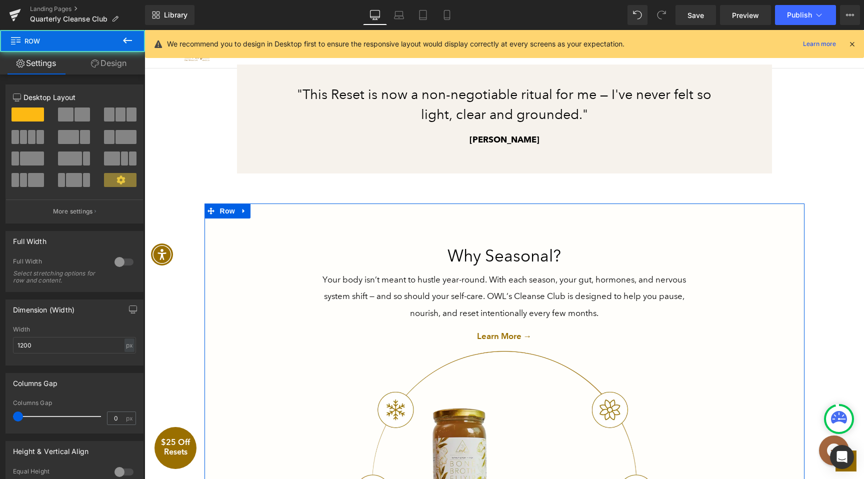
click at [490, 236] on div "Why Seasonal? Heading Your body isn’t meant to hustle year-round. With each sea…" at bounding box center [504, 423] width 600 height 440
click at [104, 67] on link "Design" at bounding box center [108, 63] width 72 height 22
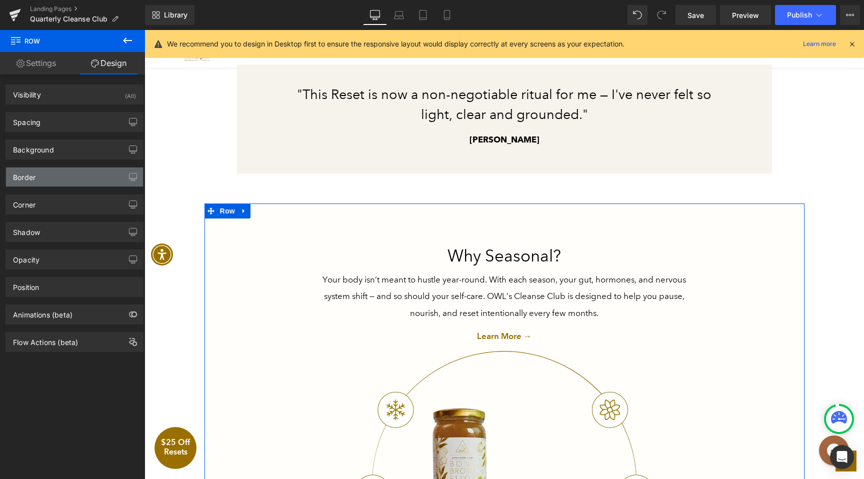
type input "0"
type input "80"
type input "220"
type input "48"
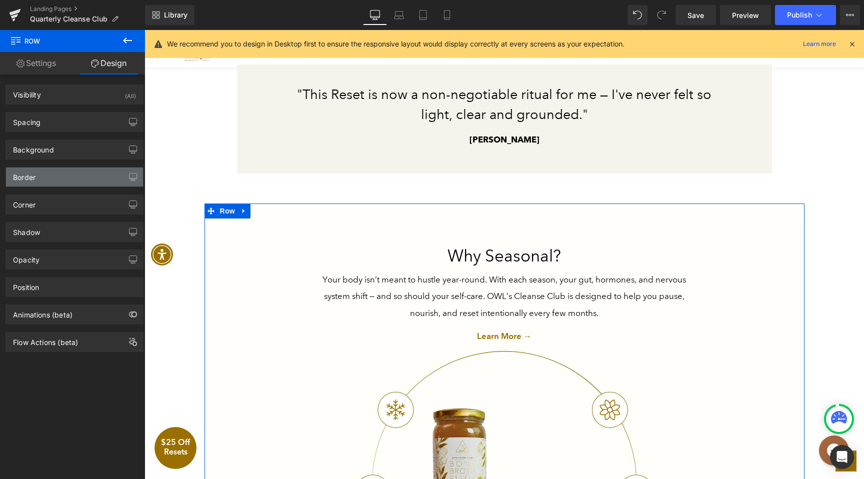
type input "220"
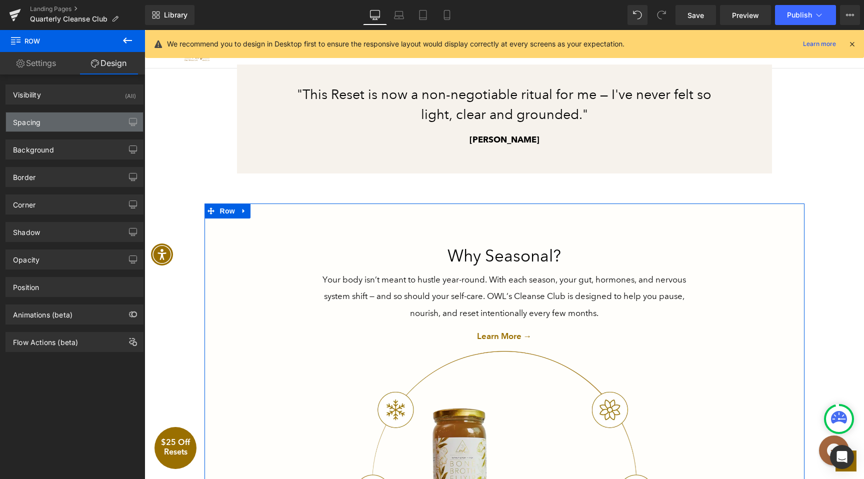
click at [56, 126] on div "Spacing" at bounding box center [74, 121] width 137 height 19
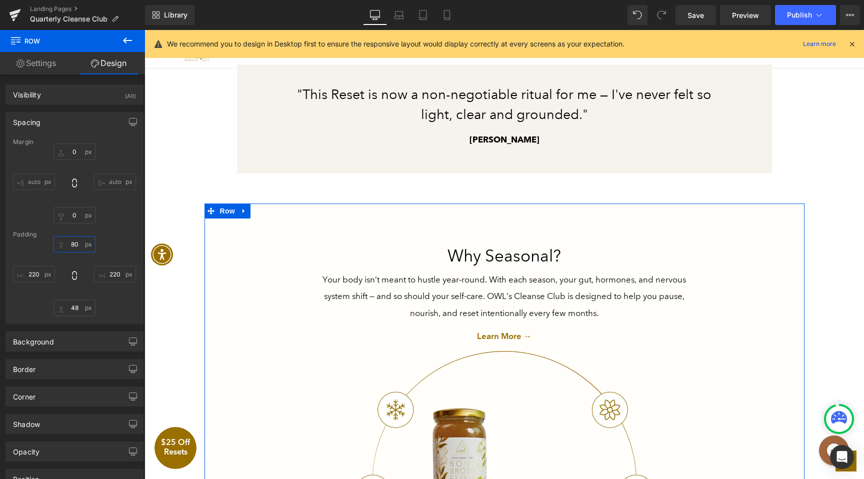
click at [69, 249] on input "80" at bounding box center [74, 244] width 42 height 16
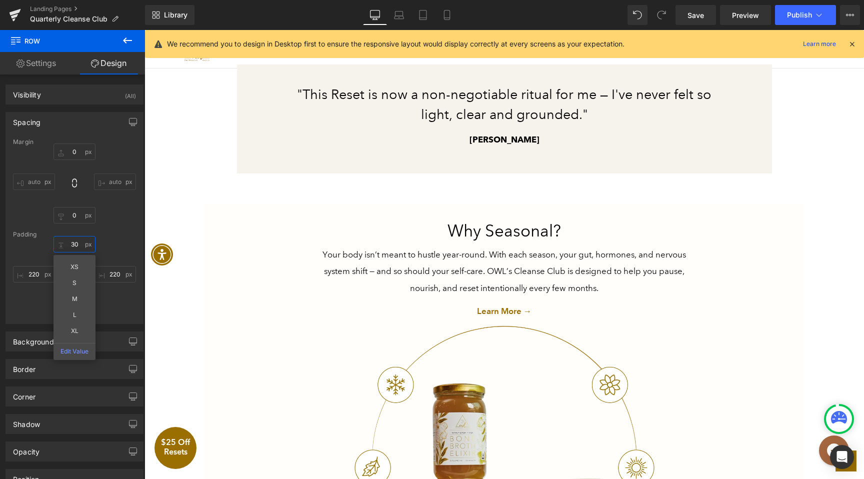
type input "20"
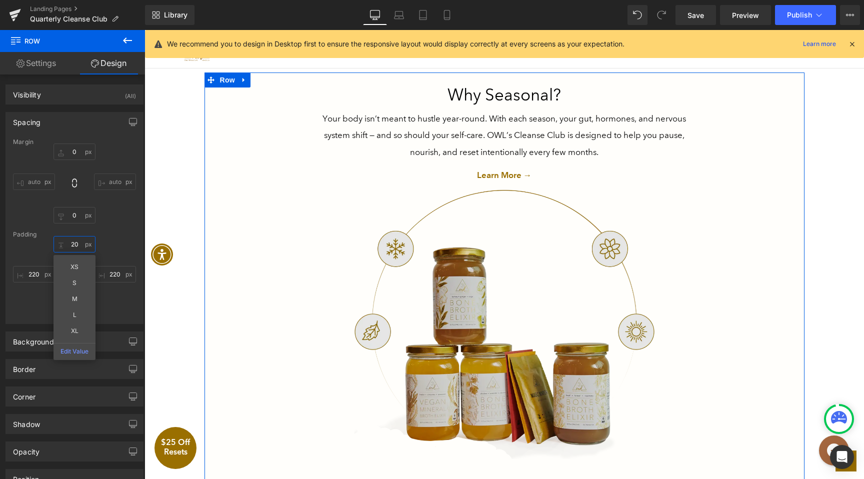
scroll to position [1494, 0]
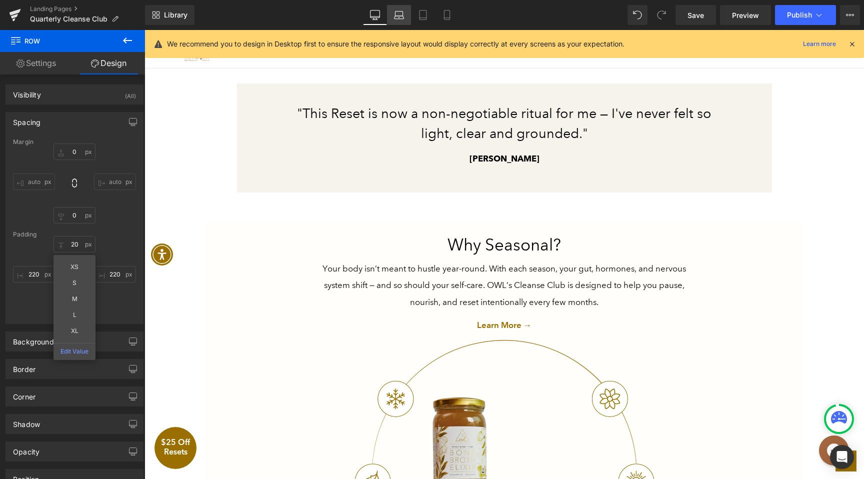
click at [395, 22] on link "Laptop" at bounding box center [399, 15] width 24 height 20
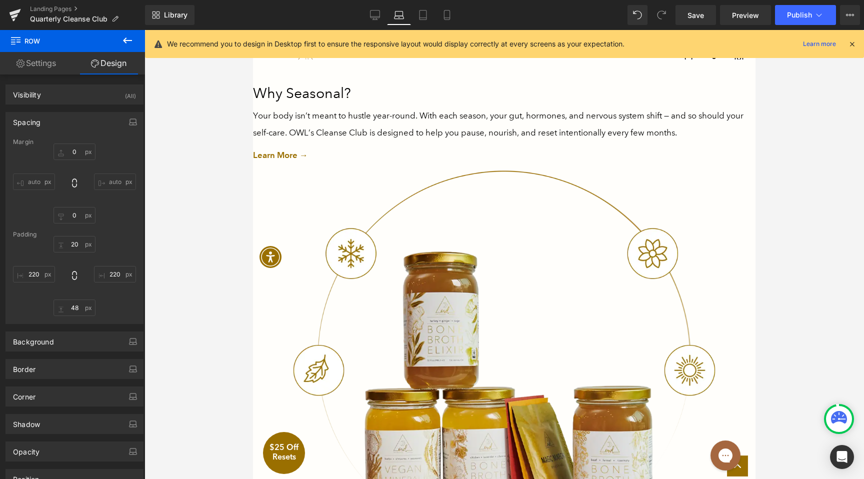
type input "0"
type input "47"
type input "0"
type input "48"
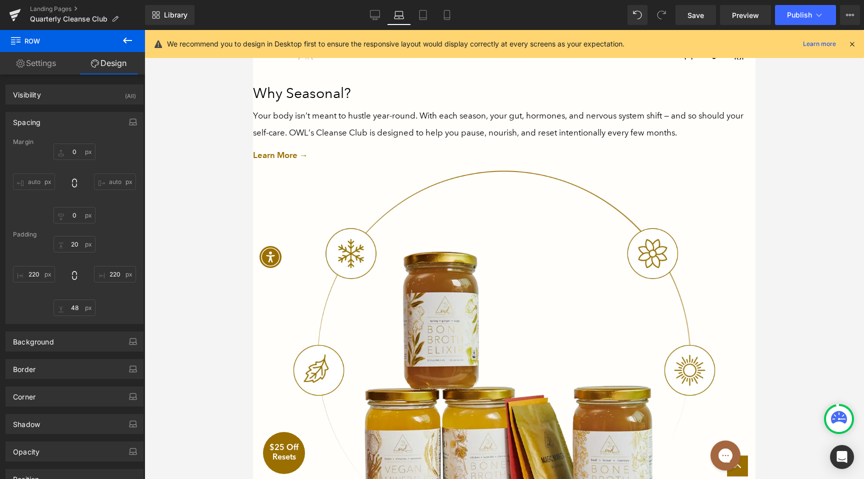
type input "0"
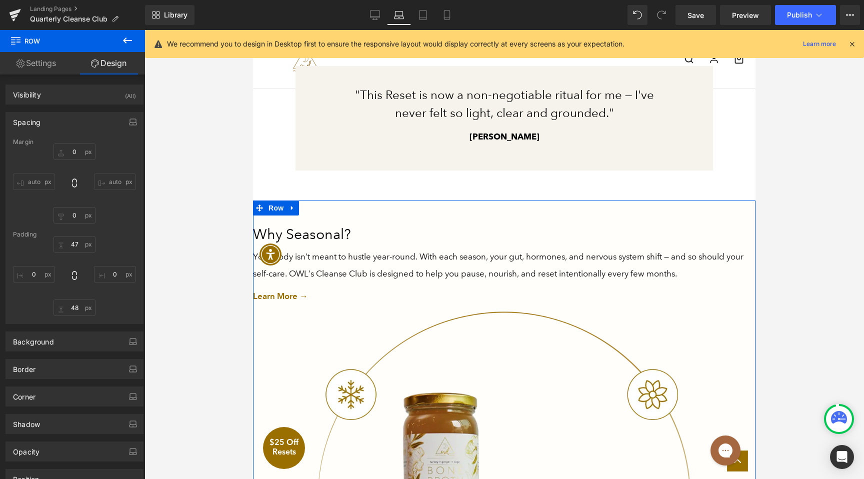
click at [283, 224] on h2 "Why Seasonal?" at bounding box center [504, 234] width 502 height 21
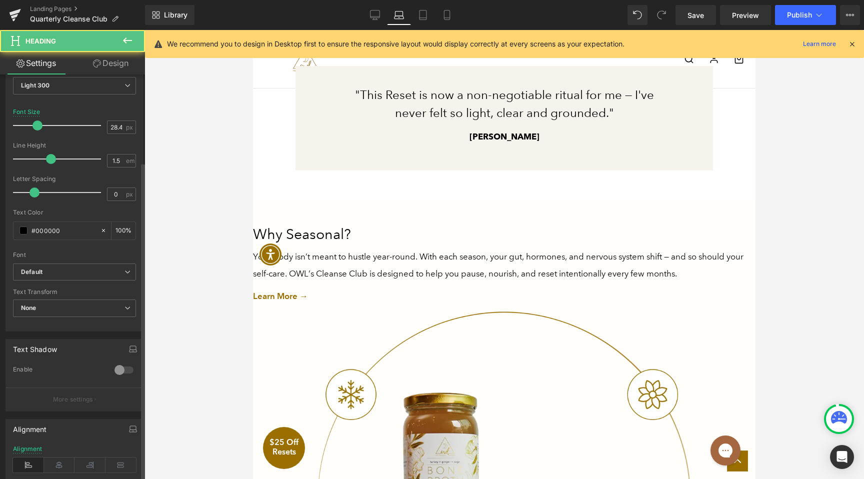
scroll to position [171, 0]
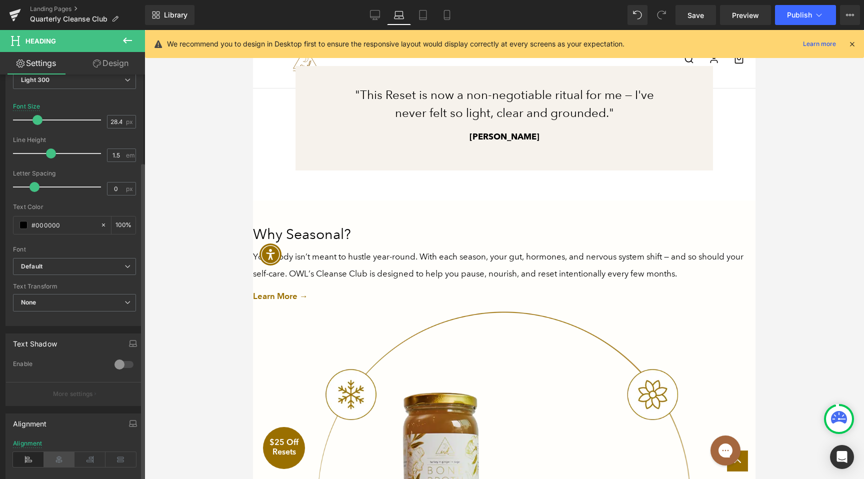
click at [53, 457] on icon at bounding box center [59, 459] width 31 height 15
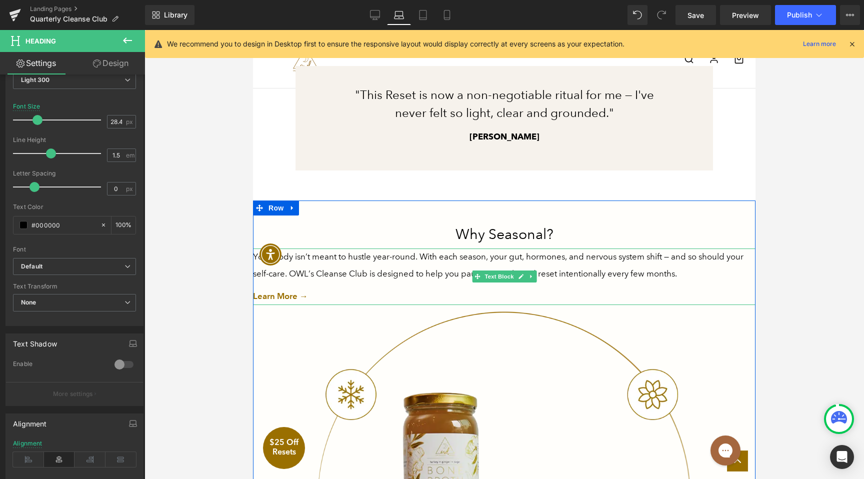
click at [420, 264] on p "Your body isn’t meant to hustle year-round. With each season, your gut, hormone…" at bounding box center [504, 264] width 502 height 33
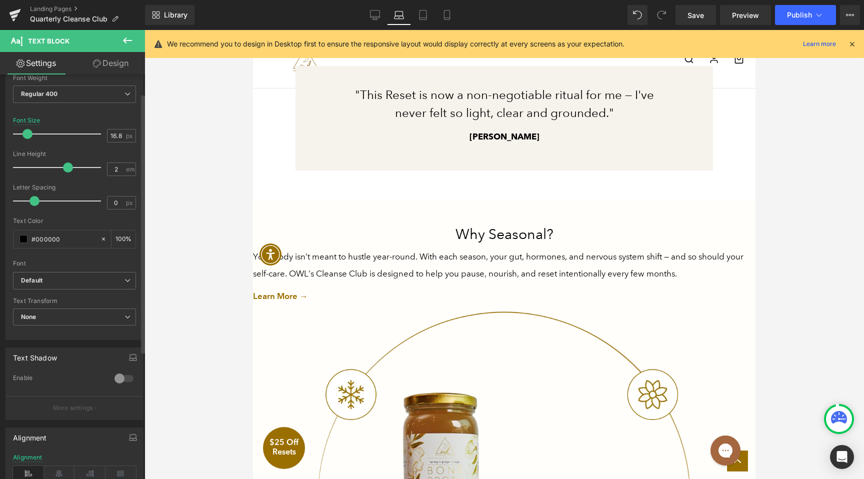
scroll to position [136, 0]
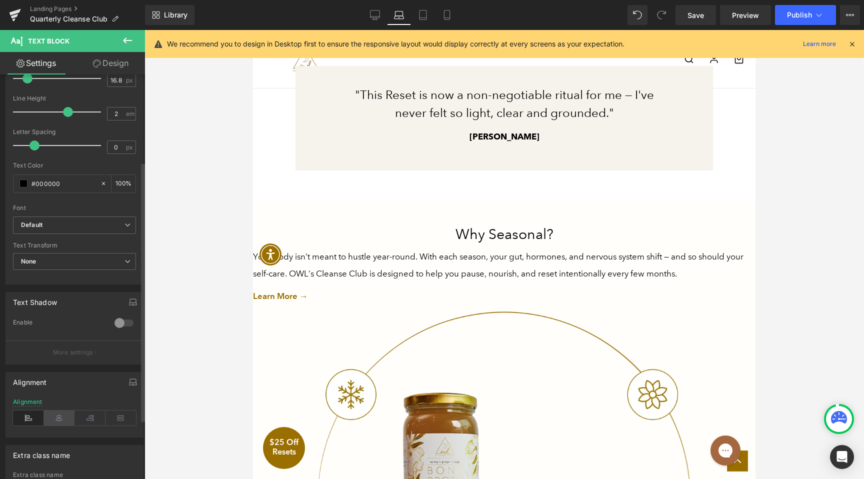
click at [58, 414] on icon at bounding box center [59, 417] width 31 height 15
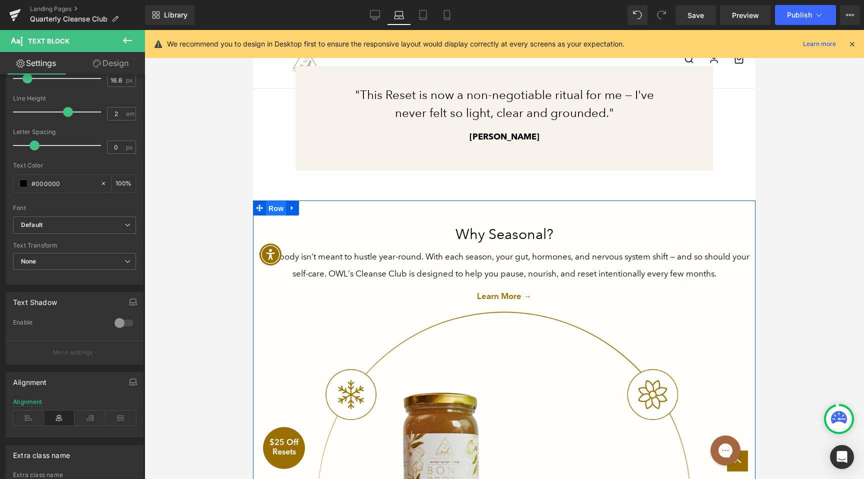
click at [283, 201] on span "Row" at bounding box center [276, 208] width 20 height 15
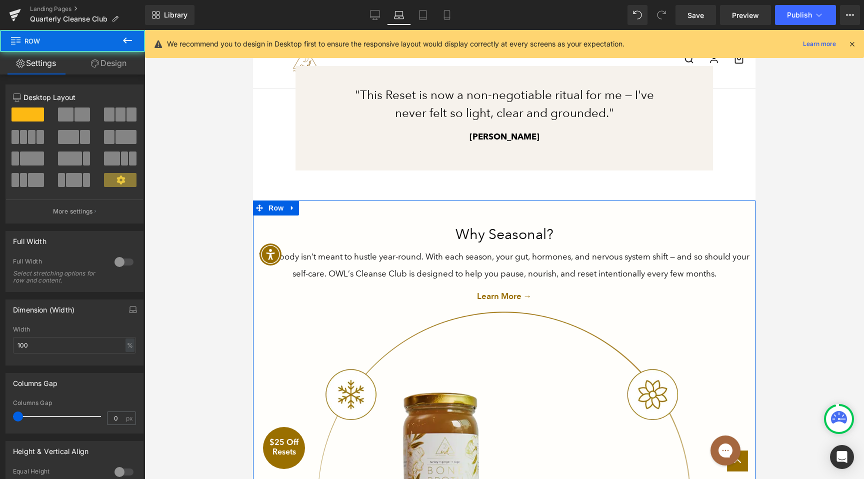
click at [125, 67] on link "Design" at bounding box center [108, 63] width 72 height 22
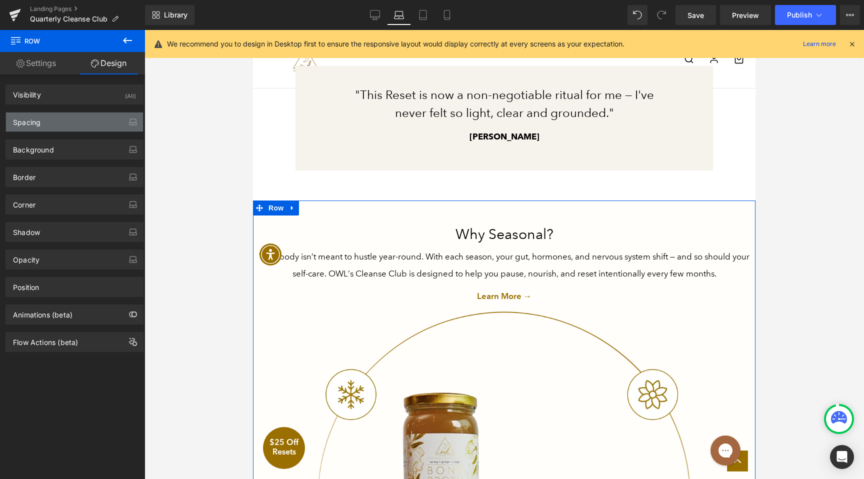
click at [57, 118] on div "Spacing" at bounding box center [74, 121] width 137 height 19
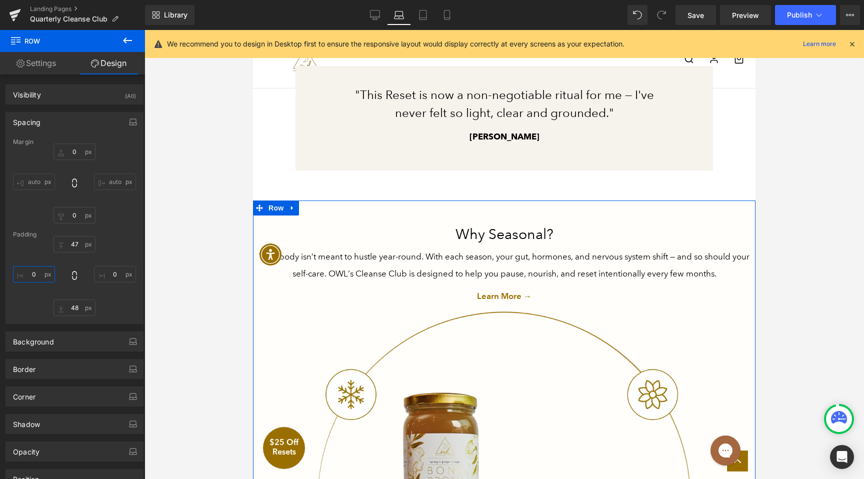
click at [37, 266] on input "0" at bounding box center [34, 274] width 42 height 16
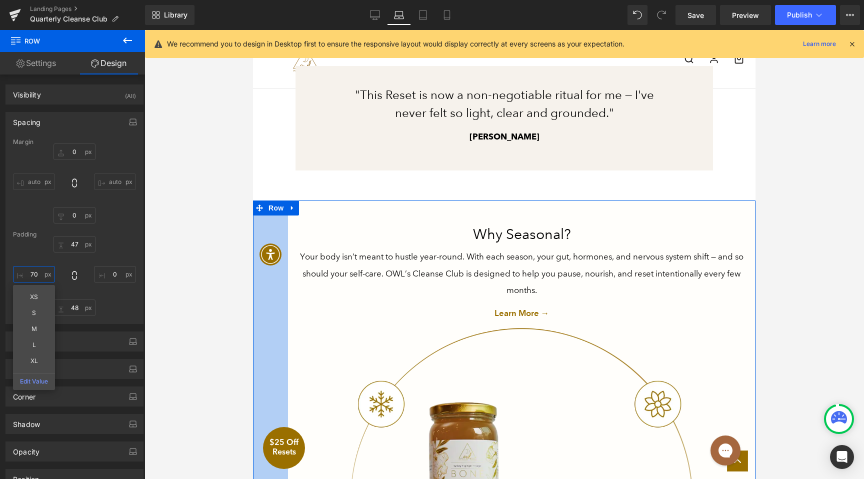
type input "80"
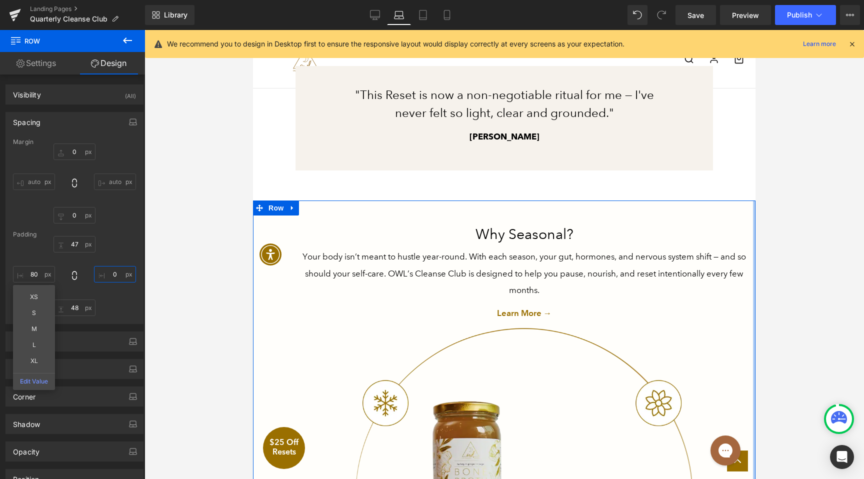
click at [116, 270] on input "0" at bounding box center [115, 274] width 42 height 16
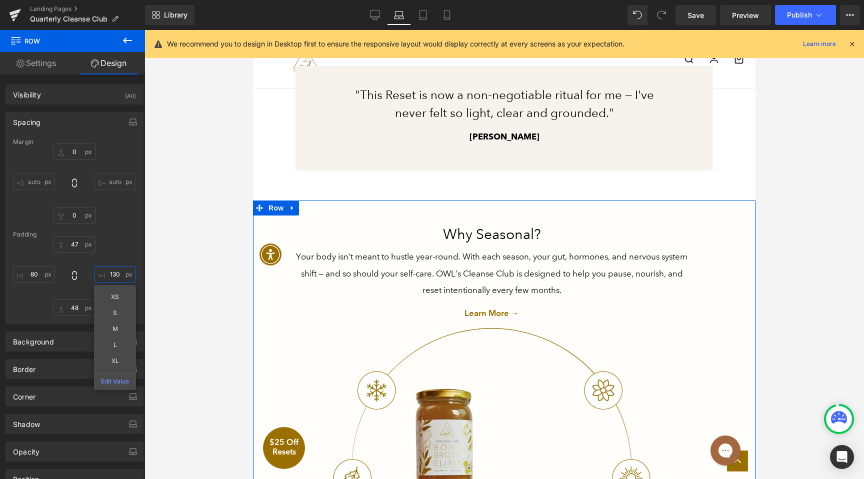
type input "140"
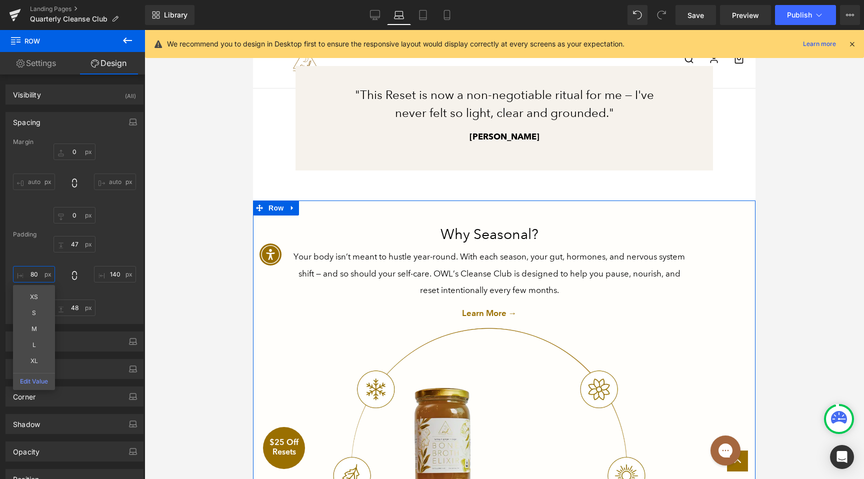
click at [44, 274] on input "80" at bounding box center [34, 274] width 42 height 16
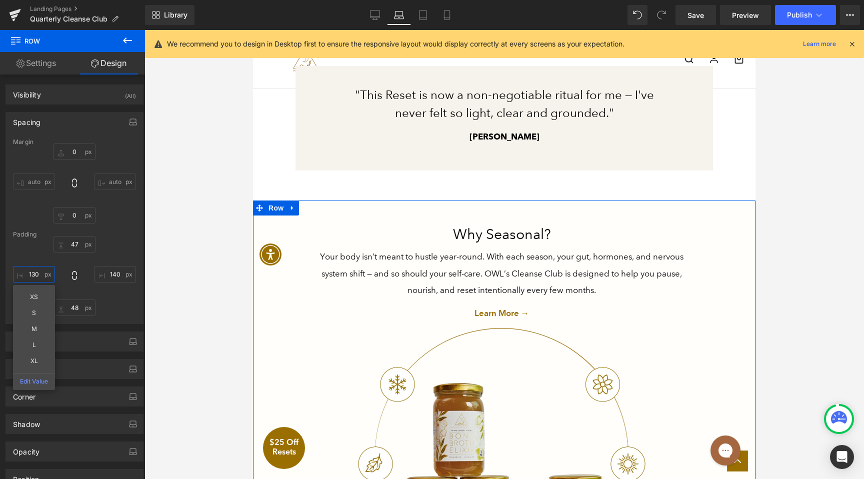
type input "120"
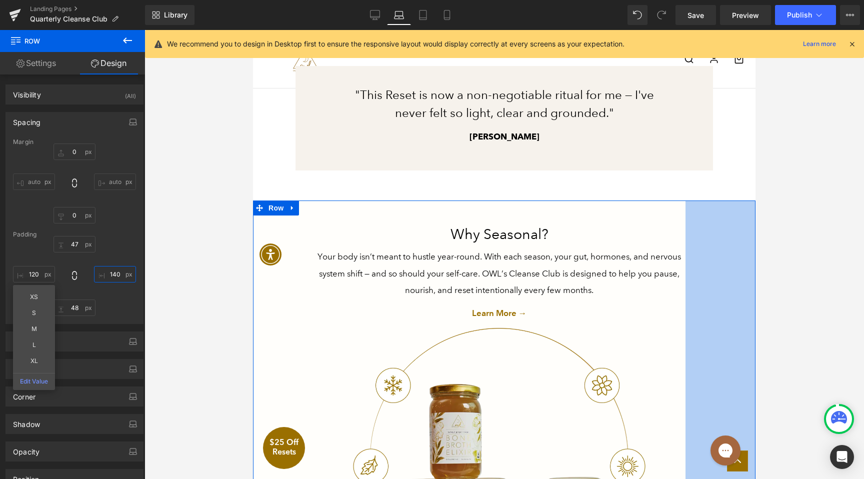
click at [129, 273] on input "140" at bounding box center [115, 274] width 42 height 16
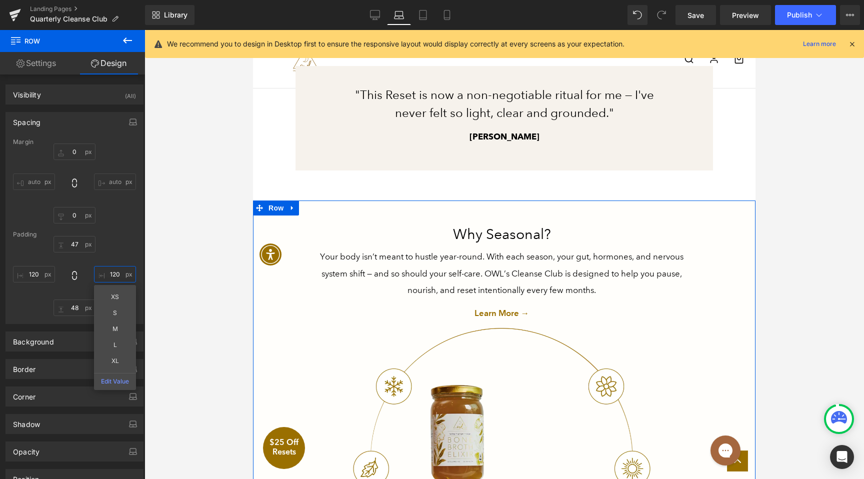
type input "110"
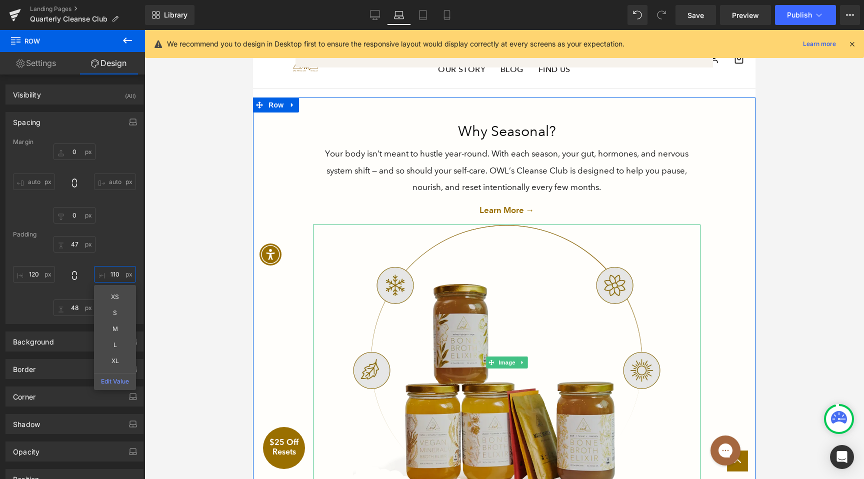
scroll to position [1447, 0]
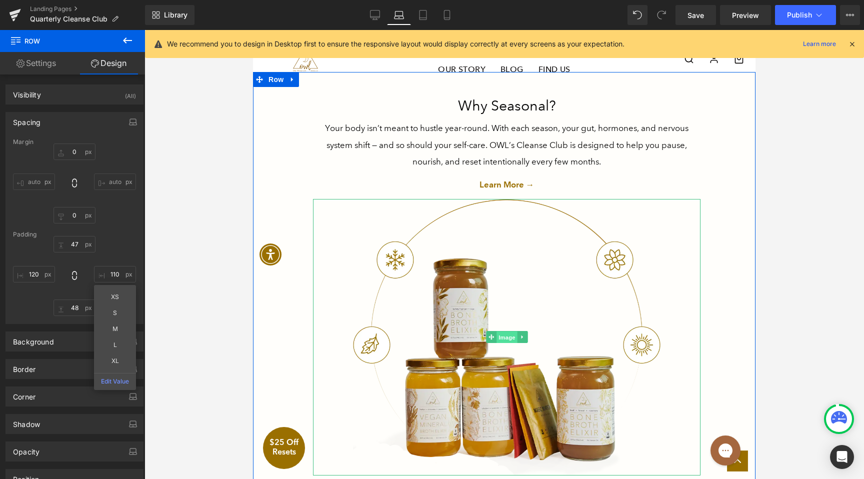
click at [506, 331] on span "Image" at bounding box center [506, 337] width 21 height 12
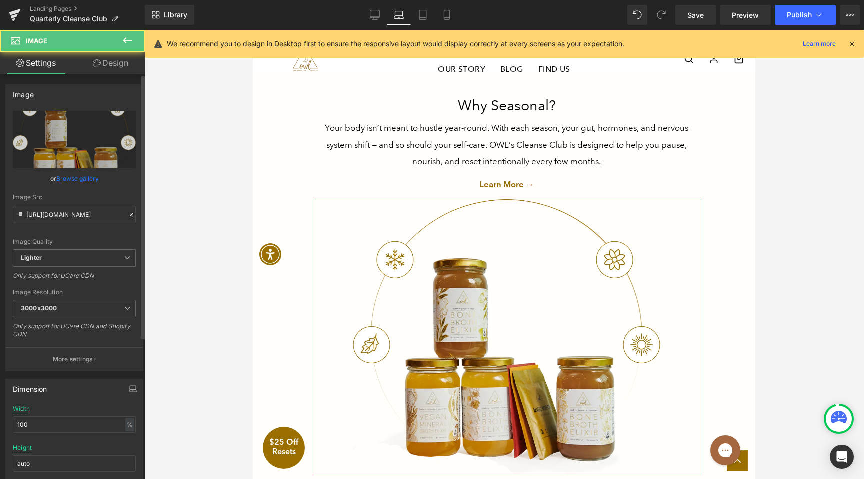
click at [111, 70] on link "Design" at bounding box center [110, 63] width 72 height 22
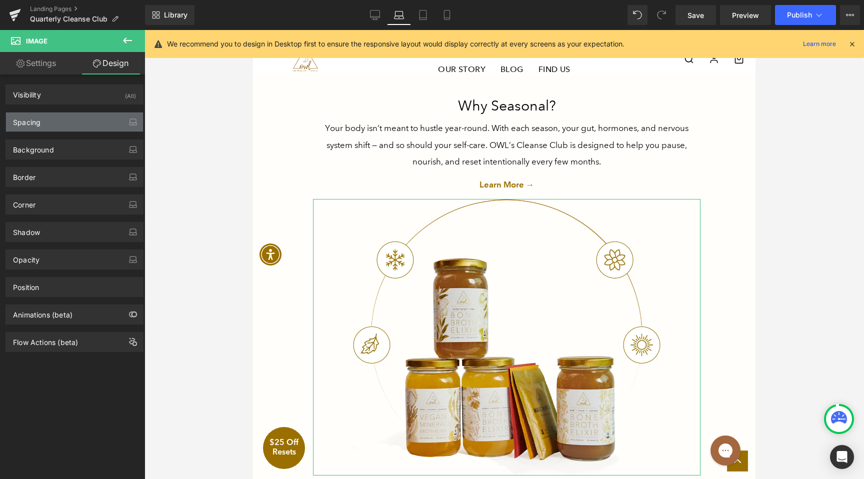
click at [32, 129] on div "Spacing" at bounding box center [74, 121] width 137 height 19
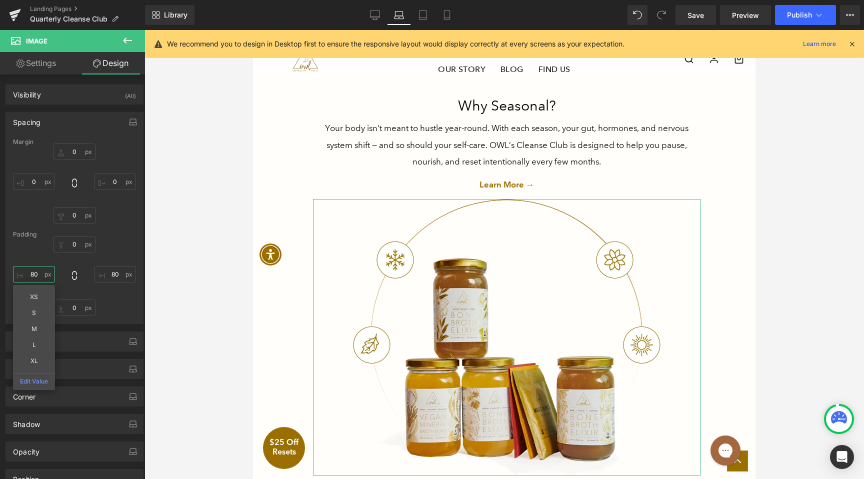
click at [35, 276] on input "80" at bounding box center [34, 274] width 42 height 16
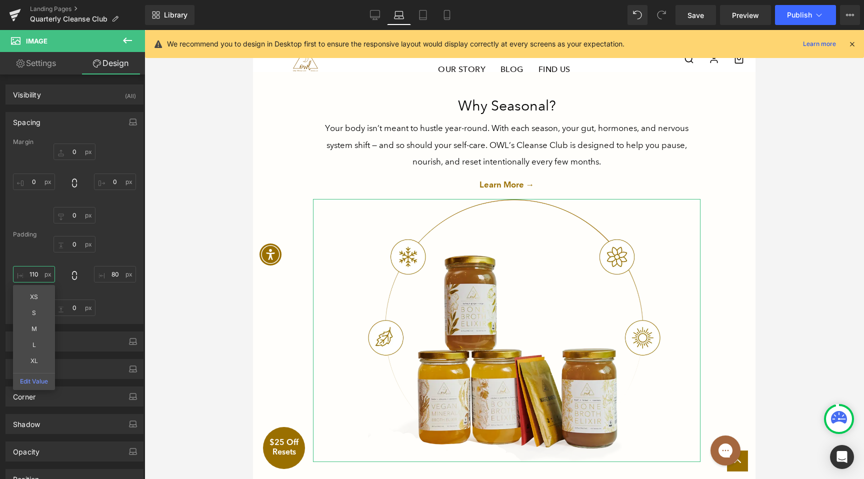
type input "120"
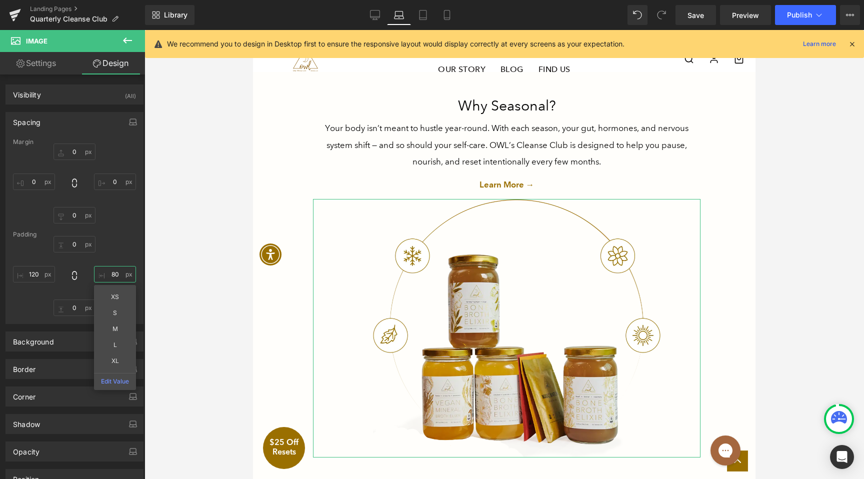
click at [118, 275] on input "80" at bounding box center [115, 274] width 42 height 16
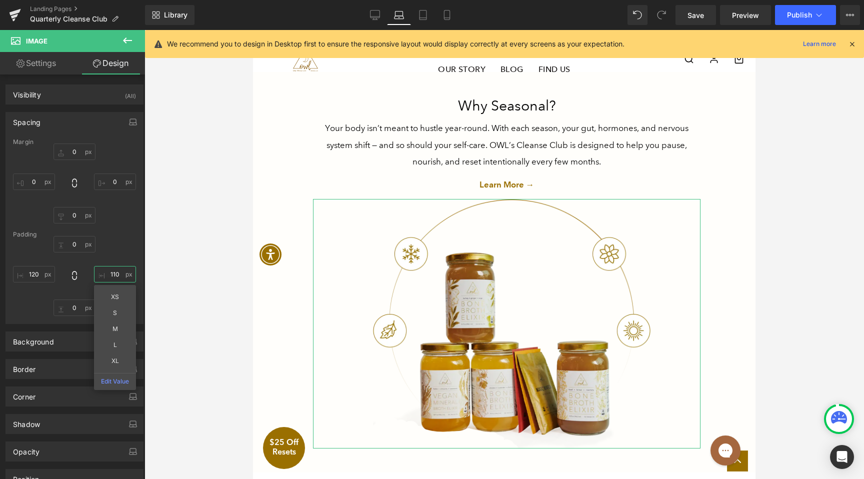
type input "120"
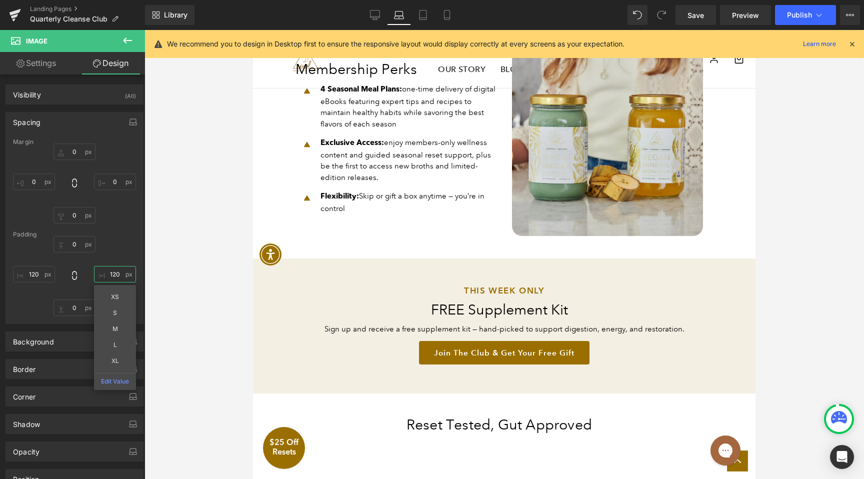
scroll to position [742, 0]
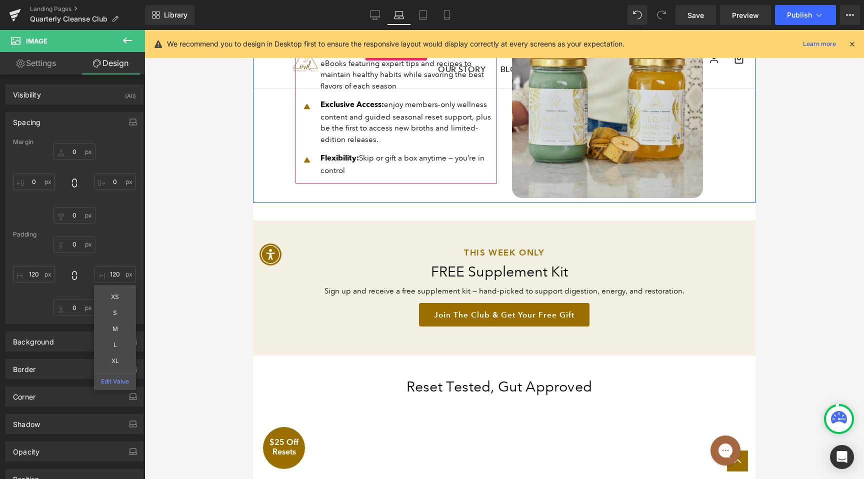
click at [396, 119] on p "Exclusive Access: enjoy members-only wellness content and guided seasonal reset…" at bounding box center [408, 122] width 176 height 46
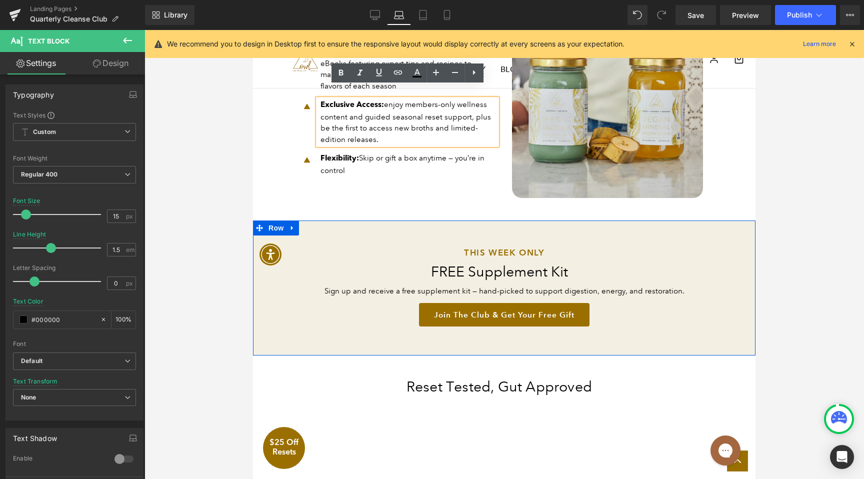
click at [384, 286] on span "Sign up and receive a free supplement kit — hand-picked to support digestion, e…" at bounding box center [504, 290] width 360 height 9
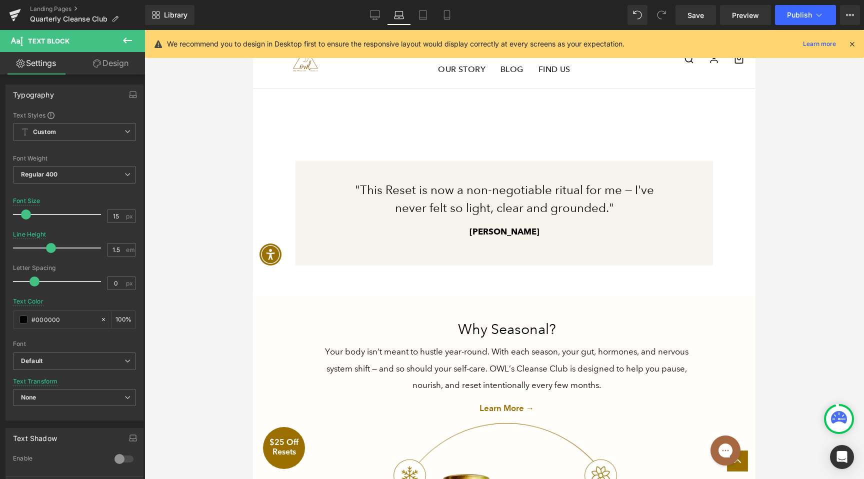
scroll to position [1271, 0]
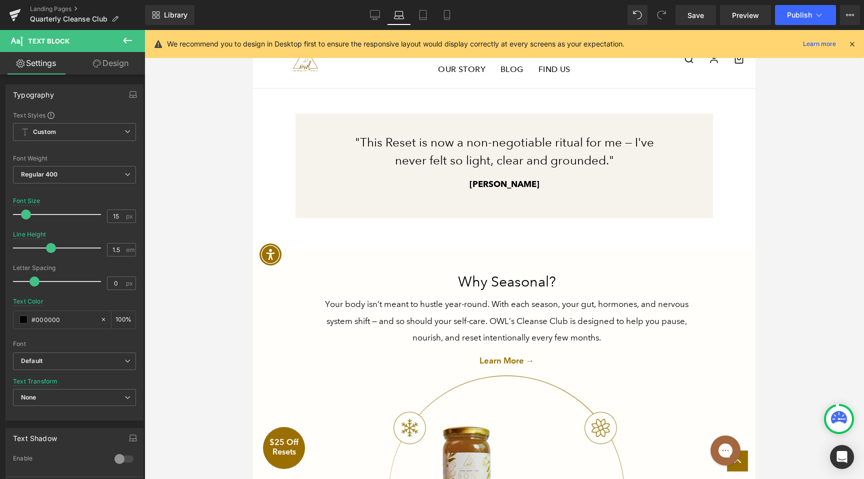
click at [443, 317] on p "Your body isn’t meant to hustle year-round. With each season, your gut, hormone…" at bounding box center [506, 321] width 387 height 50
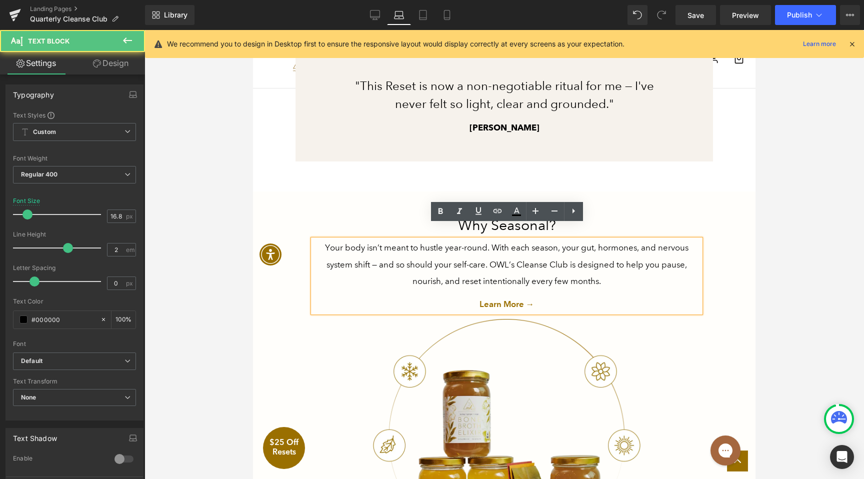
scroll to position [1329, 0]
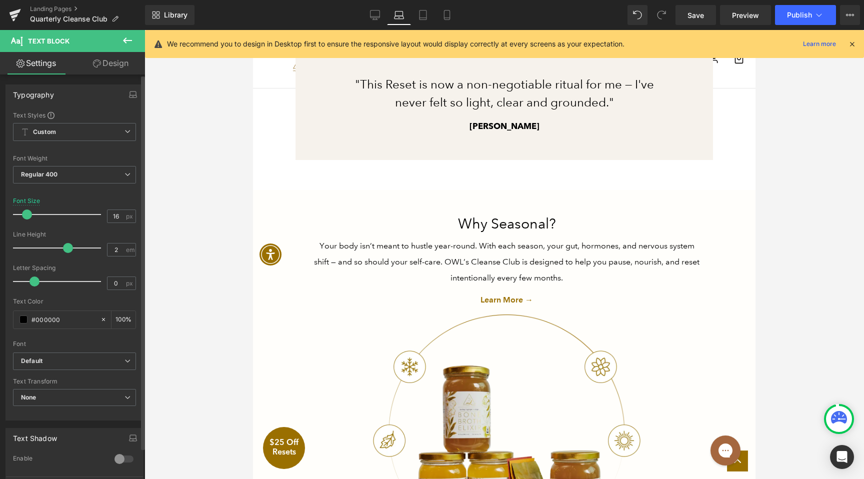
type input "15"
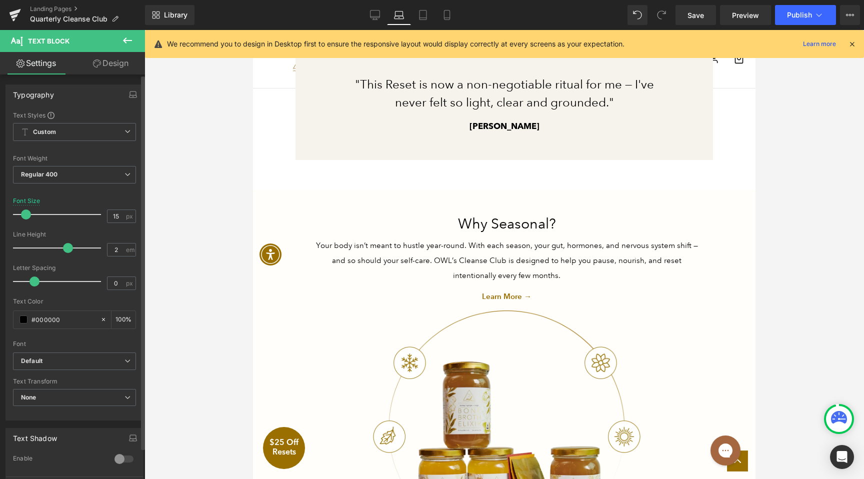
click at [26, 211] on span at bounding box center [26, 214] width 10 height 10
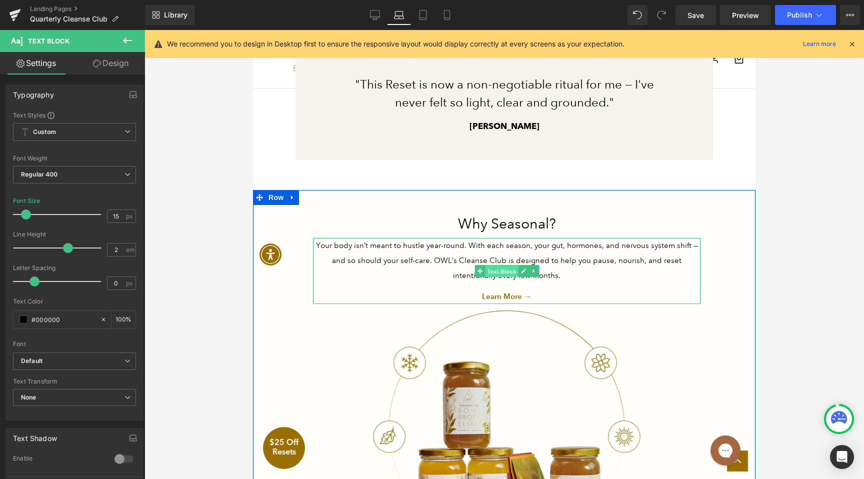
click at [503, 265] on span "Text Block" at bounding box center [501, 271] width 33 height 12
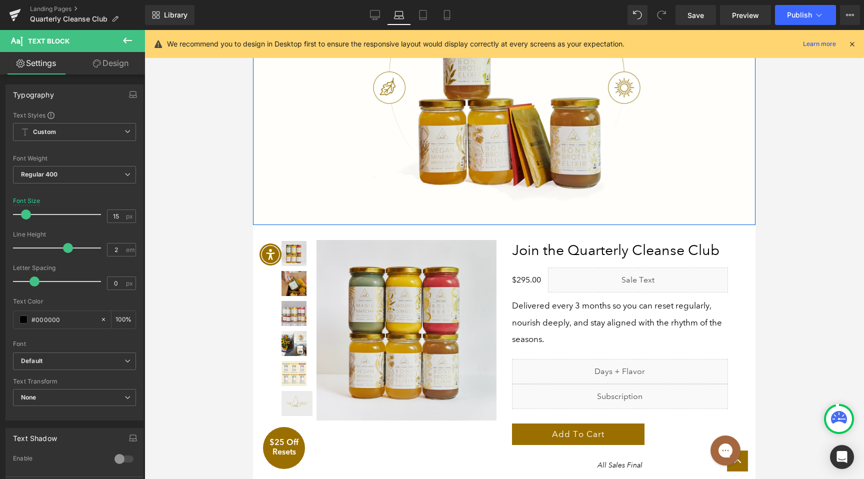
scroll to position [1698, 0]
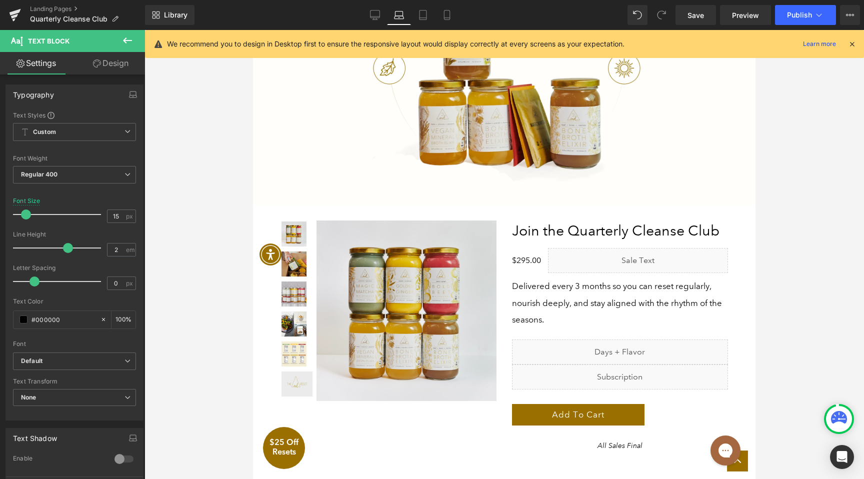
click at [591, 278] on p "Delivered every 3 months so you can reset regularly, nourish deeply, and stay a…" at bounding box center [620, 303] width 216 height 50
type input "15"
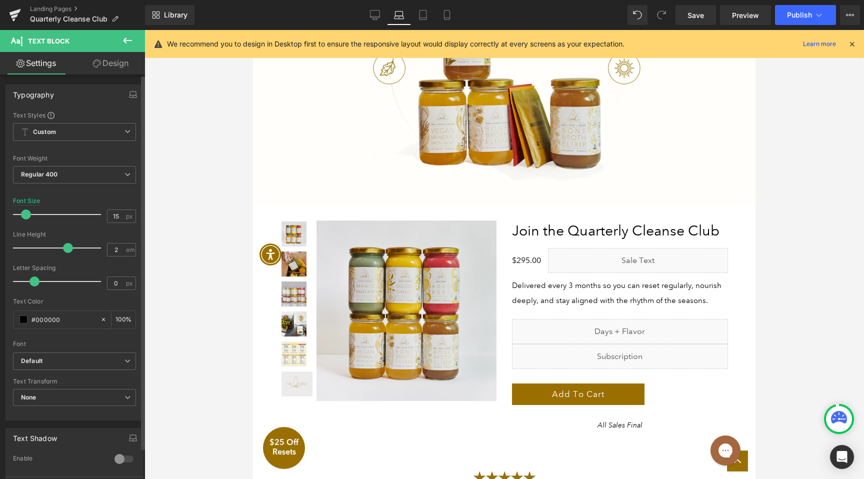
click at [29, 213] on span at bounding box center [26, 214] width 10 height 10
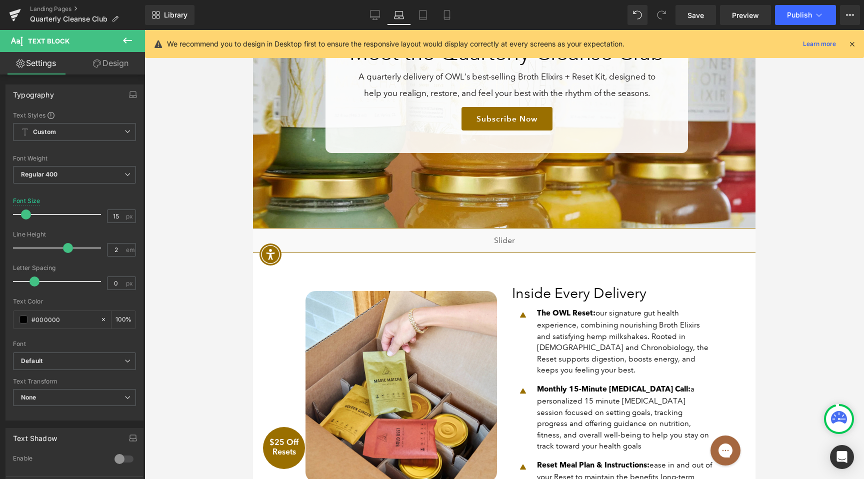
scroll to position [174, 0]
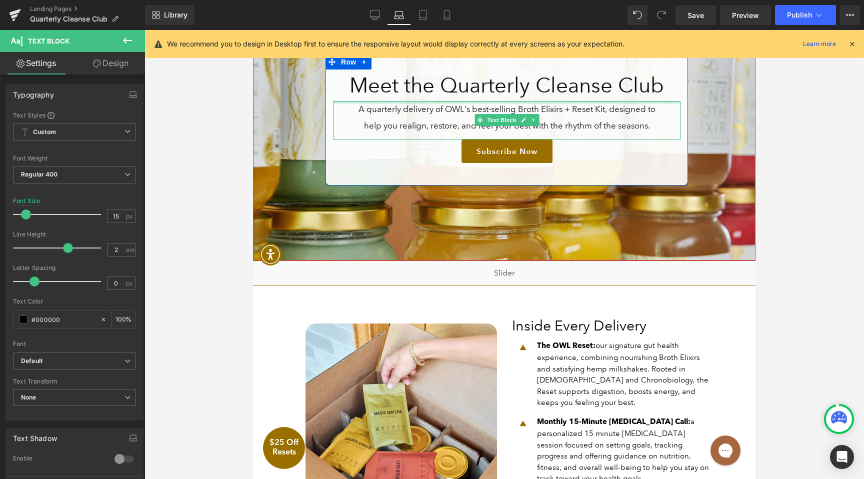
click at [466, 101] on div at bounding box center [506, 102] width 347 height 2
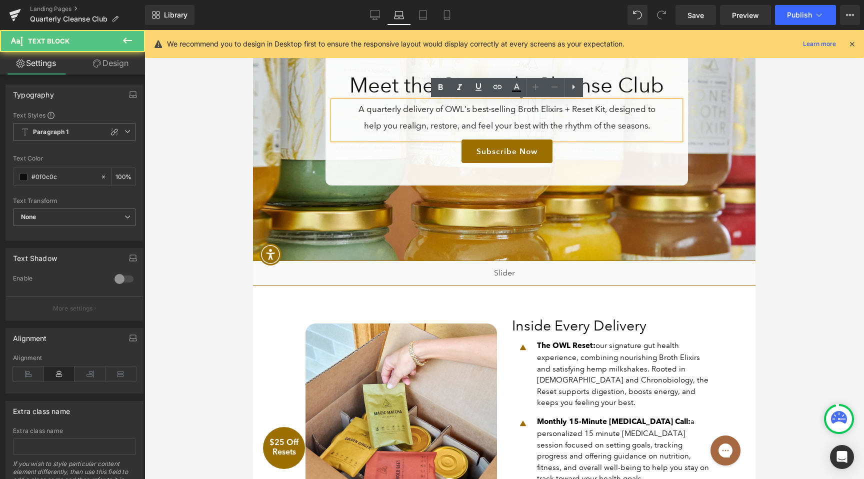
click at [466, 112] on p "A quarterly delivery of OWL’s best-selling Broth Elixirs + Reset Kit, designed …" at bounding box center [506, 117] width 297 height 33
click at [447, 111] on p "A quarterly delivery of OWL’s best-selling Broth Elixirs + Reset Kit, designed …" at bounding box center [506, 117] width 297 height 33
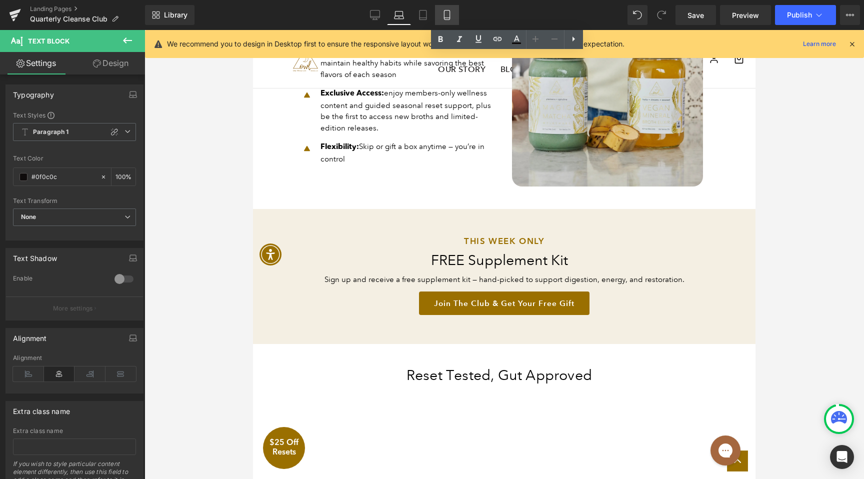
click at [446, 15] on icon at bounding box center [447, 15] width 10 height 10
type input "100"
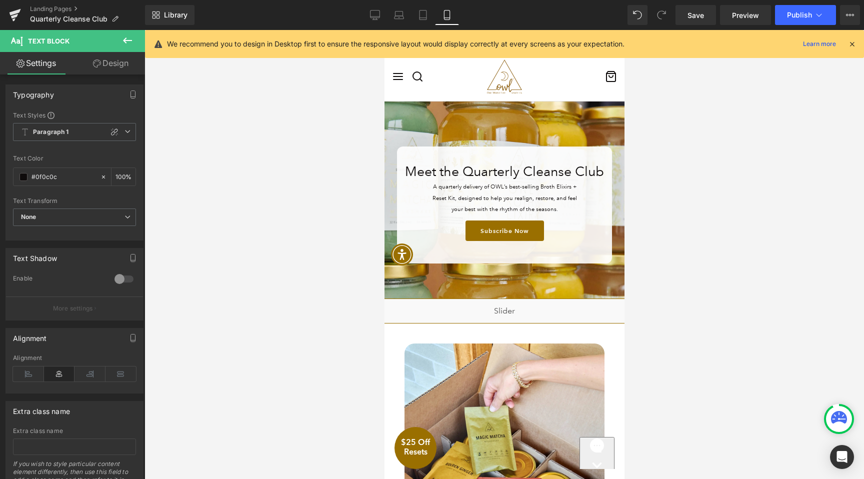
scroll to position [0, 0]
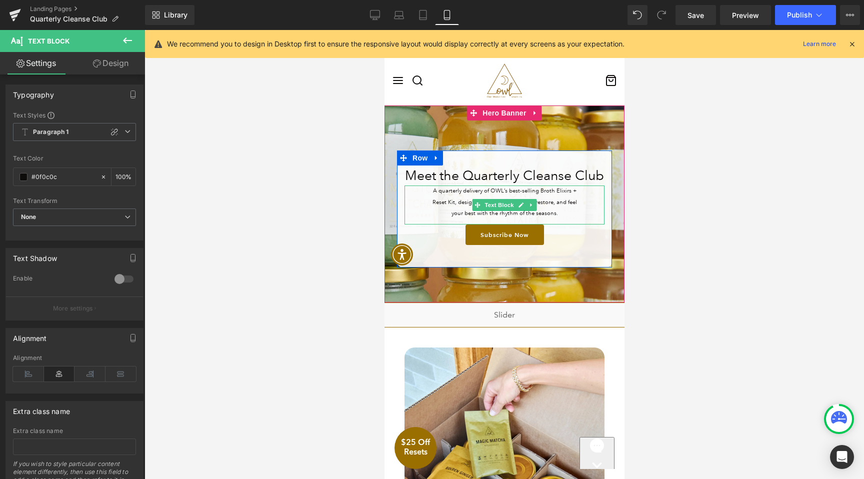
click at [463, 207] on p "A quarterly delivery of OWL’s best-selling Broth Elixirs + Reset Kit, designed …" at bounding box center [504, 201] width 150 height 33
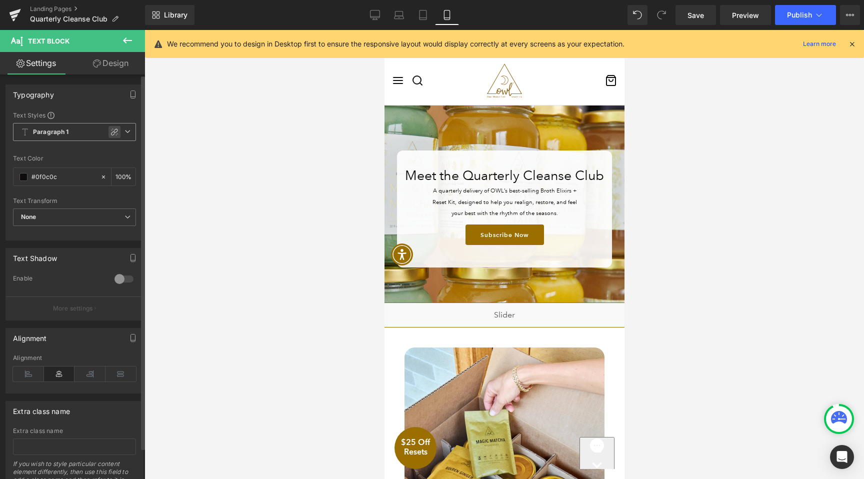
click at [109, 126] on div at bounding box center [114, 132] width 12 height 12
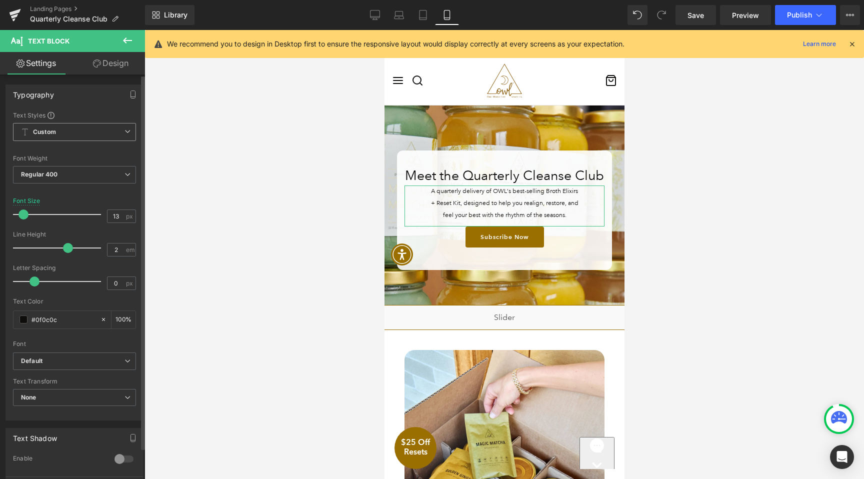
type input "14"
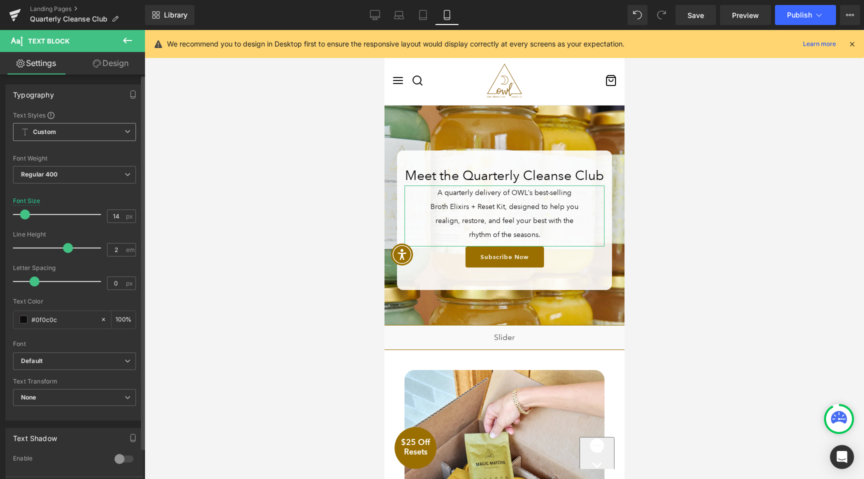
click at [25, 216] on span at bounding box center [25, 214] width 10 height 10
click at [124, 63] on link "Design" at bounding box center [110, 63] width 72 height 22
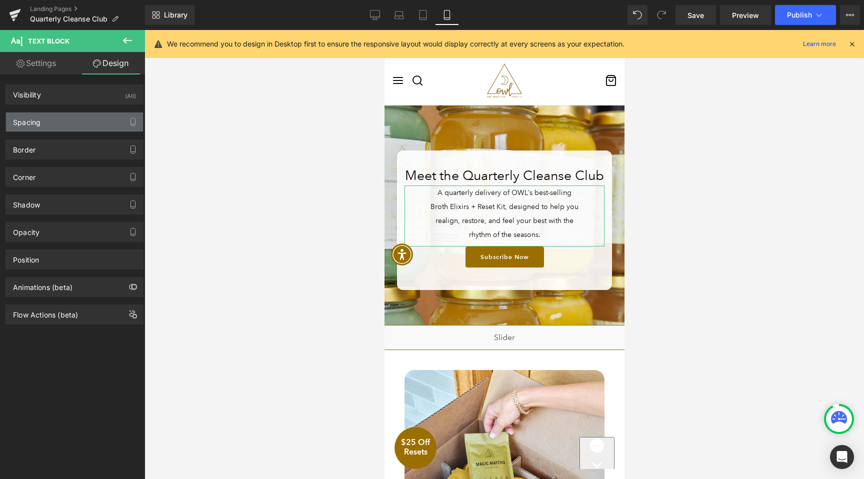
click at [84, 120] on div "Spacing" at bounding box center [74, 121] width 137 height 19
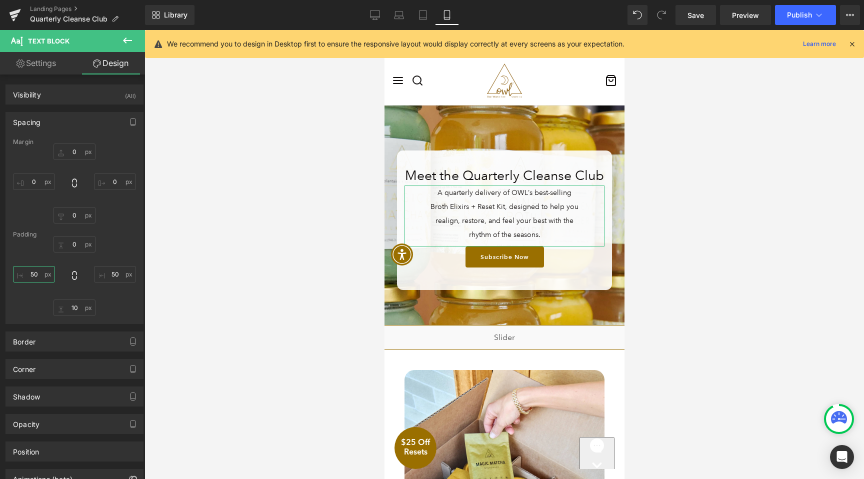
click at [44, 269] on input "50" at bounding box center [34, 274] width 42 height 16
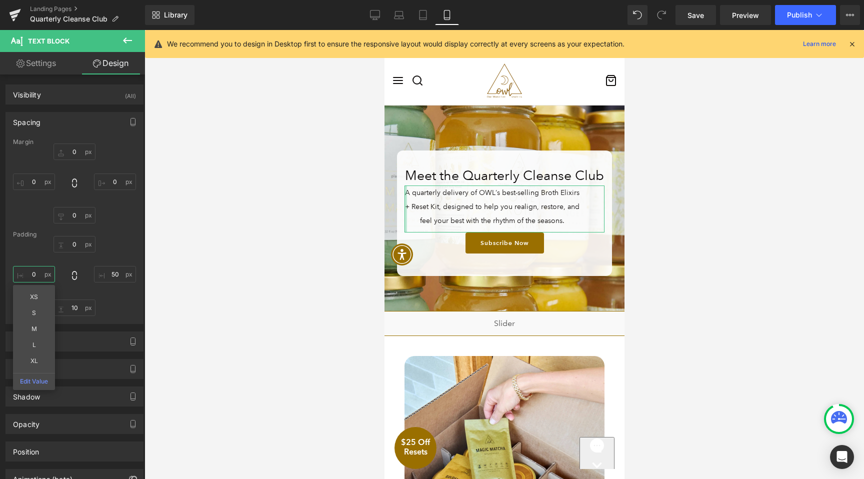
type input "0"
click at [120, 264] on div "0px 0 50px 50 10px 10 0 0" at bounding box center [74, 276] width 123 height 80
click at [110, 281] on input "50" at bounding box center [115, 274] width 42 height 16
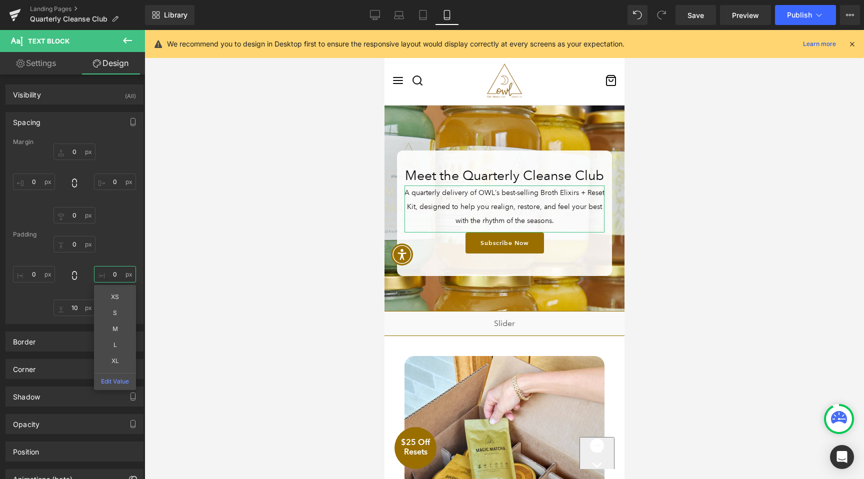
type input "0"
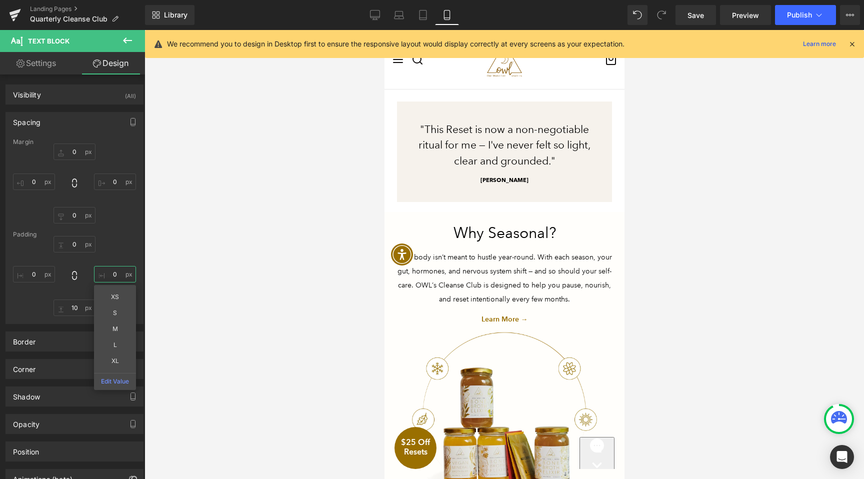
scroll to position [1449, 0]
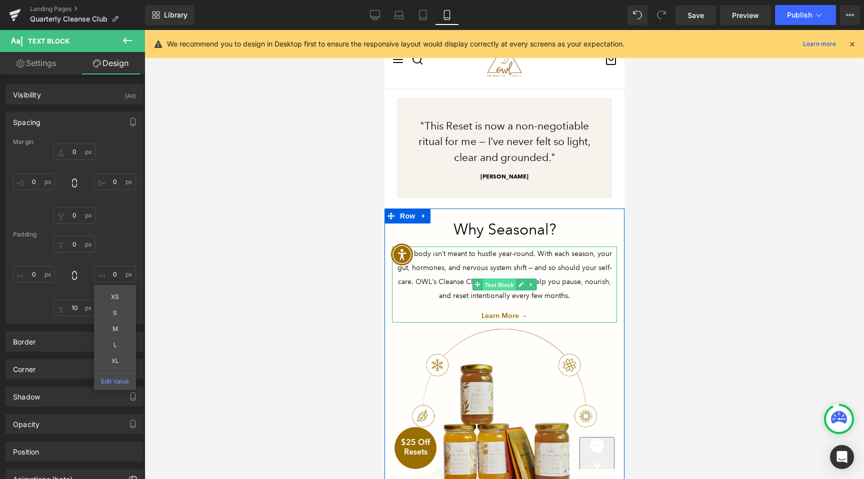
click at [503, 284] on span "Text Block" at bounding box center [498, 284] width 33 height 12
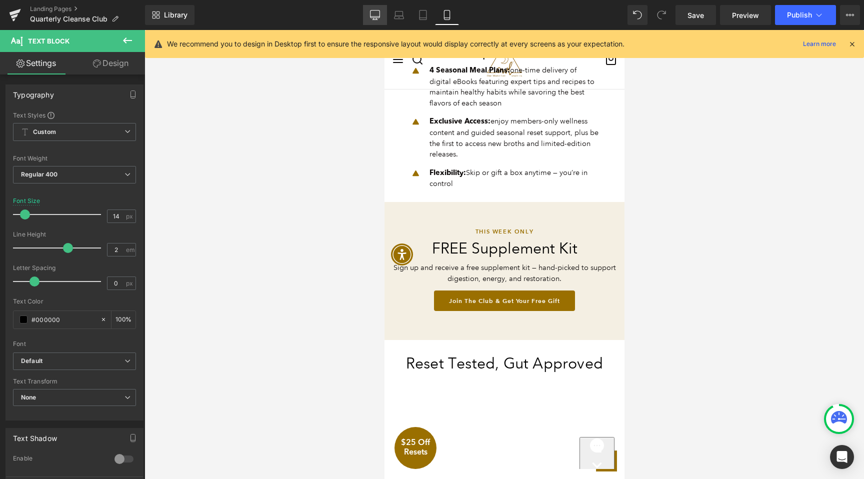
click at [376, 14] on icon at bounding box center [375, 15] width 10 height 10
type input "16.8"
type input "100"
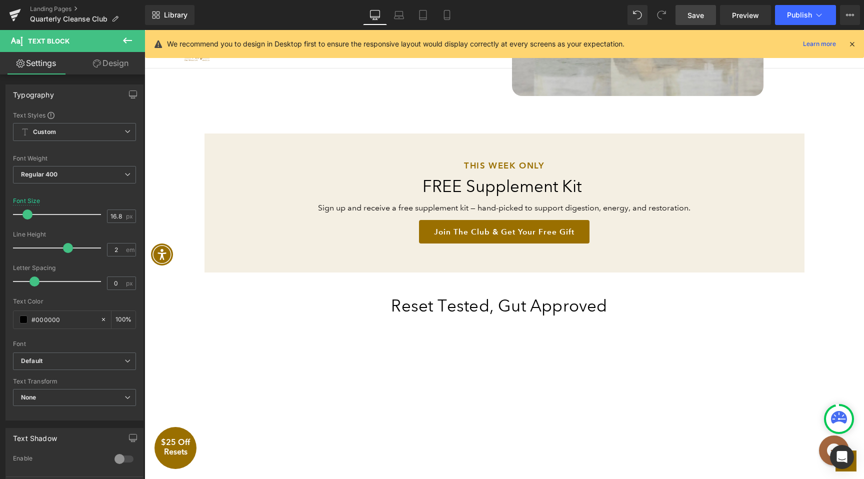
scroll to position [994, 0]
click at [691, 15] on span "Save" at bounding box center [695, 15] width 16 height 10
click at [752, 13] on span "Preview" at bounding box center [745, 15] width 27 height 10
click at [442, 14] on icon at bounding box center [447, 15] width 10 height 10
type input "14"
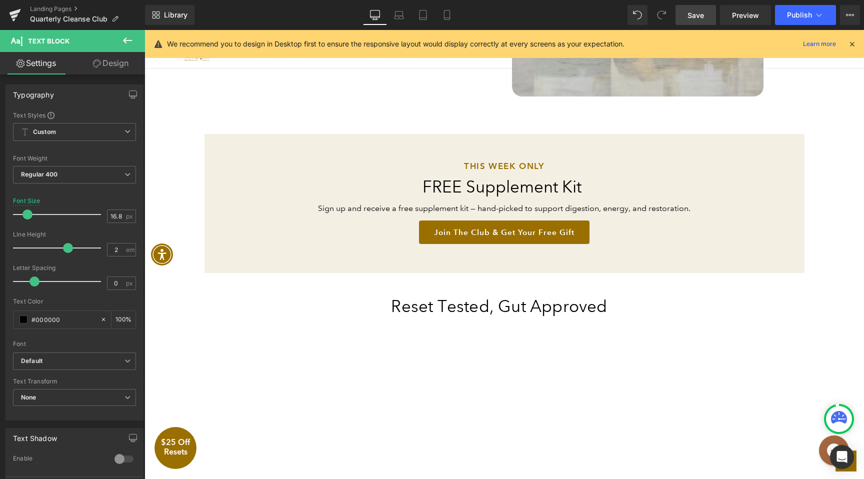
type input "100"
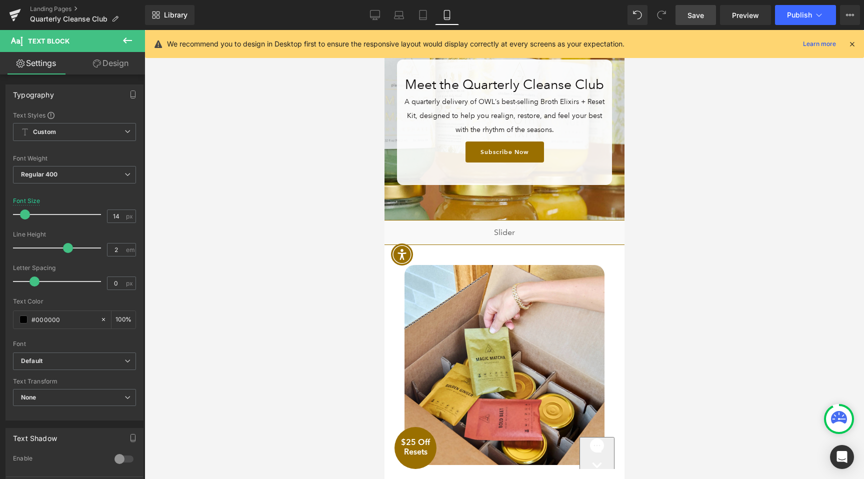
scroll to position [0, 0]
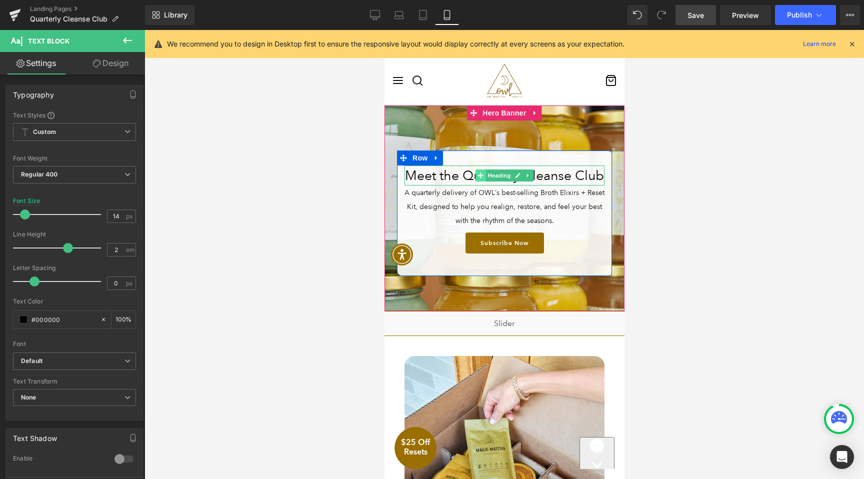
click at [480, 173] on icon at bounding box center [479, 175] width 5 height 5
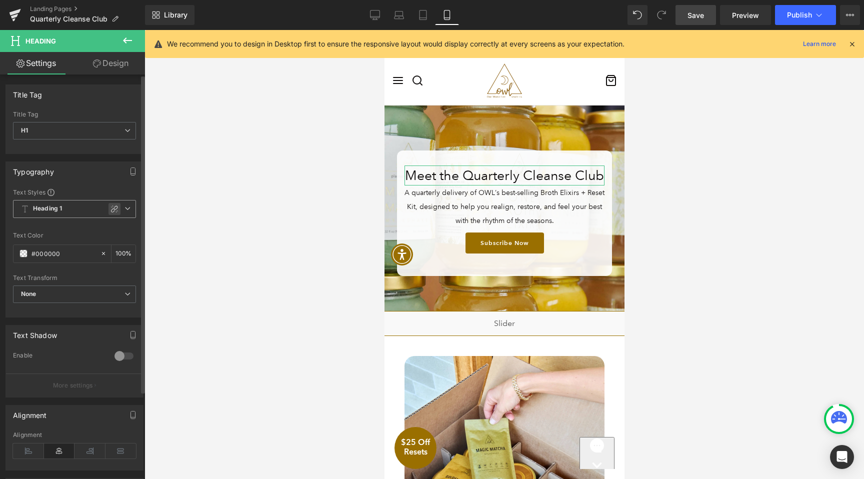
click at [110, 209] on icon at bounding box center [114, 209] width 8 height 8
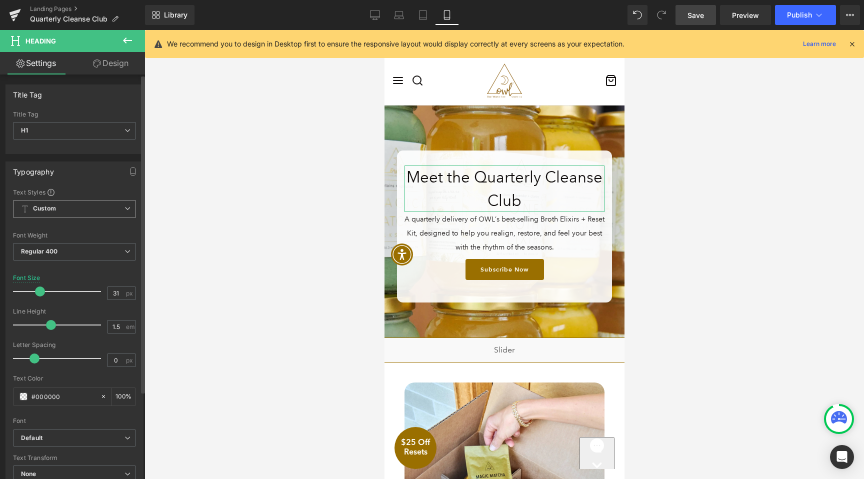
type input "32"
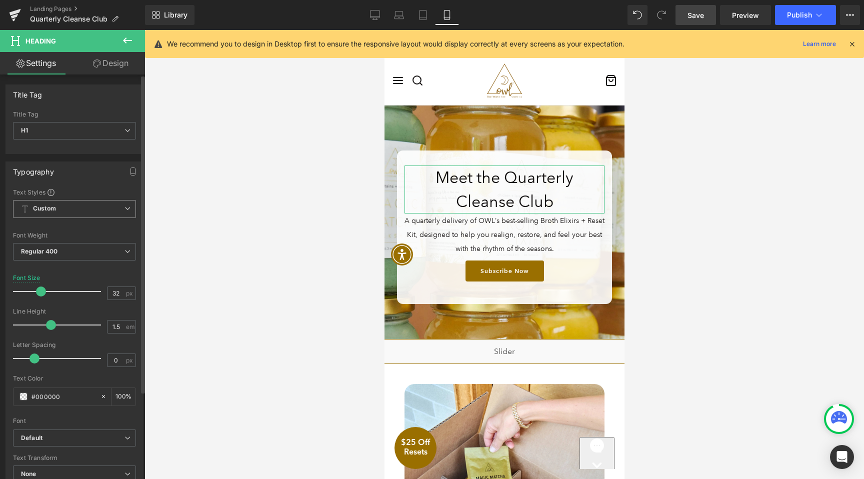
click at [38, 288] on span at bounding box center [41, 291] width 10 height 10
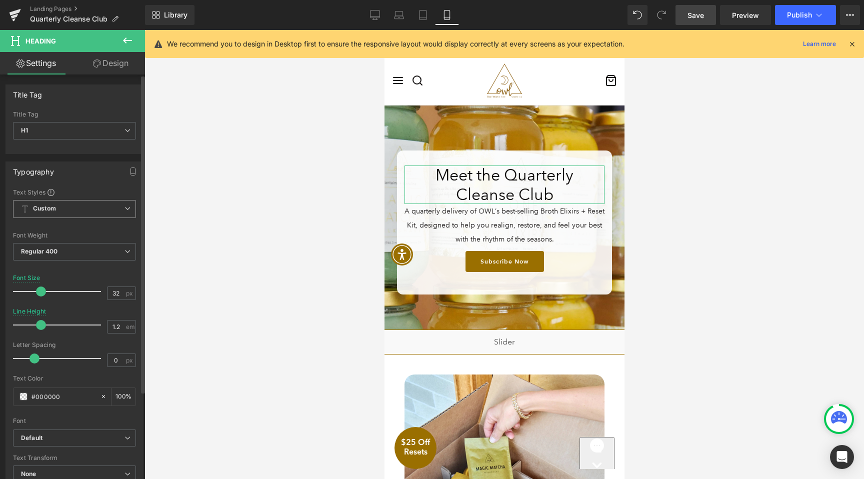
type input "1.3"
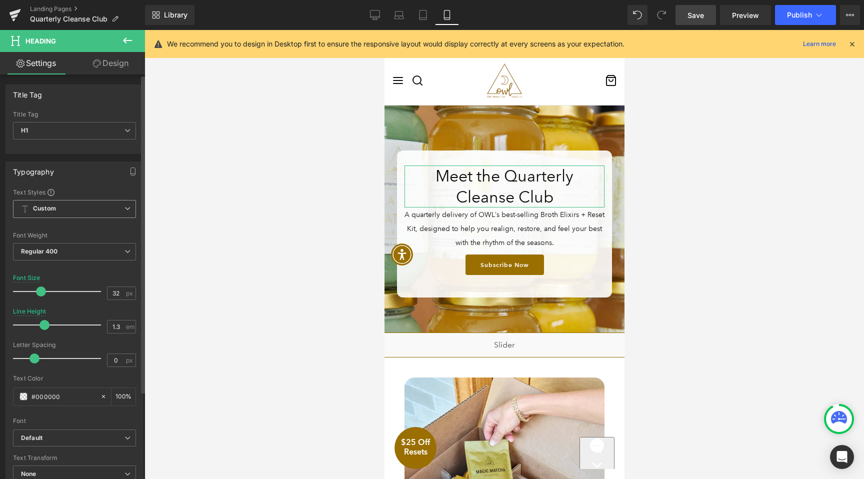
drag, startPoint x: 47, startPoint y: 324, endPoint x: 40, endPoint y: 324, distance: 7.0
click at [40, 324] on span at bounding box center [44, 325] width 10 height 10
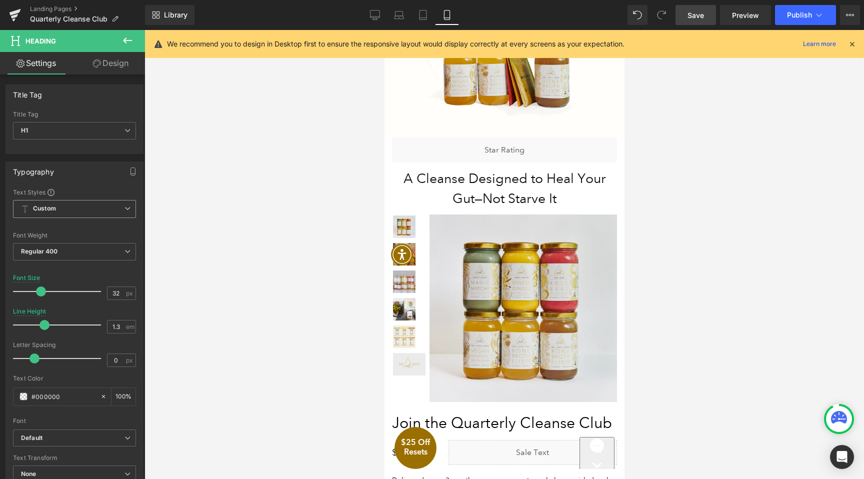
scroll to position [1858, 0]
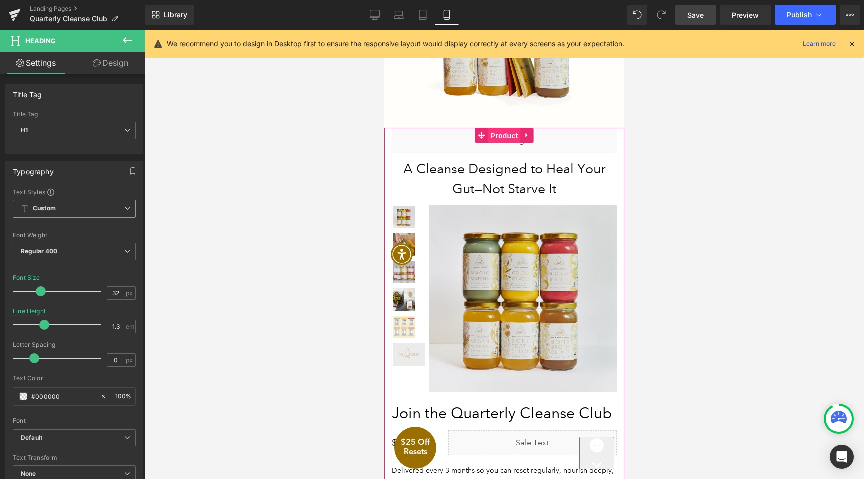
click at [514, 131] on span "Product" at bounding box center [504, 135] width 32 height 15
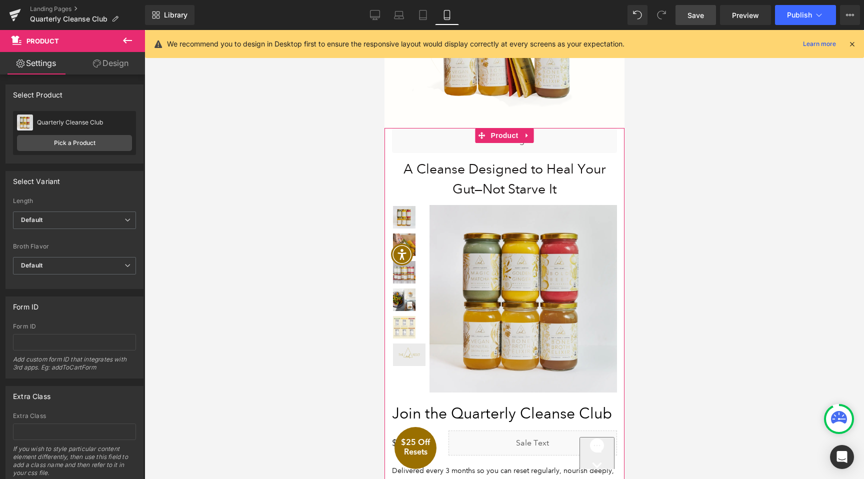
click at [117, 58] on link "Design" at bounding box center [110, 63] width 72 height 22
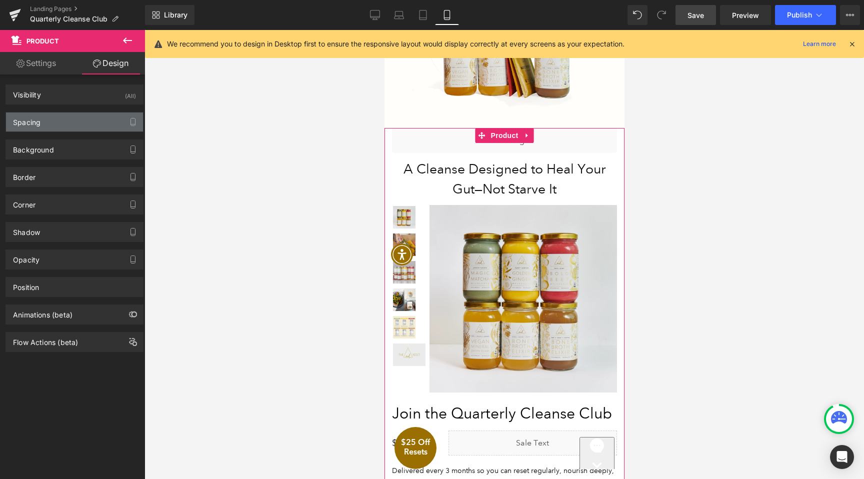
click at [83, 129] on div "Spacing" at bounding box center [74, 121] width 137 height 19
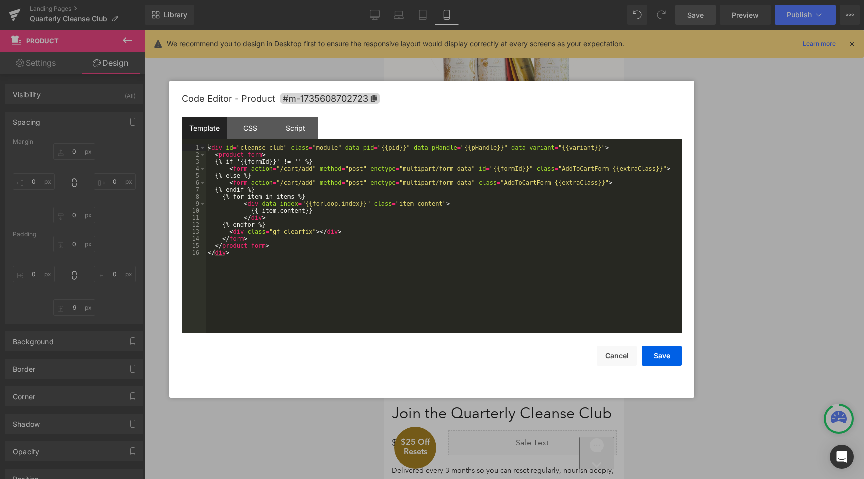
click at [497, 0] on div "Product You are previewing how the will restyle your page. You can not edit Ele…" at bounding box center [432, 0] width 864 height 0
click at [609, 355] on button "Cancel" at bounding box center [617, 356] width 40 height 20
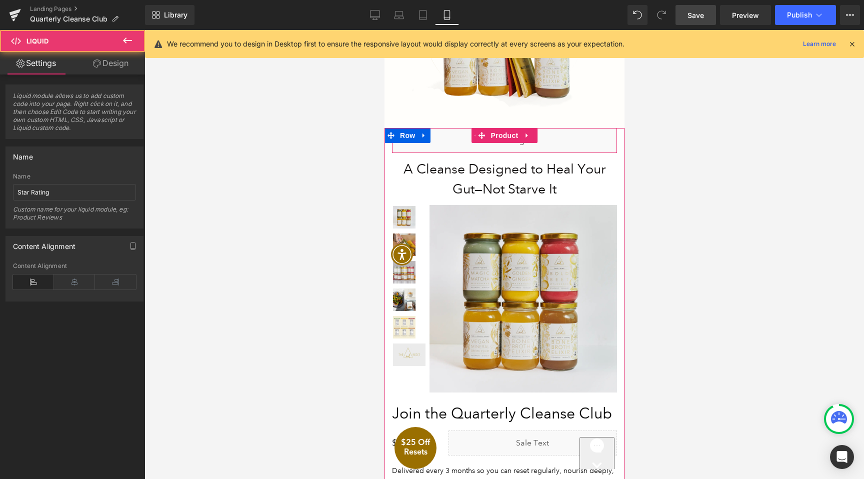
click at [444, 141] on div "Liquid" at bounding box center [503, 140] width 225 height 25
click at [583, 142] on div "Liquid" at bounding box center [503, 140] width 225 height 25
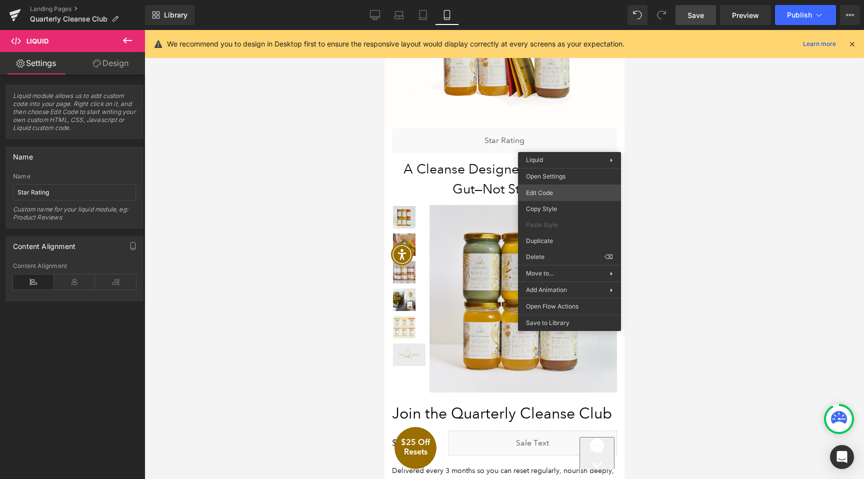
click at [549, 0] on div "Product You are previewing how the will restyle your page. You can not edit Ele…" at bounding box center [432, 0] width 864 height 0
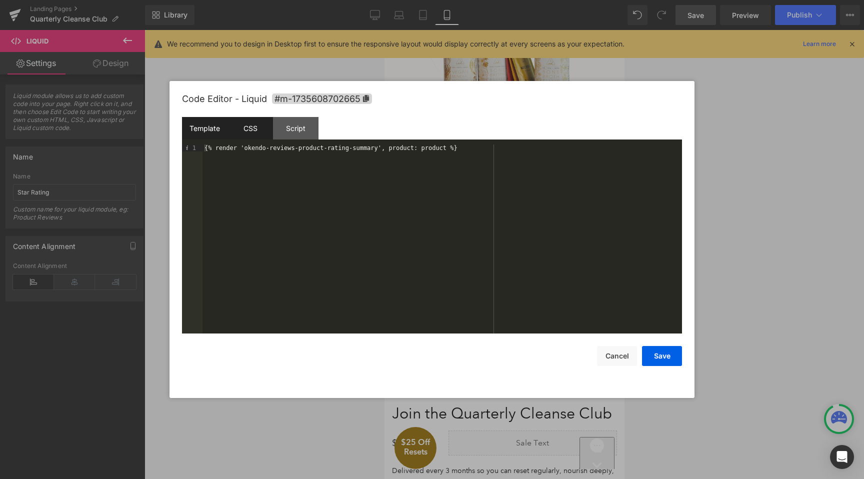
click at [243, 133] on div "CSS" at bounding box center [249, 128] width 45 height 22
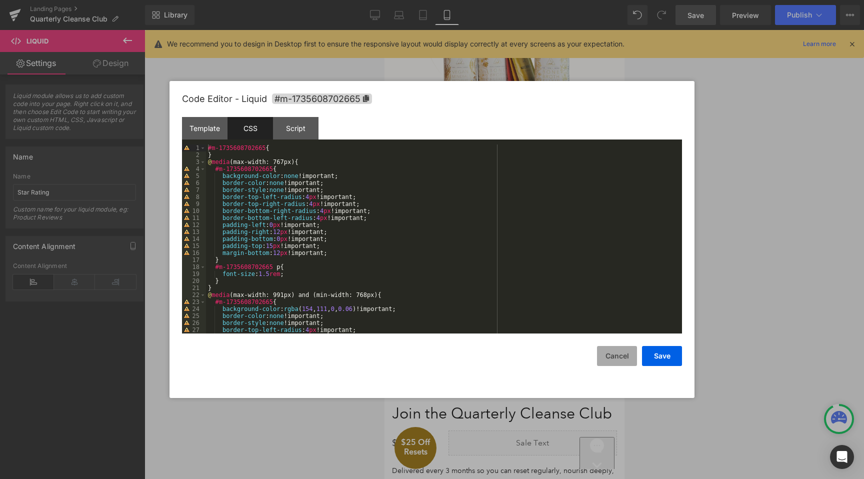
click at [600, 353] on button "Cancel" at bounding box center [617, 356] width 40 height 20
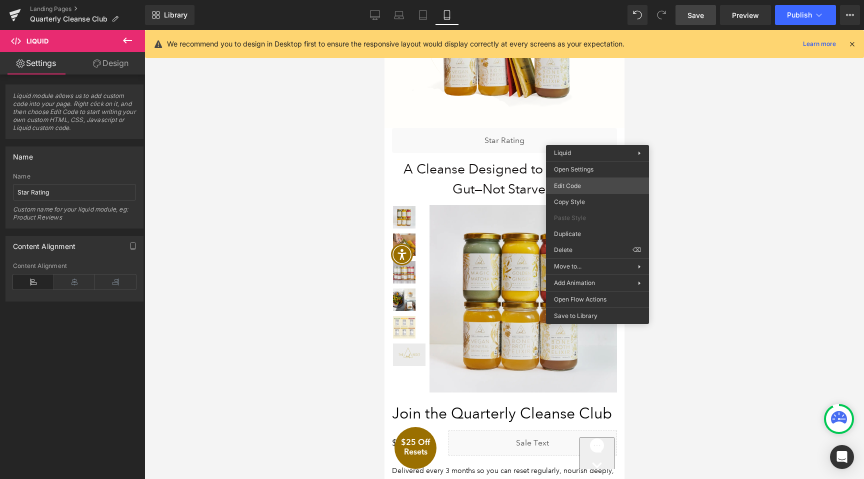
click at [586, 0] on div "Product You are previewing how the will restyle your page. You can not edit Ele…" at bounding box center [432, 0] width 864 height 0
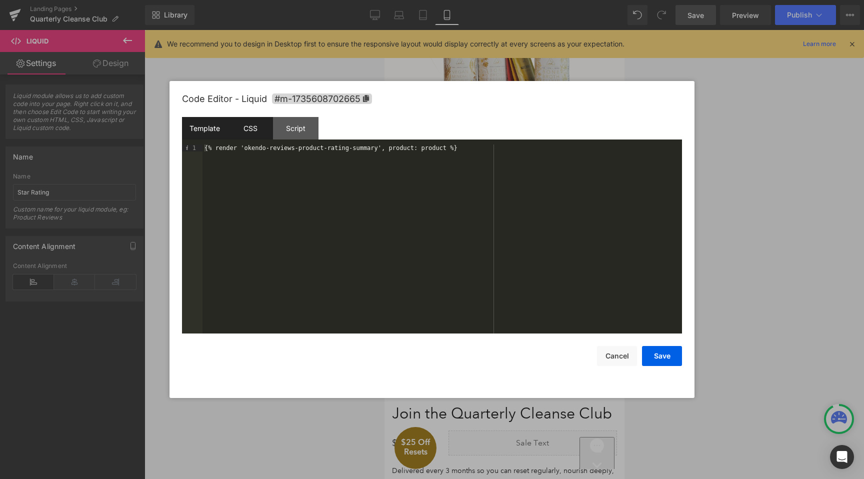
click at [248, 126] on div "CSS" at bounding box center [249, 128] width 45 height 22
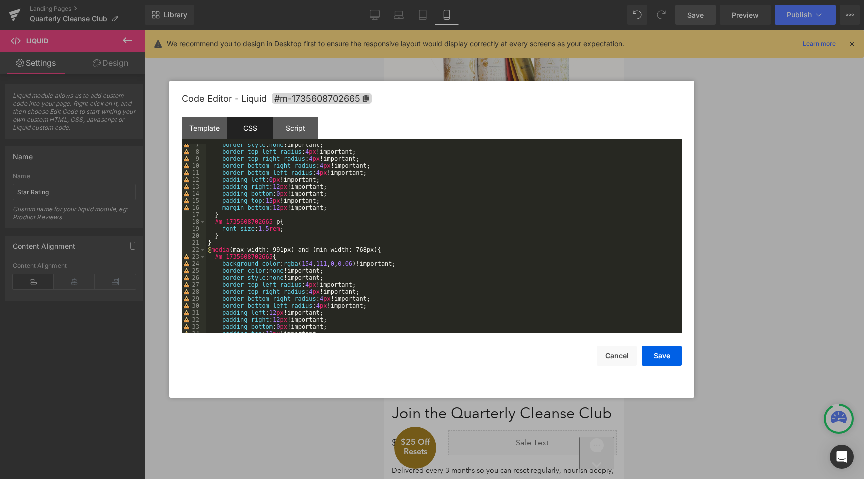
scroll to position [82, 0]
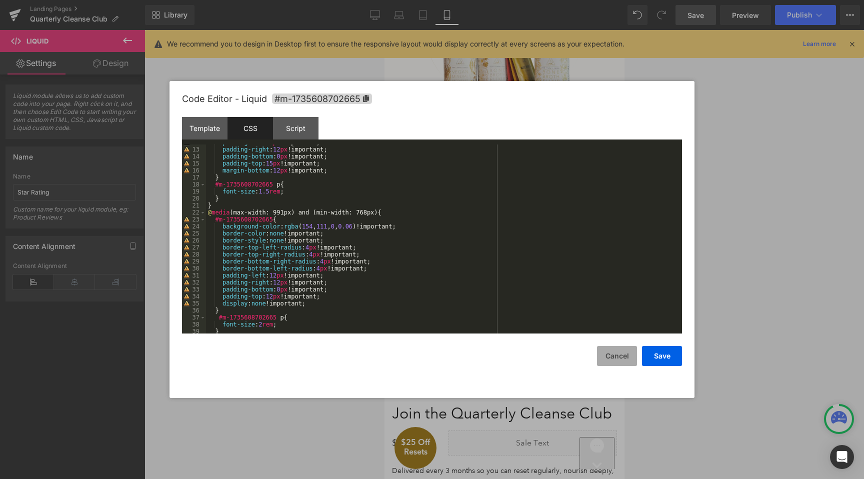
click at [629, 353] on button "Cancel" at bounding box center [617, 356] width 40 height 20
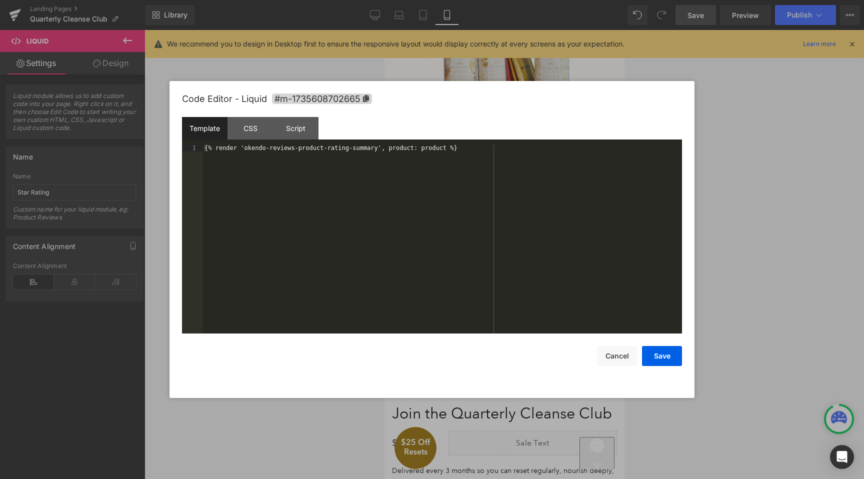
click at [533, 0] on div "Product You are previewing how the will restyle your page. You can not edit Ele…" at bounding box center [432, 0] width 864 height 0
click at [256, 124] on div "CSS" at bounding box center [249, 128] width 45 height 22
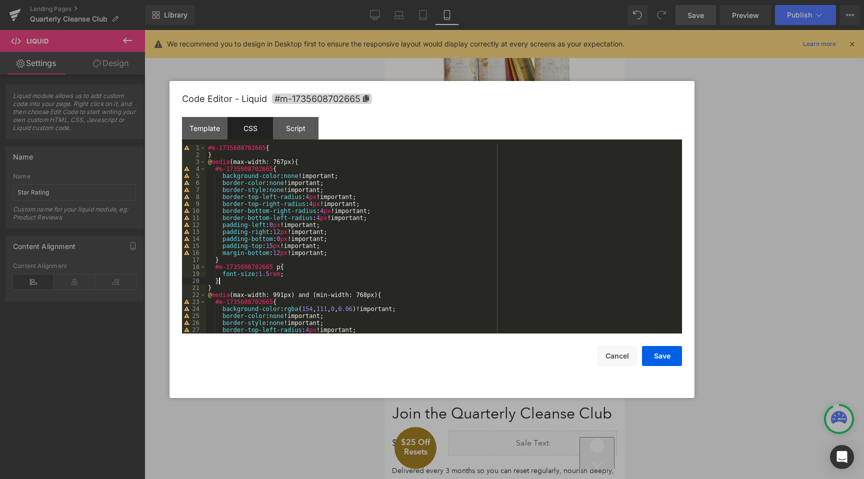
click at [228, 279] on div "#m-1735608702665 { } @ media (max-width: 767px) { #m-1735608702665 { background…" at bounding box center [442, 245] width 472 height 203
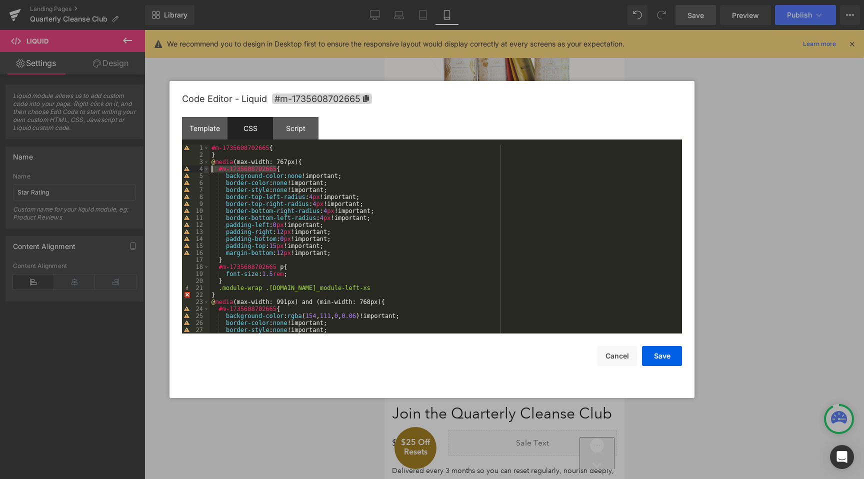
drag, startPoint x: 276, startPoint y: 171, endPoint x: 203, endPoint y: 171, distance: 73.0
click at [203, 171] on pre "1 2 3 4 5 6 7 8 9 10 11 12 13 14 15 16 17 18 19 20 21 22 23 24 25 26 27 28 #m-1…" at bounding box center [432, 238] width 500 height 189
click at [219, 288] on div "#m-1735608702665 { } @ media (max-width: 767px) { #m-1735608702665 { background…" at bounding box center [443, 245] width 468 height 203
paste textarea
click at [225, 288] on div "#m-1735608702665 { } @ media (max-width: 767px) { #m-1735608702665 { background…" at bounding box center [443, 245] width 468 height 203
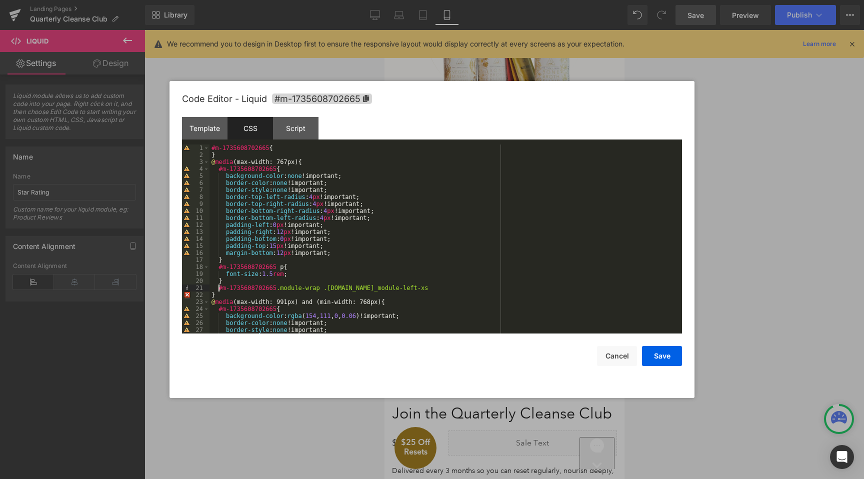
click at [276, 289] on div "#m-1735608702665 { } @ media (max-width: 767px) { #m-1735608702665 { background…" at bounding box center [443, 245] width 468 height 203
click at [434, 290] on div "#m-1735608702665 { } @ media (max-width: 767px) { #m-1735608702665 { background…" at bounding box center [443, 245] width 468 height 203
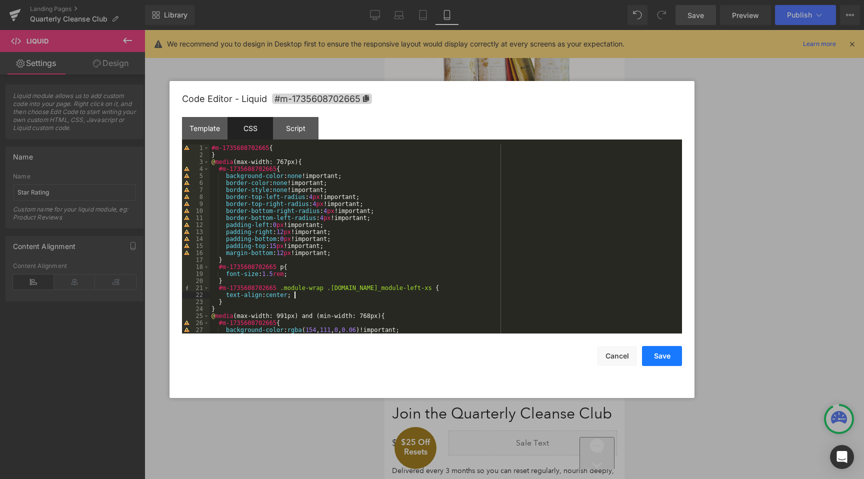
click at [660, 360] on button "Save" at bounding box center [662, 356] width 40 height 20
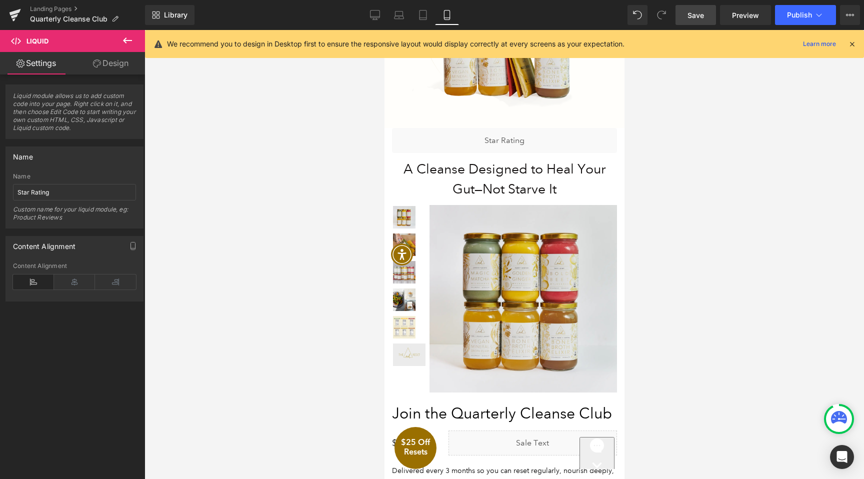
click at [697, 21] on link "Save" at bounding box center [695, 15] width 40 height 20
click at [728, 20] on link "Preview" at bounding box center [745, 15] width 51 height 20
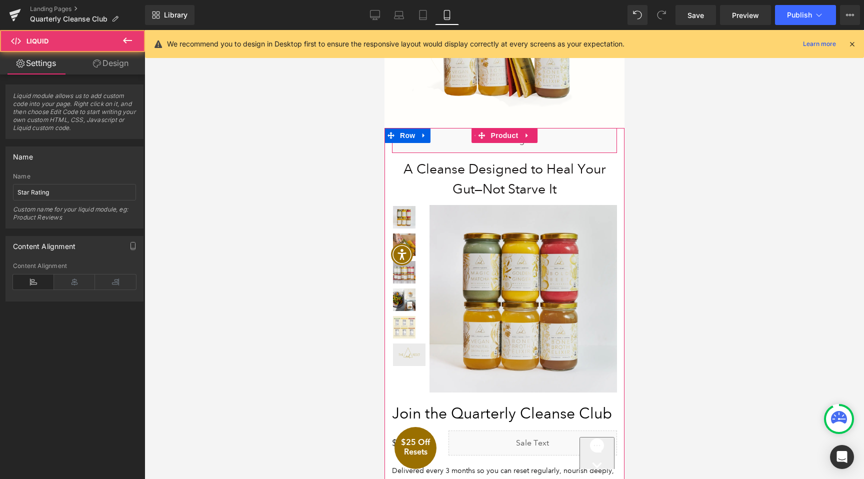
click at [577, 140] on div "Liquid" at bounding box center [503, 140] width 225 height 25
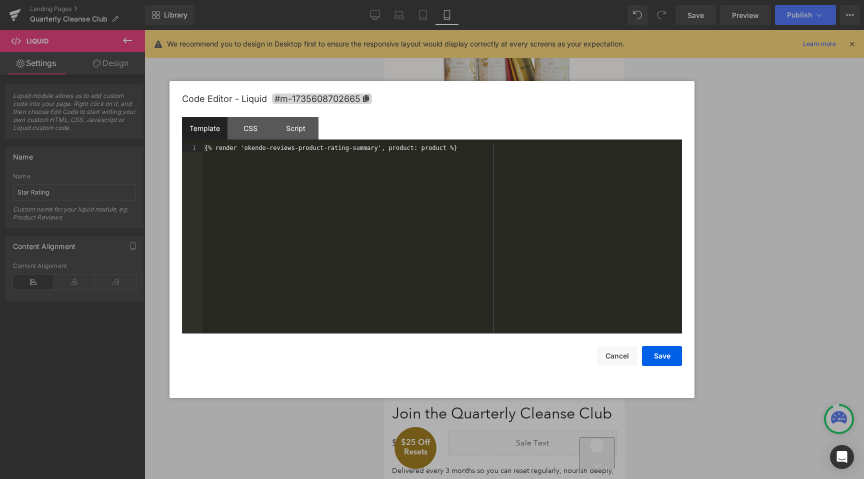
click at [556, 0] on div "Product You are previewing how the will restyle your page. You can not edit Ele…" at bounding box center [432, 0] width 864 height 0
click at [241, 119] on div "CSS" at bounding box center [249, 128] width 45 height 22
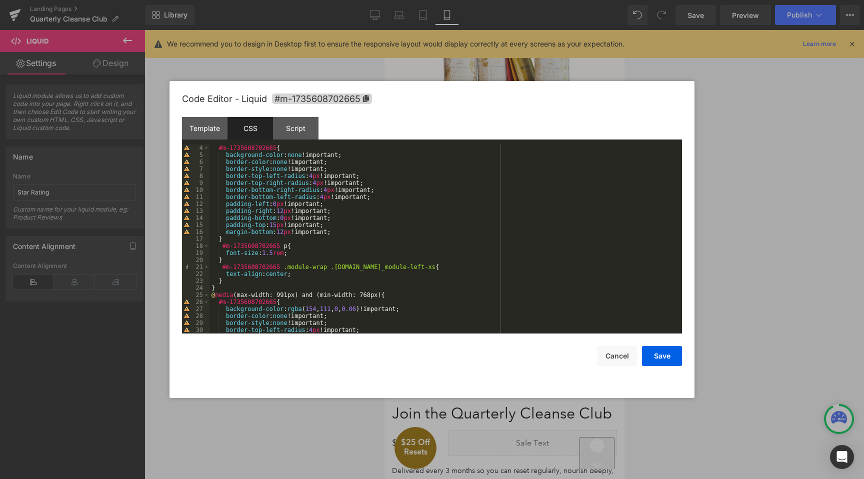
scroll to position [22, 0]
drag, startPoint x: 284, startPoint y: 265, endPoint x: 419, endPoint y: 265, distance: 135.0
click at [419, 265] on div "#m-1735608702665 { background-color : none !important; border-color : none !imp…" at bounding box center [443, 244] width 468 height 203
paste textarea
click at [671, 357] on button "Save" at bounding box center [662, 356] width 40 height 20
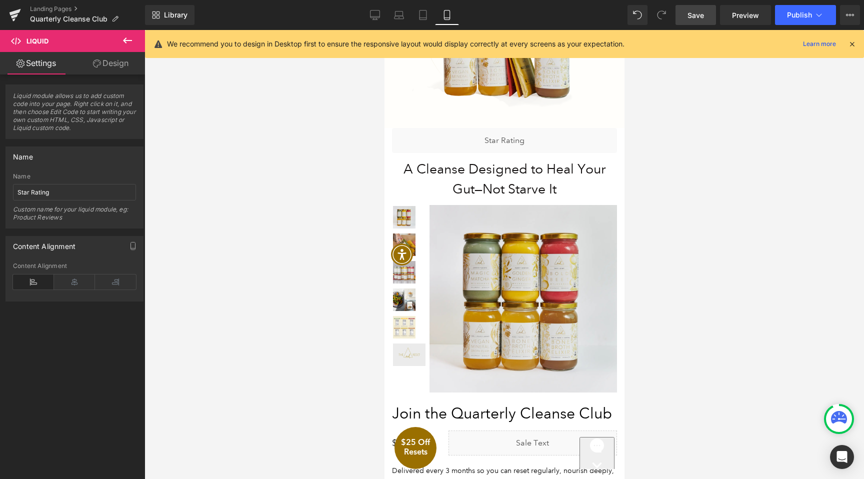
click at [703, 12] on span "Save" at bounding box center [695, 15] width 16 height 10
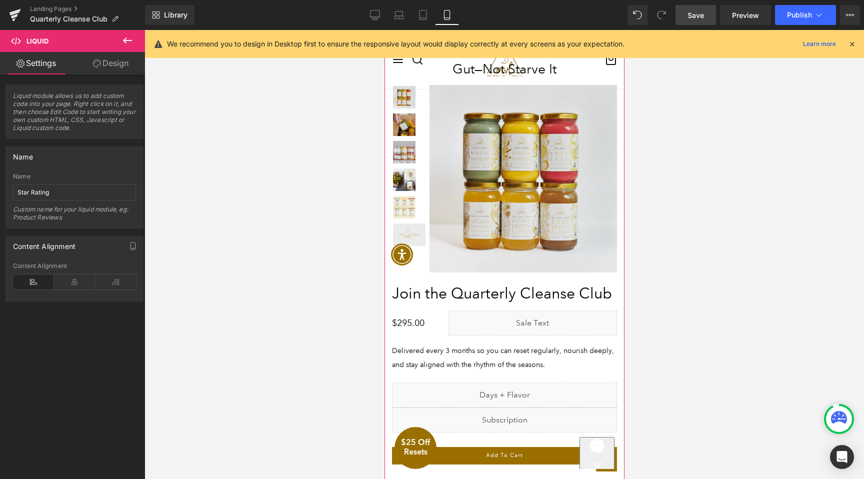
scroll to position [1949, 0]
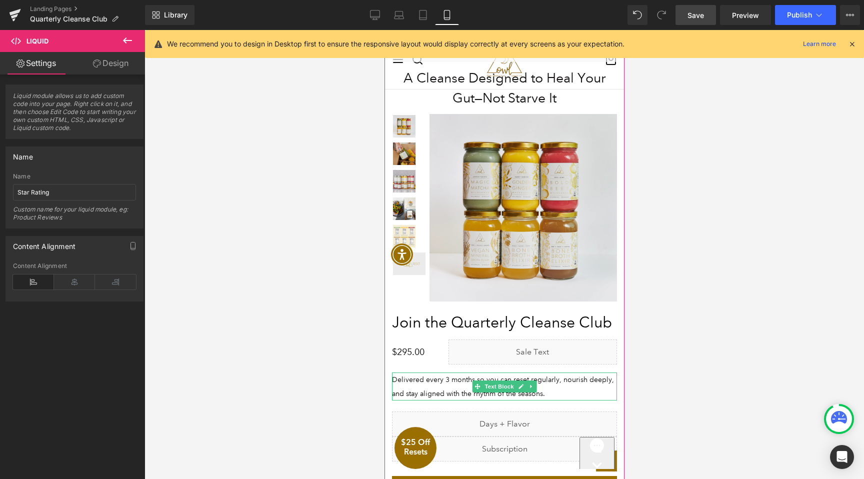
click at [433, 389] on p "Delivered every 3 months so you can reset regularly, nourish deeply, and stay a…" at bounding box center [503, 386] width 225 height 28
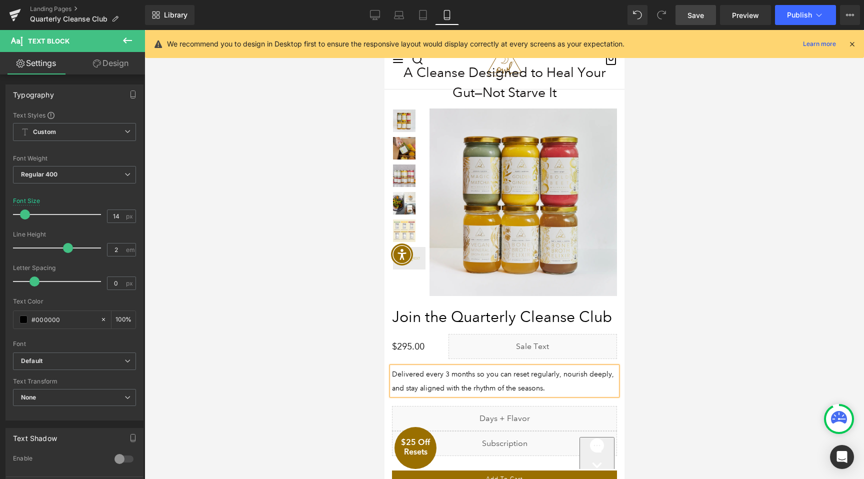
scroll to position [2125, 0]
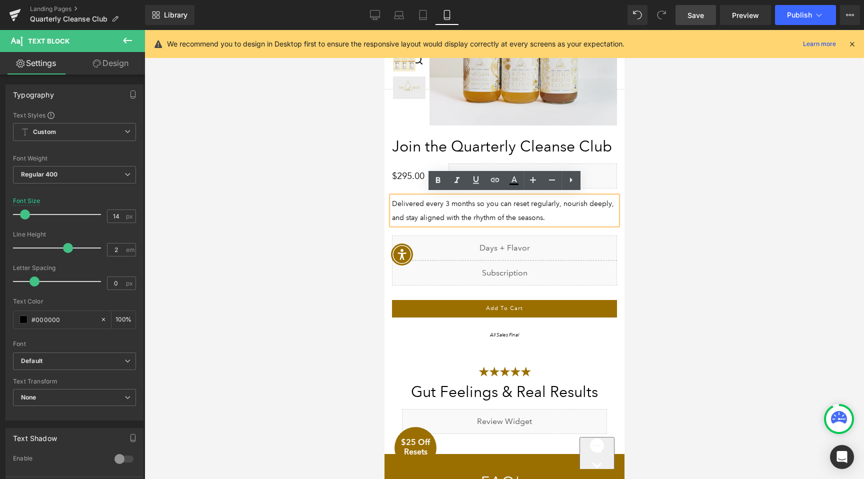
click at [515, 340] on div "Liquid A Cleanse Designed to Heal Your Gut—Not Starve It Heading" at bounding box center [504, 102] width 240 height 483
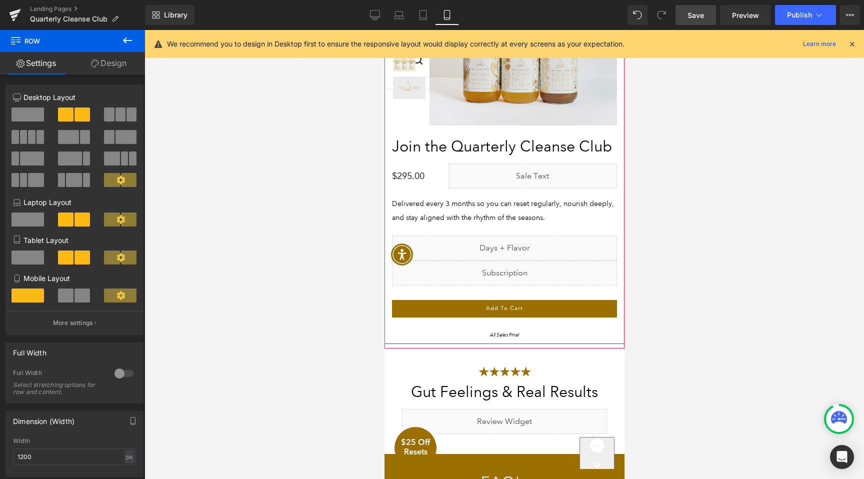
click at [619, 276] on div "Join the Quarterly Cleanse Club Heading $0 $295.00 (P) Price Liquid Row Deliver…" at bounding box center [504, 234] width 240 height 208
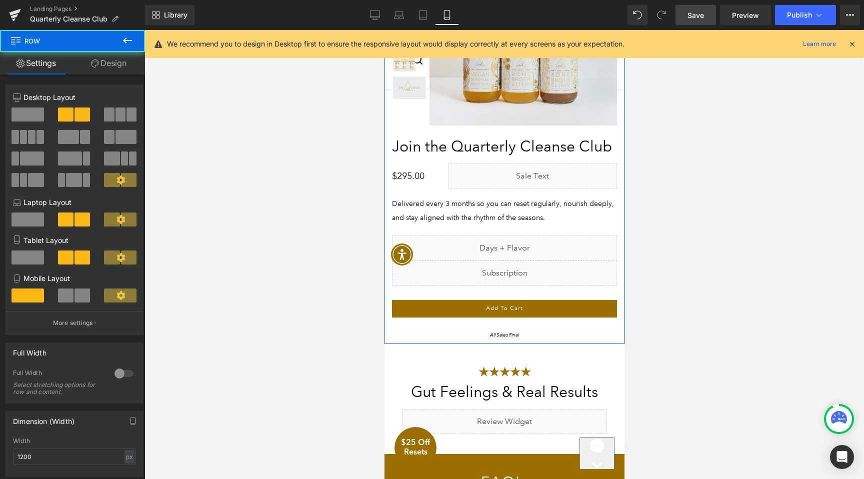
click at [110, 65] on link "Design" at bounding box center [108, 63] width 72 height 22
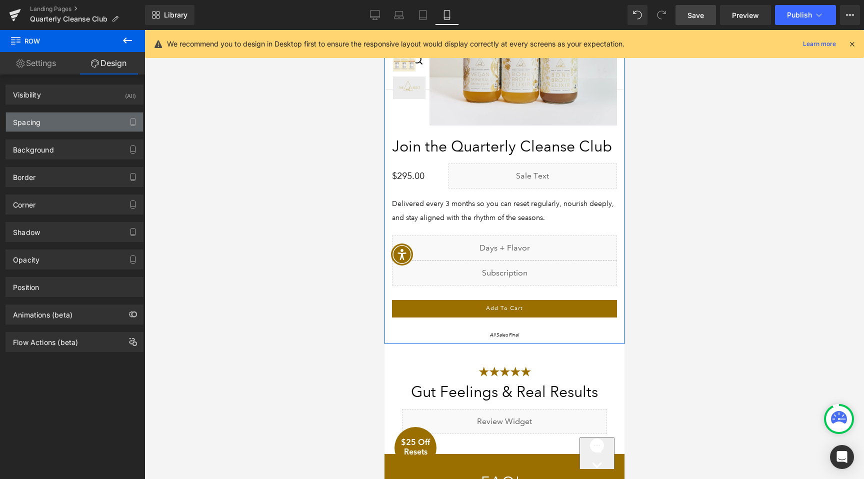
click at [90, 128] on div "Spacing" at bounding box center [74, 121] width 137 height 19
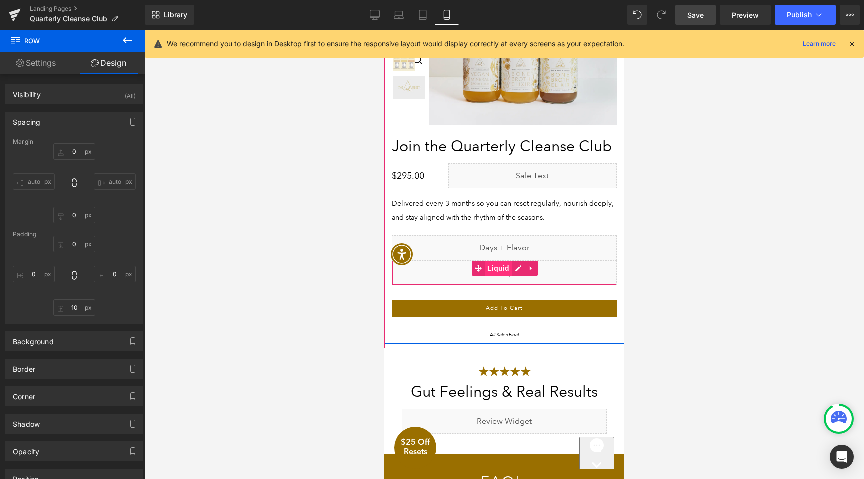
click at [496, 268] on span "Liquid" at bounding box center [497, 268] width 27 height 15
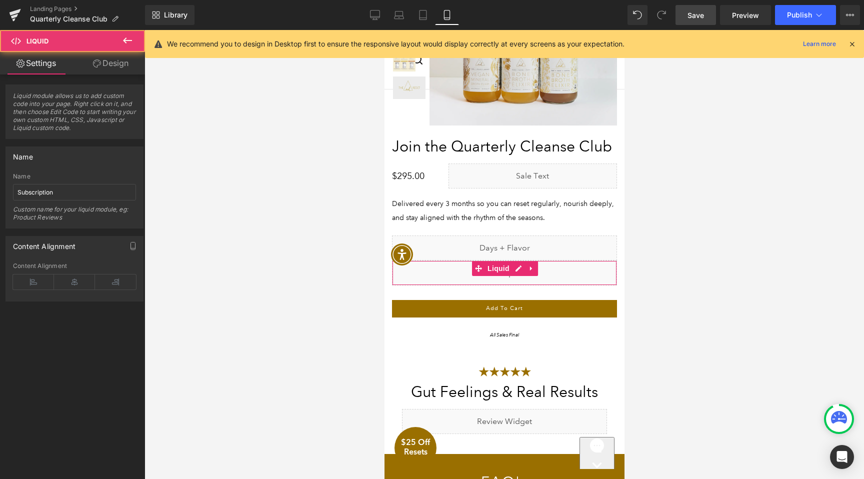
click at [110, 63] on link "Design" at bounding box center [110, 63] width 72 height 22
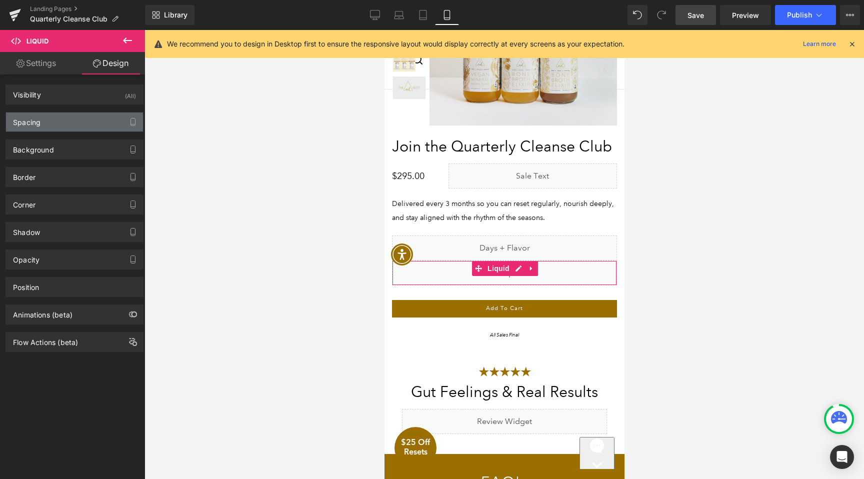
click at [79, 118] on div "Spacing" at bounding box center [74, 121] width 137 height 19
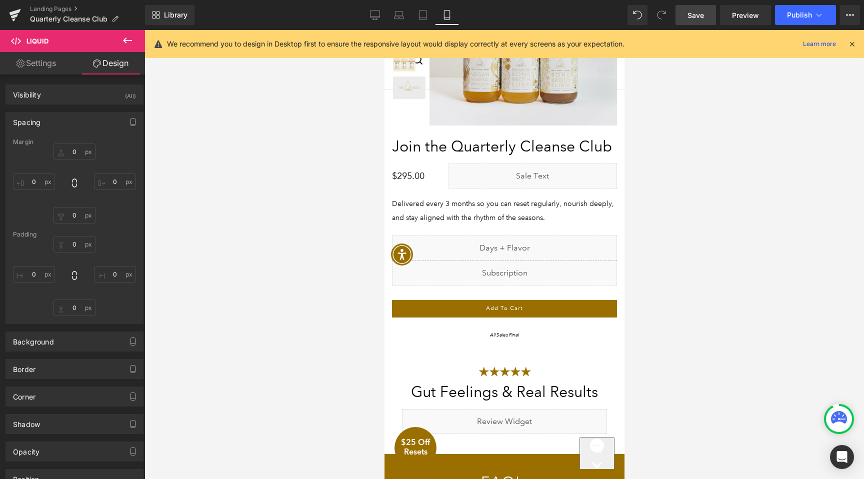
click at [663, 265] on div at bounding box center [503, 254] width 719 height 449
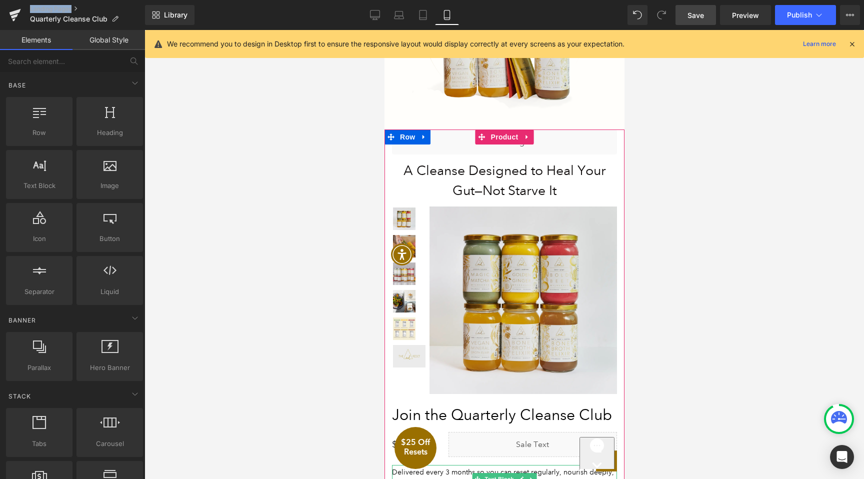
scroll to position [1730, 0]
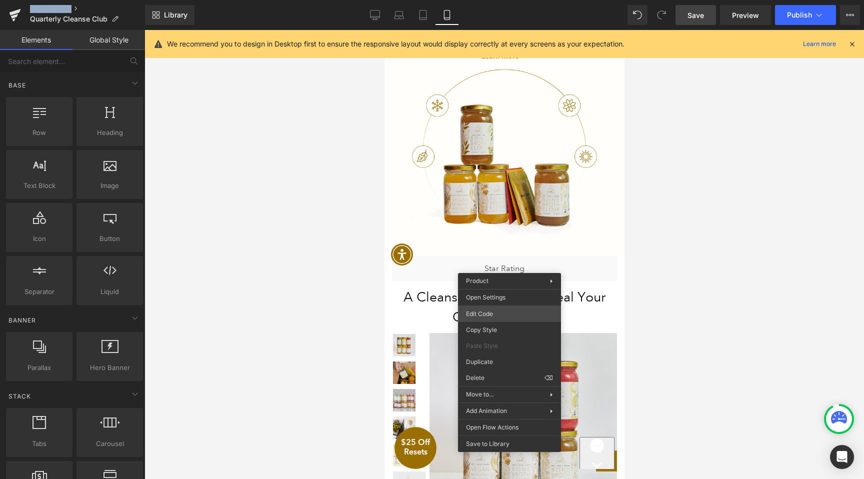
click at [495, 0] on div "Liquid You are previewing how the will restyle your page. You can not edit Elem…" at bounding box center [432, 0] width 864 height 0
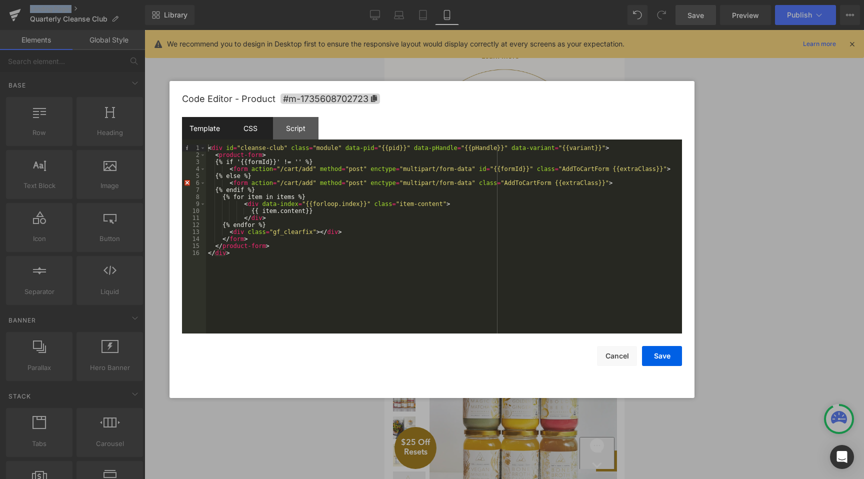
click at [253, 135] on div "CSS" at bounding box center [249, 128] width 45 height 22
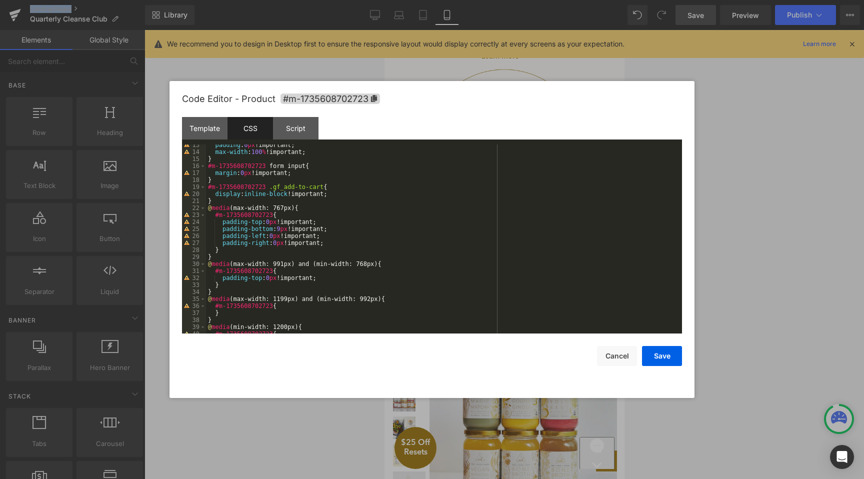
scroll to position [102, 0]
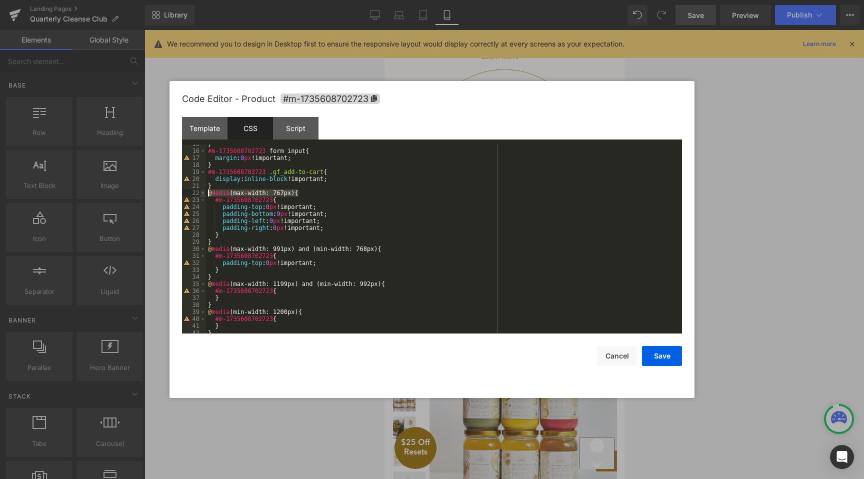
drag, startPoint x: 297, startPoint y: 193, endPoint x: 200, endPoint y: 193, distance: 97.5
click at [200, 193] on pre "15 16 17 18 19 20 21 22 23 24 25 26 27 28 29 30 31 32 33 34 35 36 37 38 39 40 4…" at bounding box center [432, 238] width 500 height 189
